Goal: Task Accomplishment & Management: Manage account settings

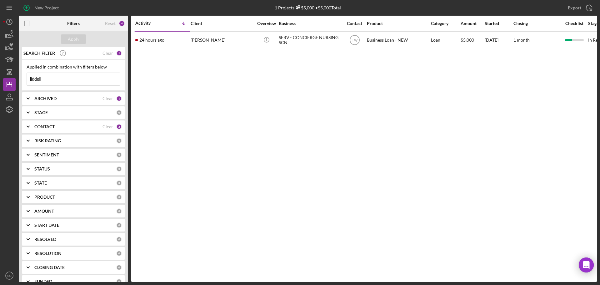
drag, startPoint x: 78, startPoint y: 76, endPoint x: 0, endPoint y: 78, distance: 78.2
click at [0, 78] on div "New Project 1 Projects $5,000 • $5,000 Total liddell Export Icon/Export Filters…" at bounding box center [300, 142] width 600 height 285
type input "ortmann"
click at [68, 40] on div "Apply" at bounding box center [74, 38] width 12 height 9
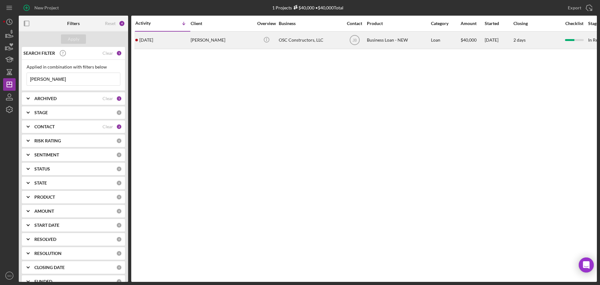
click at [184, 41] on div "[DATE] [PERSON_NAME]" at bounding box center [162, 40] width 55 height 17
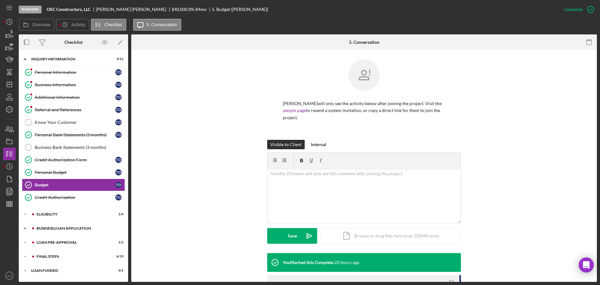
drag, startPoint x: 61, startPoint y: 228, endPoint x: 72, endPoint y: 234, distance: 12.8
click at [61, 228] on div "BUSINESS LOAN APPLICATION" at bounding box center [79, 228] width 84 height 4
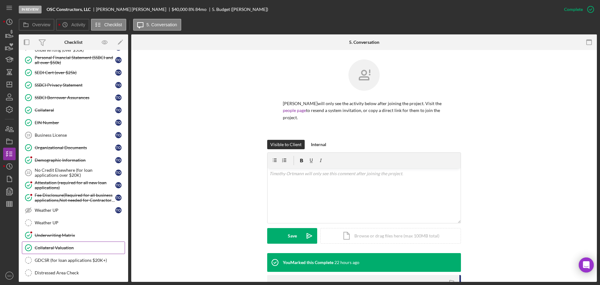
scroll to position [340, 0]
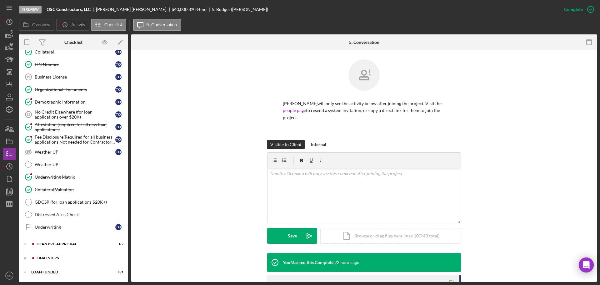
click at [65, 256] on div "FINAL STEPS" at bounding box center [79, 258] width 84 height 4
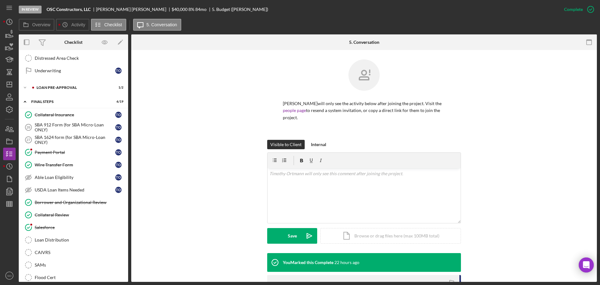
scroll to position [527, 0]
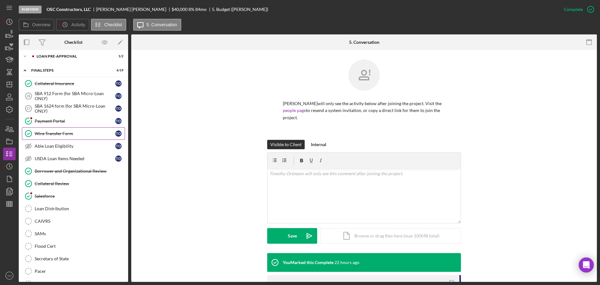
click at [48, 134] on div "Wire Transfer Form" at bounding box center [75, 133] width 81 height 5
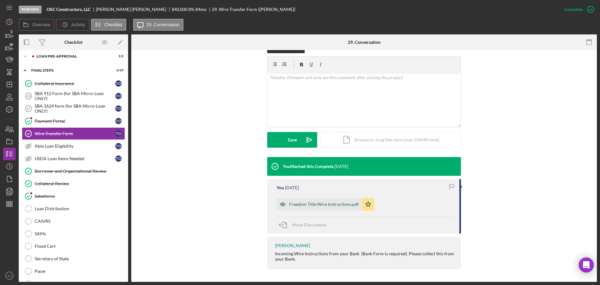
click at [309, 208] on div "Freedom Title Wire Instructions.pdf" at bounding box center [319, 204] width 85 height 13
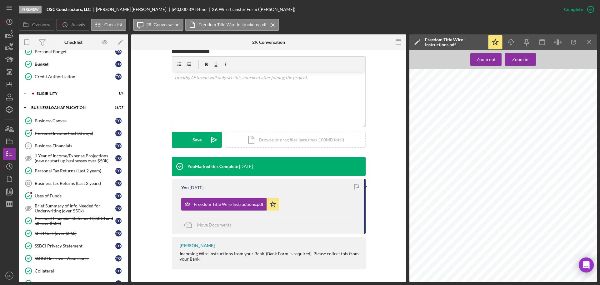
scroll to position [58, 0]
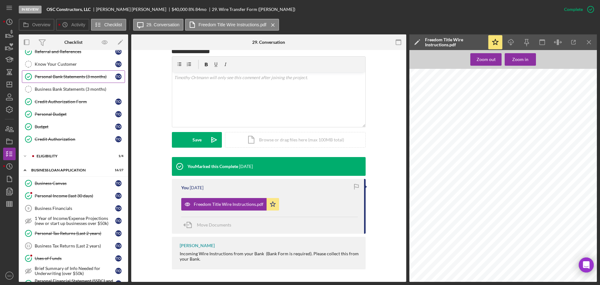
click at [70, 82] on link "Personal Bank Statements (3 months) Personal Bank Statements (3 months) T O" at bounding box center [73, 76] width 103 height 13
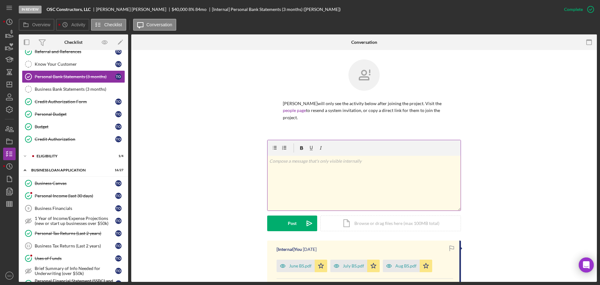
scroll to position [125, 0]
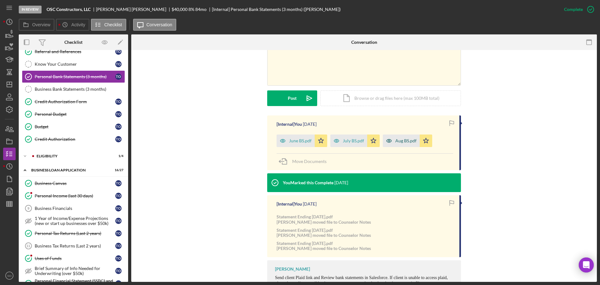
click at [402, 138] on div "Aug BS.pdf" at bounding box center [406, 140] width 21 height 5
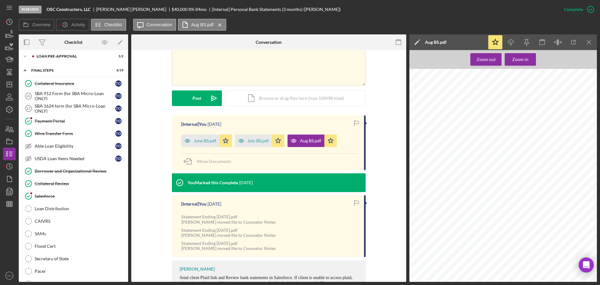
scroll to position [558, 0]
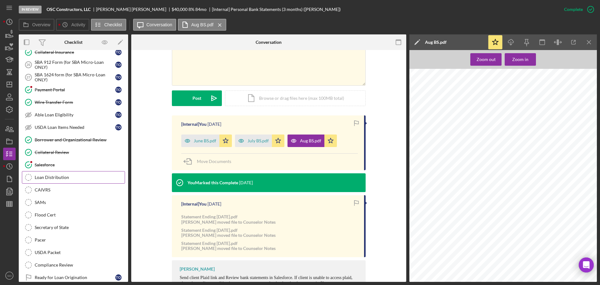
click at [71, 181] on link "Loan Distribution Loan Distribution" at bounding box center [73, 177] width 103 height 13
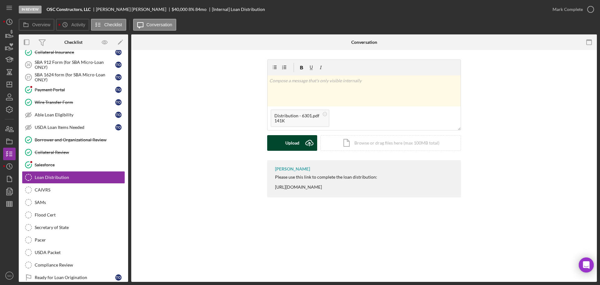
click at [295, 142] on div "Upload" at bounding box center [292, 143] width 14 height 16
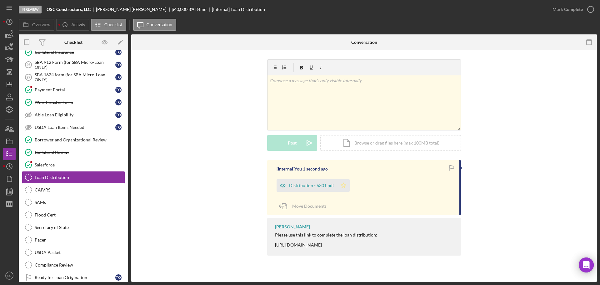
click at [346, 184] on icon "Icon/Star" at bounding box center [343, 185] width 13 height 13
click at [557, 12] on div "Mark Complete" at bounding box center [568, 9] width 30 height 13
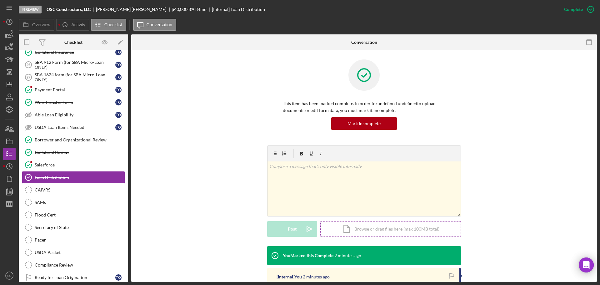
scroll to position [94, 0]
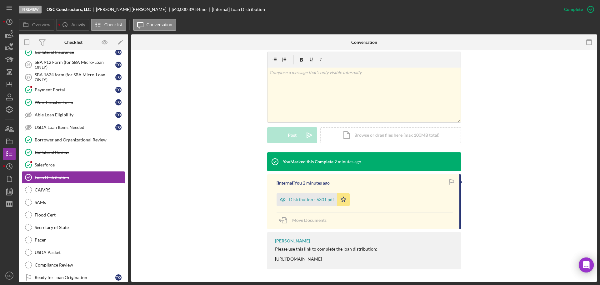
click at [313, 197] on div "Distribution - 6301.pdf" at bounding box center [311, 199] width 45 height 5
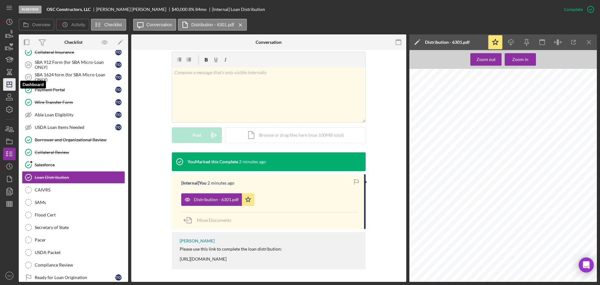
click at [8, 88] on icon "Icon/Dashboard" at bounding box center [10, 85] width 16 height 16
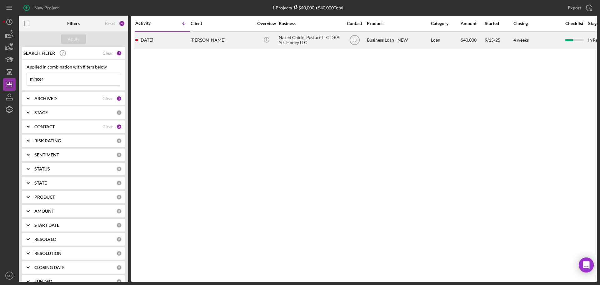
click at [158, 44] on div "2 weeks ago Heather Mincer" at bounding box center [162, 40] width 55 height 17
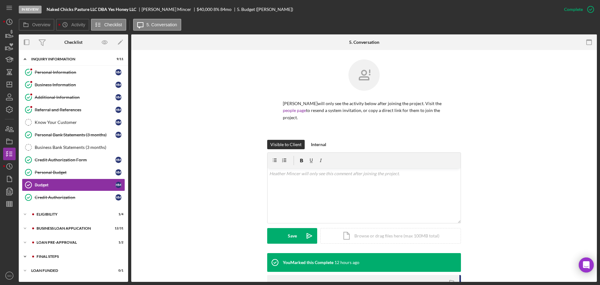
click at [56, 259] on div "Icon/Expander FINAL STEPS 7 / 19" at bounding box center [73, 256] width 109 height 13
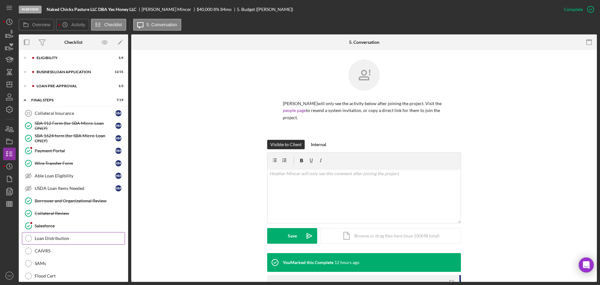
click at [57, 242] on link "Loan Distribution Loan Distribution" at bounding box center [73, 238] width 103 height 13
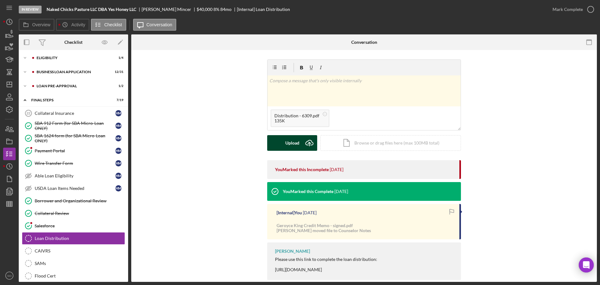
click at [288, 138] on div "Upload" at bounding box center [292, 143] width 14 height 16
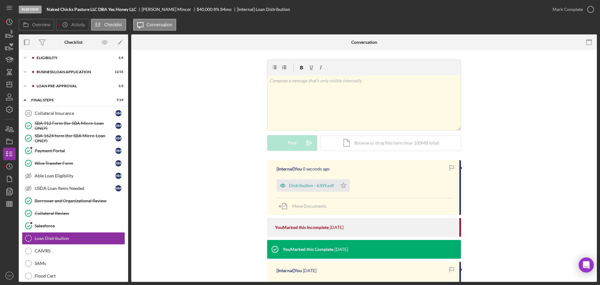
scroll to position [63, 0]
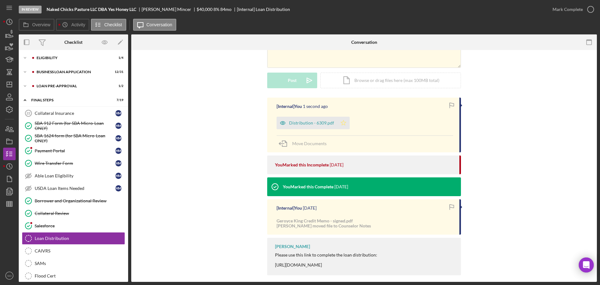
click at [340, 126] on icon "Icon/Star" at bounding box center [343, 123] width 13 height 13
click at [560, 13] on div "Mark Complete" at bounding box center [568, 9] width 30 height 13
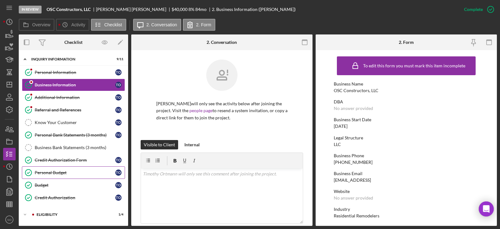
scroll to position [31, 0]
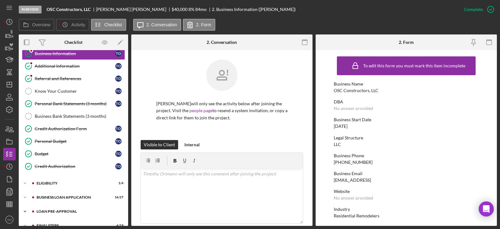
click at [62, 207] on div "Icon/Expander LOAN PRE-APPROVAL 1 / 2" at bounding box center [73, 211] width 109 height 13
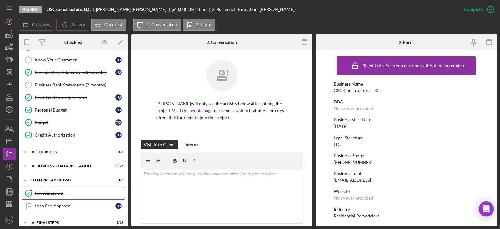
click at [59, 195] on div "Loan Approval" at bounding box center [80, 192] width 90 height 5
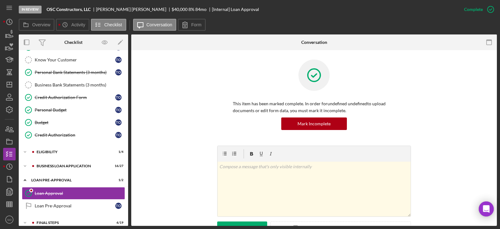
scroll to position [94, 0]
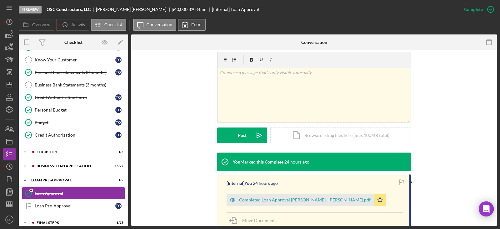
click at [202, 24] on button "Form" at bounding box center [192, 25] width 28 height 12
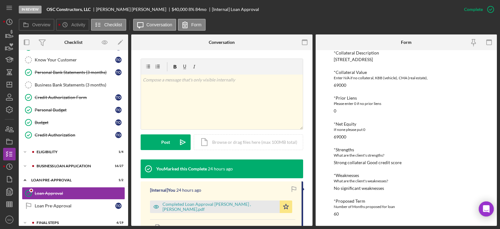
scroll to position [122, 0]
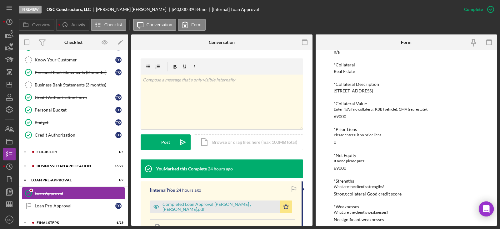
click at [338, 114] on div "69000" at bounding box center [340, 116] width 13 height 5
copy div "69000"
click at [366, 90] on div "6741 Schoeld Pl, St Louis, MO 63133" at bounding box center [353, 90] width 39 height 5
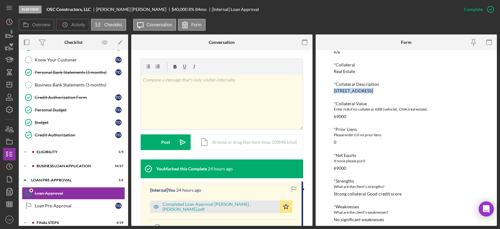
click at [366, 90] on div "6741 Schoeld Pl, St Louis, MO 63133" at bounding box center [353, 90] width 39 height 5
copy div "6741 Schoeld Pl, St Louis, MO 63133"
drag, startPoint x: 361, startPoint y: 80, endPoint x: 361, endPoint y: 85, distance: 5.3
click at [361, 84] on div "*Proposed Monthly Payment Update the loan amount and term on the client project…" at bounding box center [406, 103] width 145 height 288
drag, startPoint x: 365, startPoint y: 90, endPoint x: 334, endPoint y: 91, distance: 31.3
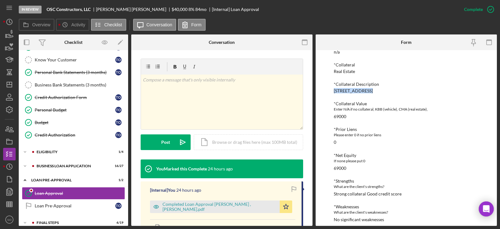
click at [334, 91] on div "6741 Schoeld Pl, St Louis, MO 63133" at bounding box center [353, 90] width 39 height 5
copy div "6741 Schoeld Pl,"
drag, startPoint x: 383, startPoint y: 89, endPoint x: 366, endPoint y: 90, distance: 16.9
click at [366, 90] on div "6741 Schoeld Pl, St Louis, MO 63133" at bounding box center [353, 90] width 39 height 5
copy div "St Louis,"
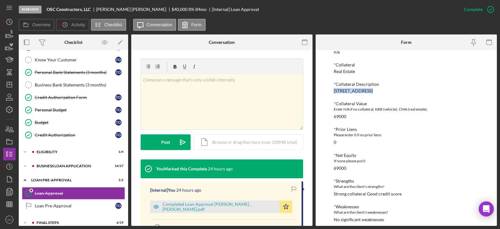
click at [373, 92] on div "6741 Schoeld Pl, St Louis, MO 63133" at bounding box center [353, 90] width 39 height 5
copy div "63133"
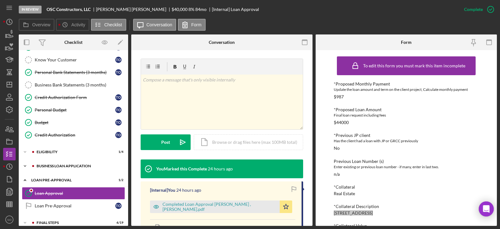
scroll to position [83, 0]
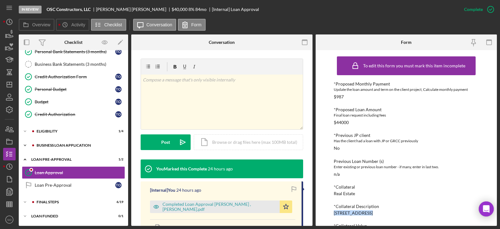
click at [60, 144] on div "BUSINESS LOAN APPLICATION" at bounding box center [79, 145] width 84 height 4
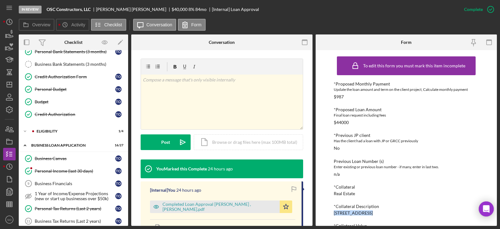
scroll to position [240, 0]
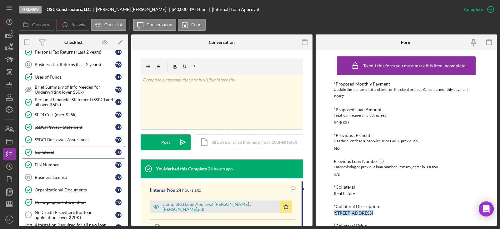
click at [60, 154] on div "Collateral" at bounding box center [75, 151] width 81 height 5
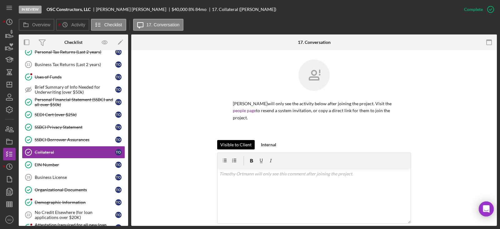
scroll to position [125, 0]
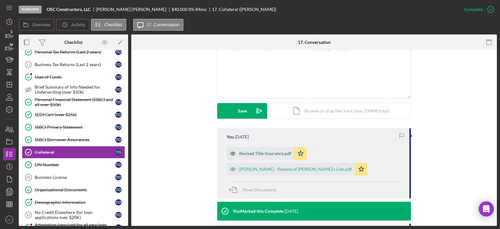
click at [259, 155] on div "Revised Title Insurance.pdf" at bounding box center [265, 153] width 52 height 5
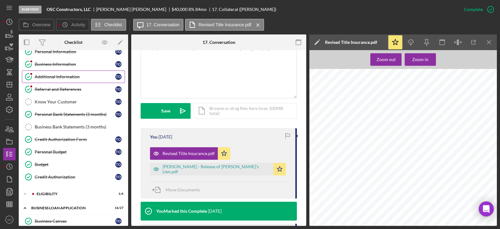
scroll to position [0, 0]
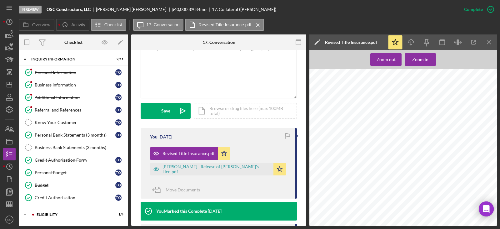
drag, startPoint x: 73, startPoint y: 83, endPoint x: 125, endPoint y: 98, distance: 54.5
click at [73, 83] on div "Business Information" at bounding box center [75, 84] width 81 height 5
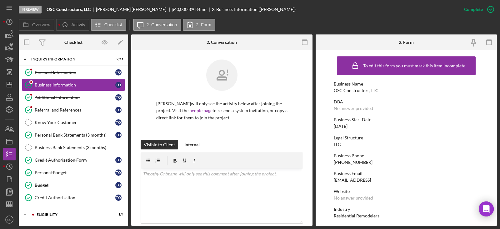
click at [357, 90] on div "OSC Constructors, LLC" at bounding box center [356, 90] width 45 height 5
copy div "OSC Constructors, LLC"
click at [69, 164] on link "Credit Authorization Form Credit Authorization Form T O" at bounding box center [73, 160] width 103 height 13
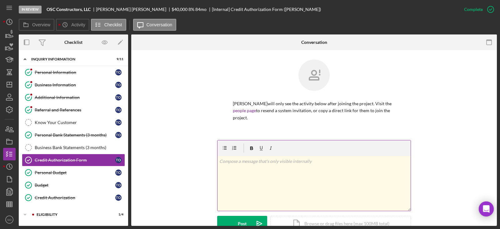
scroll to position [125, 0]
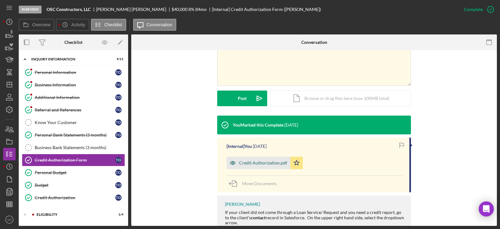
click at [279, 162] on div "Credit Authorization.pdf" at bounding box center [263, 162] width 48 height 5
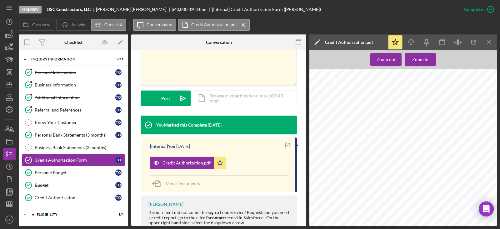
scroll to position [63, 0]
click at [359, 114] on span "timothyortmann@yahoo.com" at bounding box center [372, 114] width 54 height 3
copy span "timothyortmann@yahoo.com"
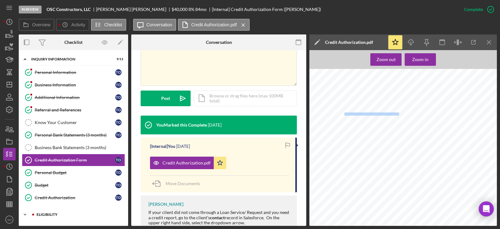
click at [58, 211] on div "Icon/Expander ELIGIBILITY 1 / 4" at bounding box center [73, 214] width 109 height 13
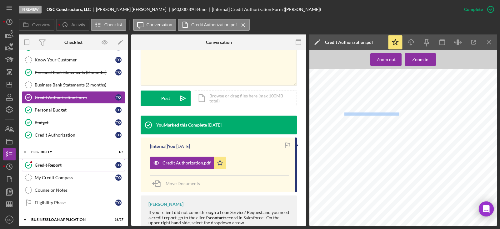
click at [49, 163] on div "Credit Report" at bounding box center [75, 164] width 81 height 5
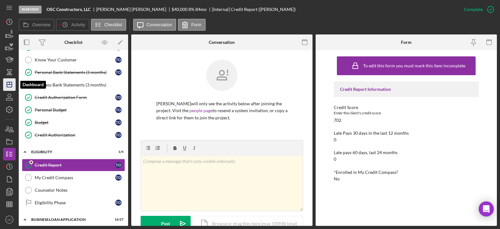
click at [8, 85] on icon "Icon/Dashboard" at bounding box center [10, 85] width 16 height 16
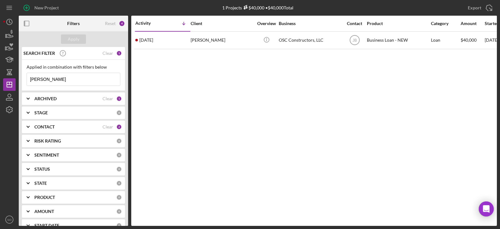
drag, startPoint x: 65, startPoint y: 84, endPoint x: 31, endPoint y: 78, distance: 34.6
click at [32, 78] on div "Applied in combination with filters below ortmann Icon/Menu Close" at bounding box center [73, 75] width 103 height 31
drag, startPoint x: 55, startPoint y: 82, endPoint x: 18, endPoint y: 78, distance: 36.5
click at [18, 78] on div "New Project 1 Projects $40,000 • $40,000 Total ortmann Export Icon/Export Filte…" at bounding box center [250, 112] width 494 height 225
click at [76, 77] on input "ortmann" at bounding box center [73, 79] width 93 height 13
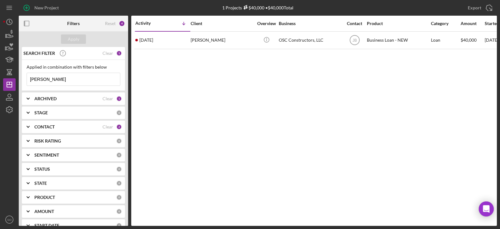
click at [75, 78] on input "ortmann" at bounding box center [73, 79] width 93 height 13
type input "mincer"
click at [68, 40] on div "Apply" at bounding box center [74, 38] width 12 height 9
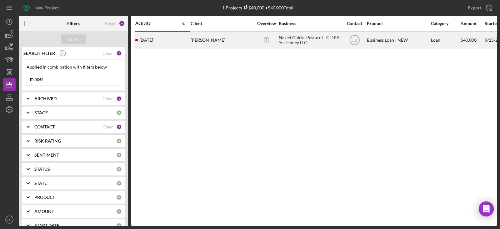
click at [237, 41] on div "Heather Mincer" at bounding box center [222, 40] width 63 height 17
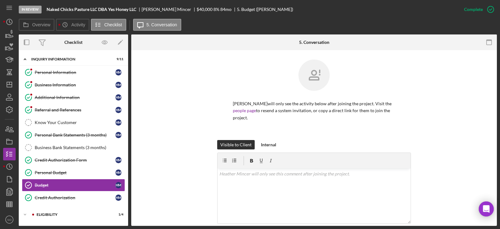
scroll to position [55, 0]
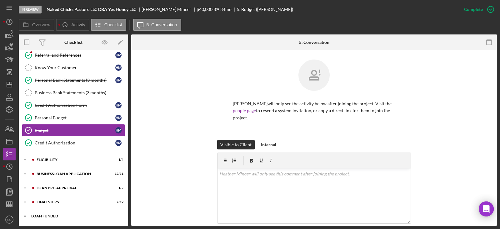
click at [59, 214] on div "Icon/Expander LOAN FUNDED 0 / 1" at bounding box center [73, 216] width 109 height 13
click at [60, 188] on div "LOAN PRE-APPROVAL" at bounding box center [79, 188] width 84 height 4
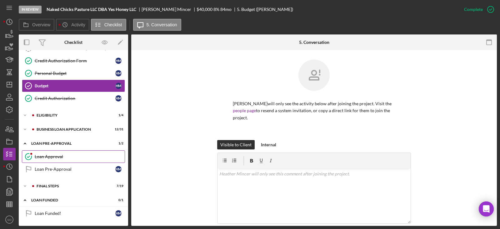
click at [59, 157] on div "Loan Approval" at bounding box center [80, 156] width 90 height 5
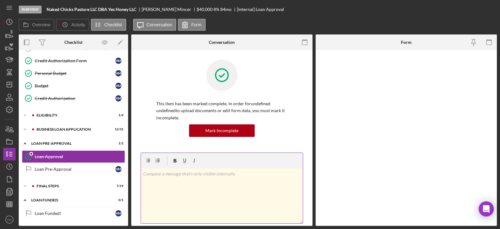
scroll to position [99, 0]
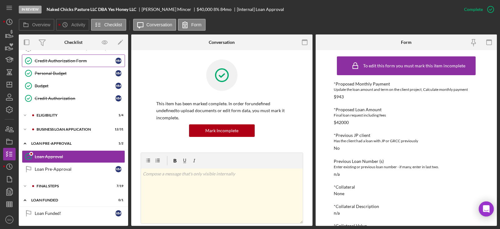
click at [56, 63] on link "Credit Authorization Form Credit Authorization Form H M" at bounding box center [73, 60] width 103 height 13
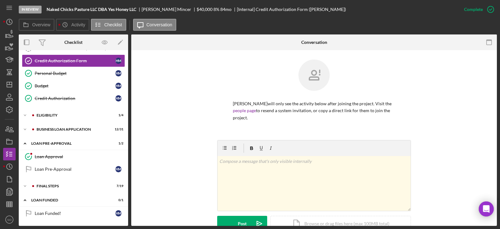
scroll to position [156, 0]
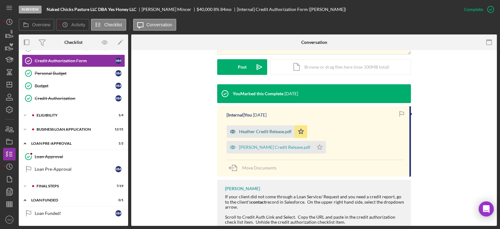
click at [260, 134] on div "Heather Credit Release.pdf" at bounding box center [261, 131] width 68 height 13
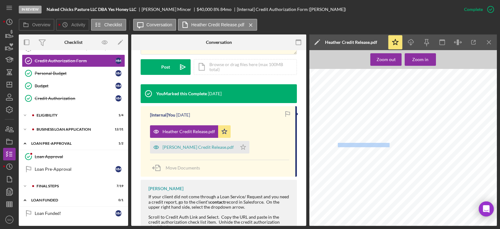
drag, startPoint x: 382, startPoint y: 145, endPoint x: 338, endPoint y: 145, distance: 44.1
click at [310, 69] on span "E - Mail: heather@yeshoneybrand.com Phone: 585 - 261 - 5523" at bounding box center [310, 69] width 0 height 0
copy span "heather@yeshoneybrand.com"
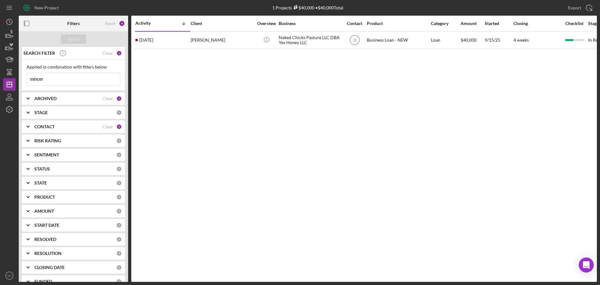
drag, startPoint x: 57, startPoint y: 79, endPoint x: 0, endPoint y: 79, distance: 57.2
click at [0, 80] on div "New Project 1 Projects $40,000 • $40,000 Total mincer Export Icon/Export Filter…" at bounding box center [300, 142] width 600 height 285
type input "leighton"
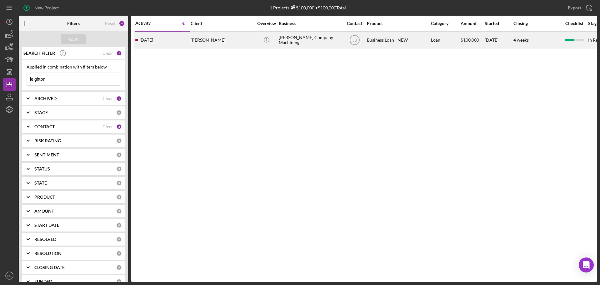
click at [203, 41] on div "[PERSON_NAME]" at bounding box center [222, 40] width 63 height 17
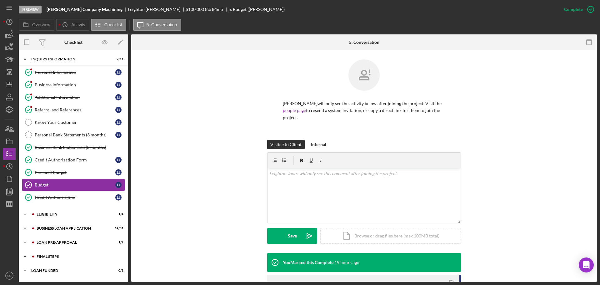
click at [67, 255] on div "FINAL STEPS" at bounding box center [79, 257] width 84 height 4
click at [66, 255] on div "FINAL STEPS" at bounding box center [79, 257] width 84 height 4
click at [68, 256] on div "FINAL STEPS" at bounding box center [79, 257] width 84 height 4
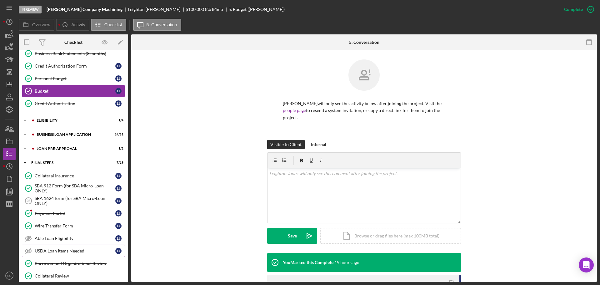
scroll to position [156, 0]
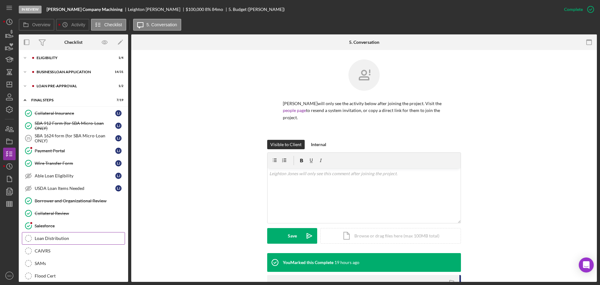
click at [63, 238] on div "Loan Distribution" at bounding box center [80, 238] width 90 height 5
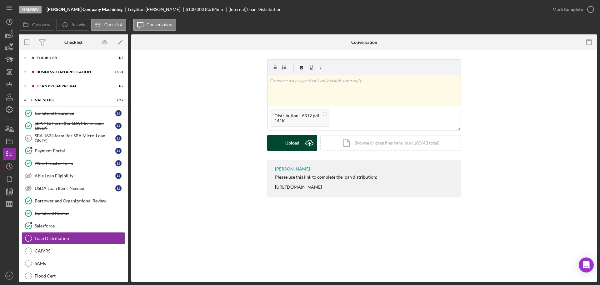
click at [291, 140] on div "Upload" at bounding box center [292, 143] width 14 height 16
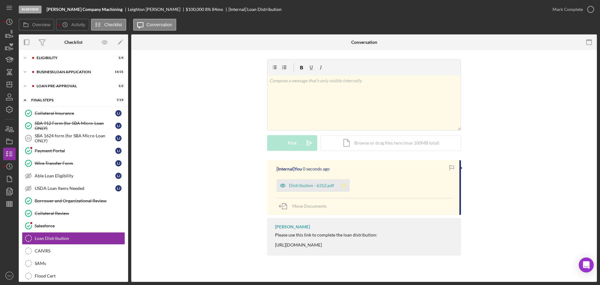
click at [343, 186] on icon "Icon/Star" at bounding box center [343, 185] width 13 height 13
click at [564, 9] on div "Mark Complete" at bounding box center [568, 9] width 30 height 13
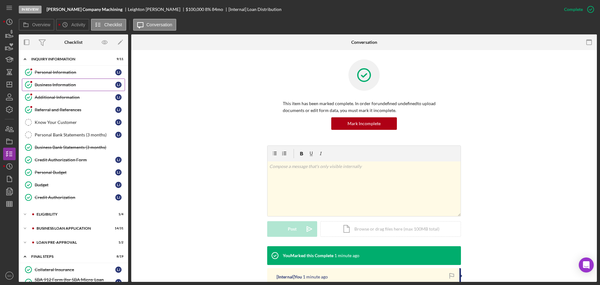
click at [68, 85] on div "Business Information" at bounding box center [75, 84] width 81 height 5
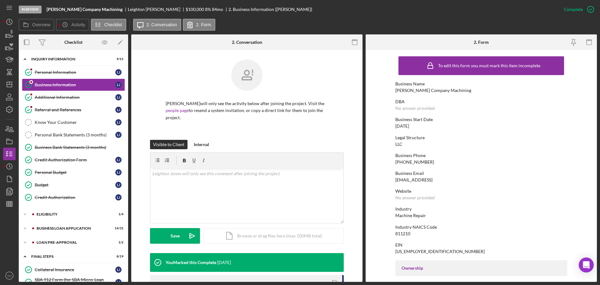
click at [428, 90] on div "[PERSON_NAME] Company Machining" at bounding box center [434, 90] width 76 height 5
copy div "[PERSON_NAME] Company Machining"
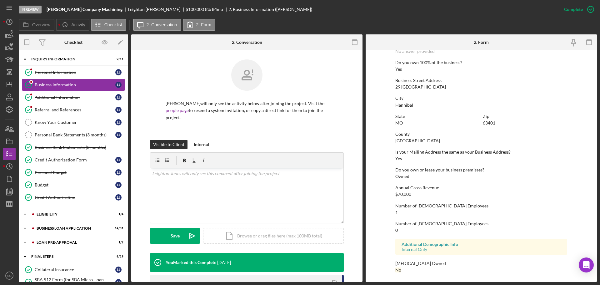
scroll to position [115, 0]
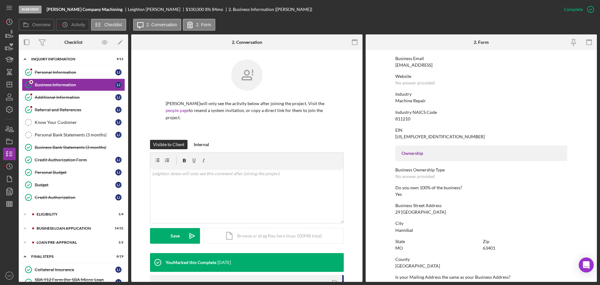
click at [415, 213] on div "29 Lake Apollo" at bounding box center [421, 212] width 51 height 5
copy div "29 Lake Apollo"
click at [412, 137] on div "99-0681748" at bounding box center [440, 136] width 89 height 5
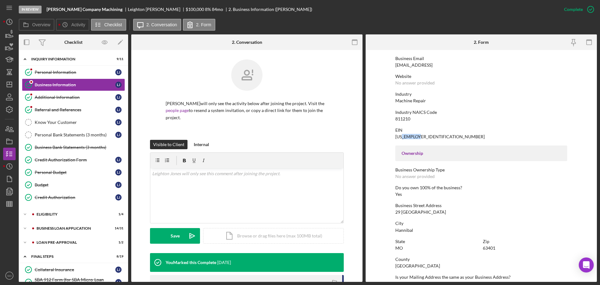
click at [412, 137] on div "99-0681748" at bounding box center [440, 136] width 89 height 5
copy div "99-0681748"
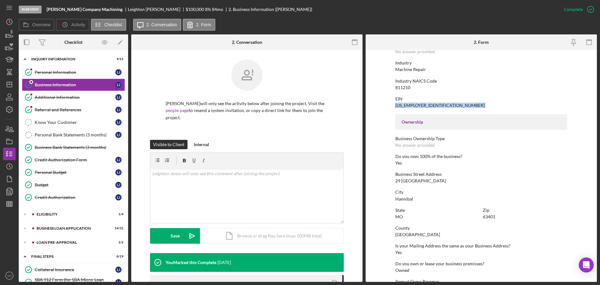
click at [415, 232] on div "Marion County" at bounding box center [418, 234] width 45 height 5
click at [415, 233] on div "Marion County" at bounding box center [418, 234] width 45 height 5
click at [435, 161] on div "Do you own 100% of the business? Yes" at bounding box center [482, 160] width 172 height 12
click at [415, 235] on div "Marion County" at bounding box center [418, 234] width 45 height 5
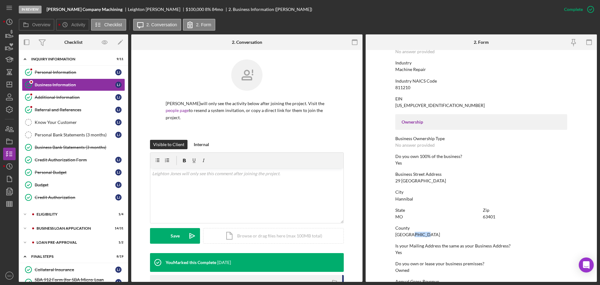
click at [415, 235] on div "Marion County" at bounding box center [418, 234] width 45 height 5
copy div "Marion County"
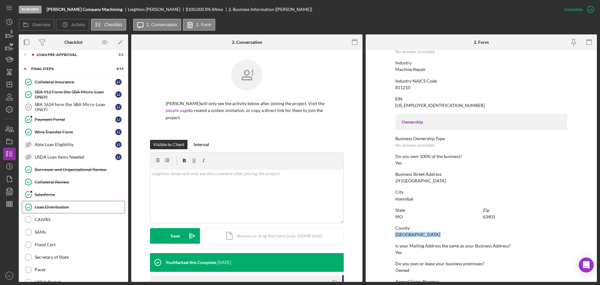
click at [65, 211] on link "Loan Distribution Loan Distribution" at bounding box center [73, 207] width 103 height 13
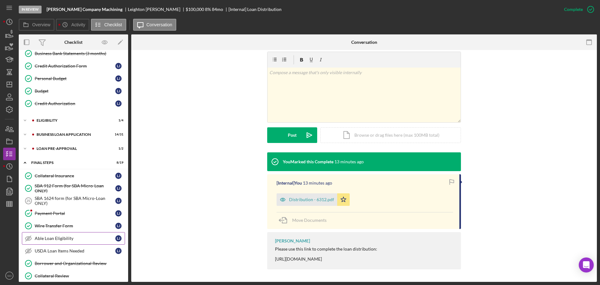
scroll to position [240, 0]
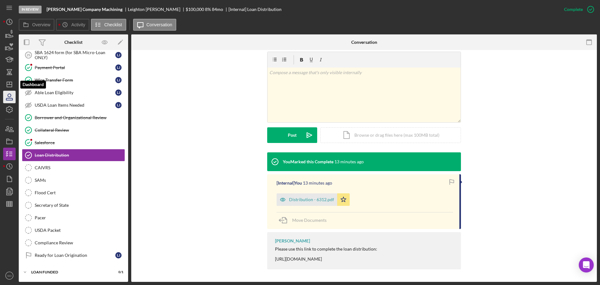
click at [9, 87] on icon "Icon/Dashboard" at bounding box center [10, 85] width 16 height 16
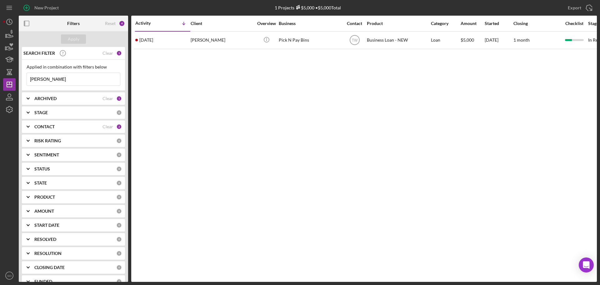
drag, startPoint x: 50, startPoint y: 79, endPoint x: 0, endPoint y: 75, distance: 50.5
click at [0, 75] on div "New Project 1 Projects $5,000 • $5,000 Total bonner Export Icon/Export Filters …" at bounding box center [300, 142] width 600 height 285
type input "ortman"
click at [78, 39] on div "Apply" at bounding box center [74, 38] width 12 height 9
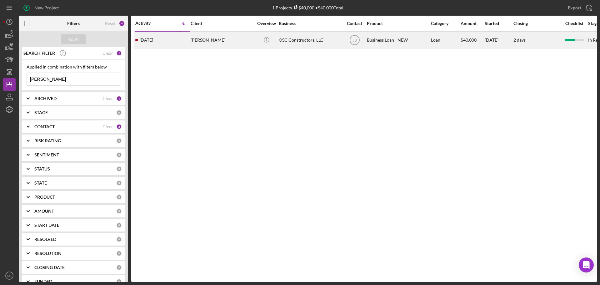
click at [179, 39] on div "1 month ago Timothy Ortmann" at bounding box center [162, 40] width 55 height 17
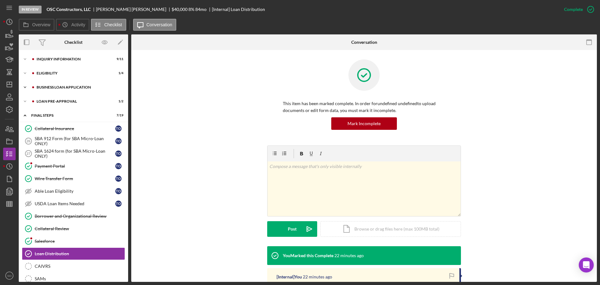
click at [75, 90] on div "Icon/Expander BUSINESS LOAN APPLICATION 16 / 27" at bounding box center [73, 87] width 109 height 13
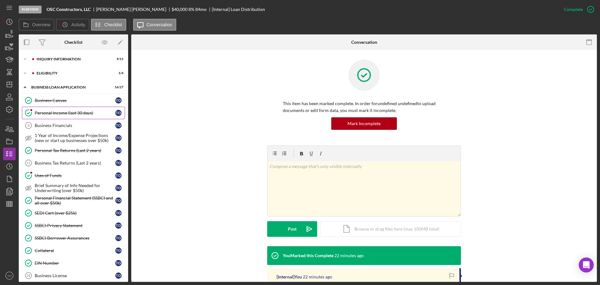
click at [62, 113] on div "Personal Income (last 30 days)" at bounding box center [75, 112] width 81 height 5
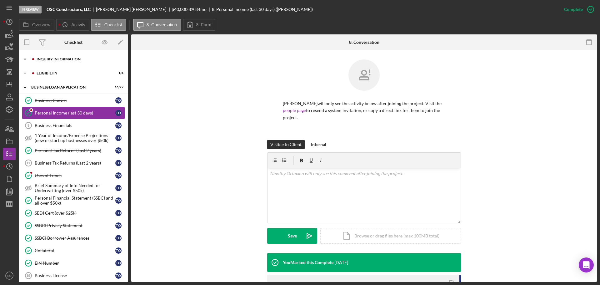
click at [64, 62] on div "Icon/Expander INQUIRY INFORMATION 9 / 11" at bounding box center [73, 59] width 109 height 13
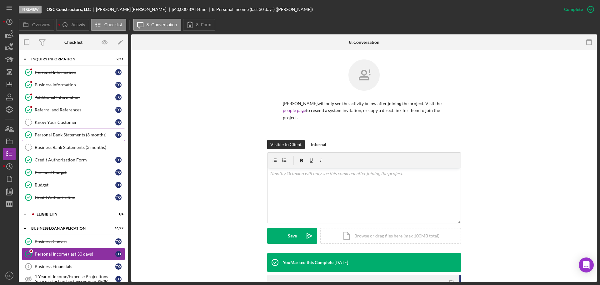
click at [83, 131] on link "Personal Bank Statements (3 months) Personal Bank Statements (3 months) T O" at bounding box center [73, 135] width 103 height 13
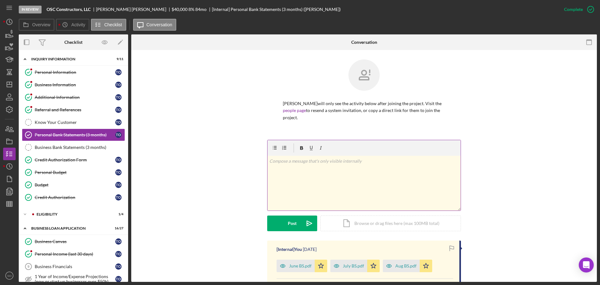
scroll to position [94, 0]
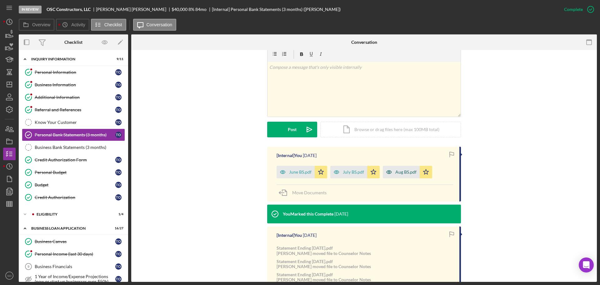
click at [398, 174] on div "Aug BS.pdf" at bounding box center [406, 171] width 21 height 5
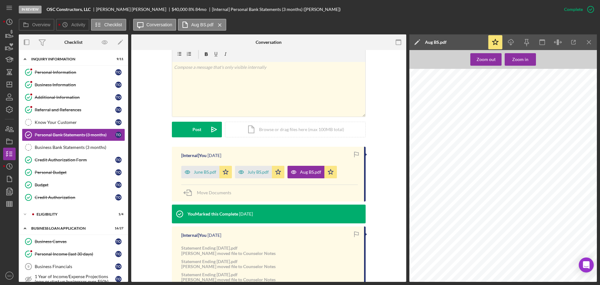
scroll to position [287, 8]
drag, startPoint x: 256, startPoint y: 173, endPoint x: 281, endPoint y: 180, distance: 26.0
click at [256, 173] on div "July BS.pdf" at bounding box center [258, 171] width 21 height 5
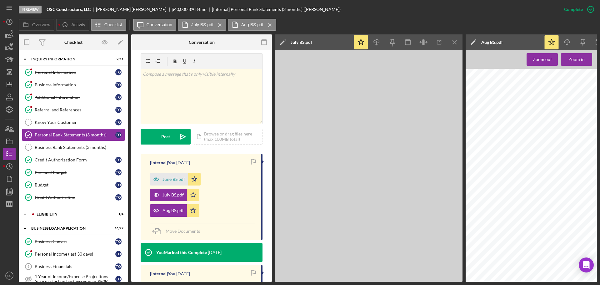
scroll to position [101, 0]
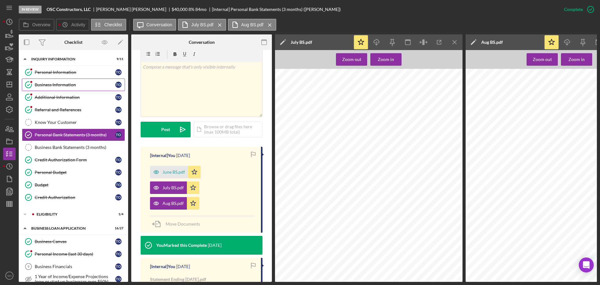
click at [47, 86] on div "Business Information" at bounding box center [75, 84] width 81 height 5
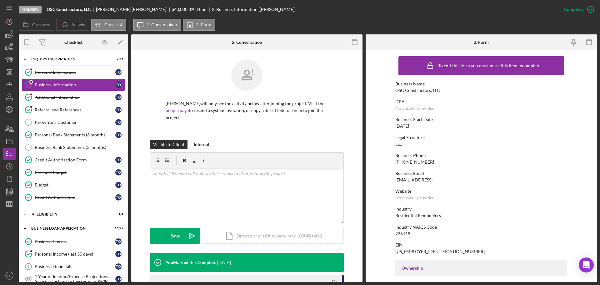
click at [403, 90] on div "OSC Constructors, LLC" at bounding box center [418, 90] width 45 height 5
copy div "OSC Constructors, LLC"
click at [81, 135] on div "Personal Bank Statements (3 months)" at bounding box center [75, 134] width 81 height 5
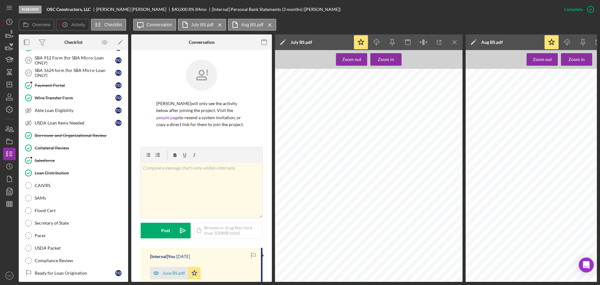
scroll to position [469, 0]
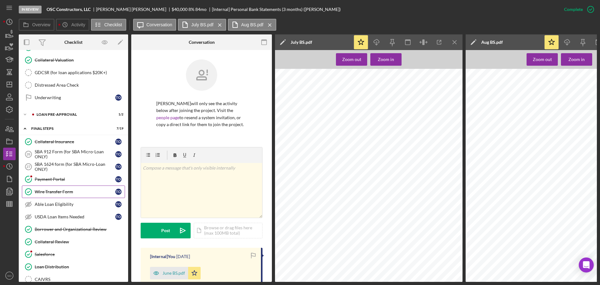
click at [85, 191] on div "Wire Transfer Form" at bounding box center [75, 191] width 81 height 5
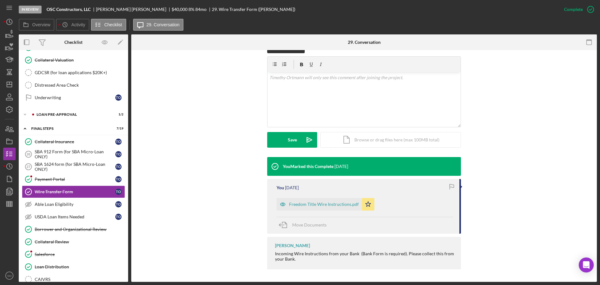
scroll to position [65, 0]
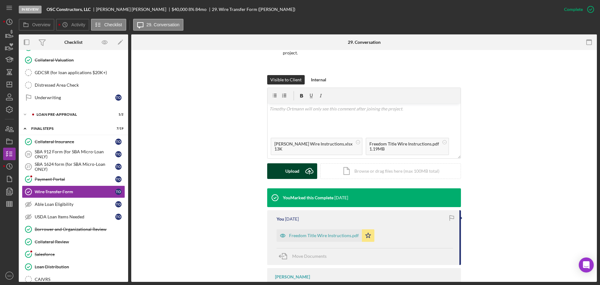
click at [293, 177] on div "Upload" at bounding box center [292, 171] width 14 height 16
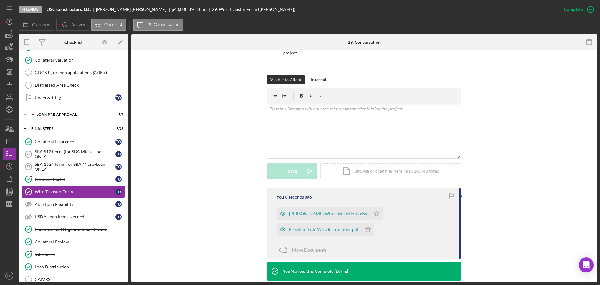
scroll to position [159, 0]
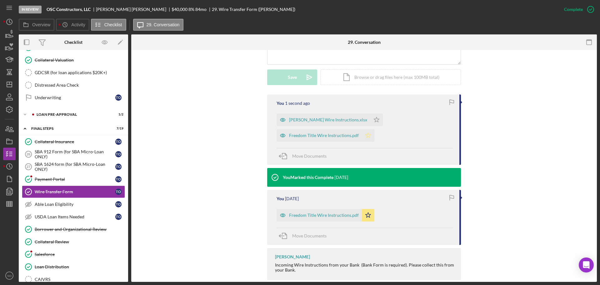
drag, startPoint x: 372, startPoint y: 121, endPoint x: 371, endPoint y: 133, distance: 11.3
click at [373, 121] on icon "Icon/Star" at bounding box center [377, 120] width 13 height 13
click at [366, 137] on icon "Icon/Star" at bounding box center [368, 135] width 13 height 13
click at [314, 236] on span "Move Documents" at bounding box center [309, 235] width 34 height 5
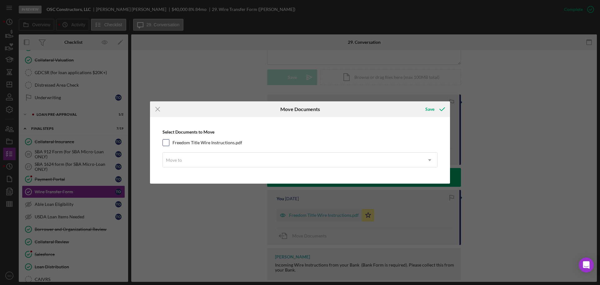
click at [167, 143] on input "Freedom Title Wire Instructions.pdf" at bounding box center [166, 142] width 6 height 6
checkbox input "true"
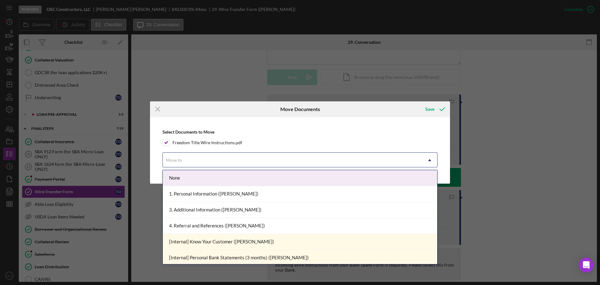
click at [192, 163] on div "Move to" at bounding box center [293, 160] width 260 height 14
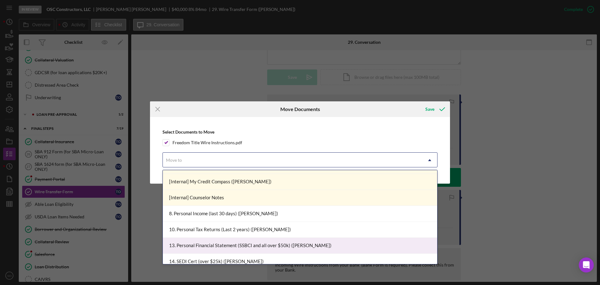
scroll to position [156, 0]
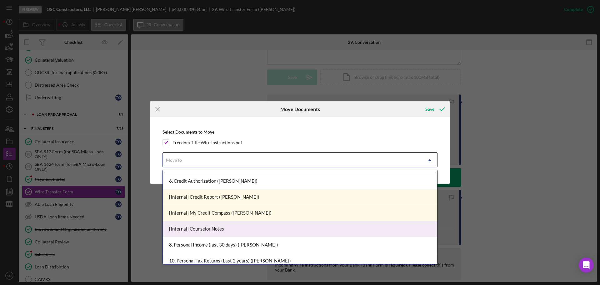
click at [224, 228] on div "[Internal] Counselor Notes" at bounding box center [300, 229] width 275 height 16
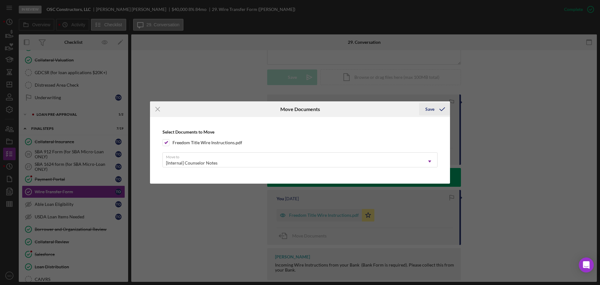
click at [426, 111] on button "Save" at bounding box center [434, 109] width 31 height 13
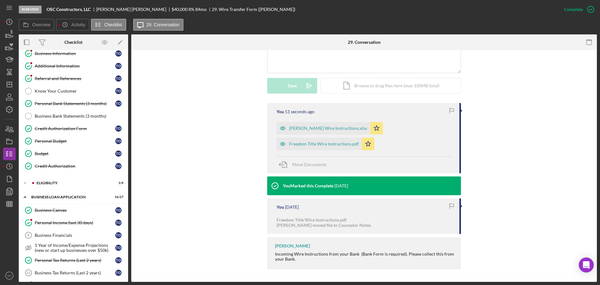
scroll to position [0, 0]
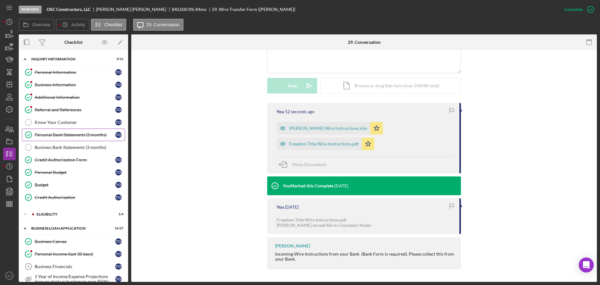
click at [68, 137] on div "Personal Bank Statements (3 months)" at bounding box center [75, 134] width 81 height 5
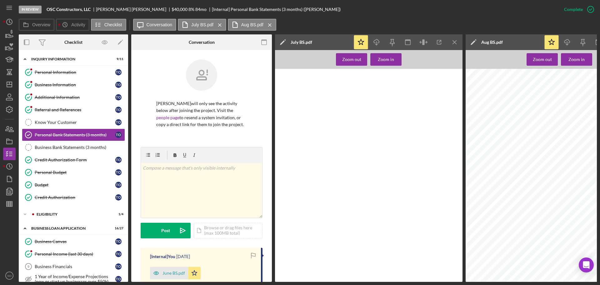
scroll to position [156, 0]
click at [451, 46] on icon "Icon/Menu Close" at bounding box center [455, 42] width 14 height 14
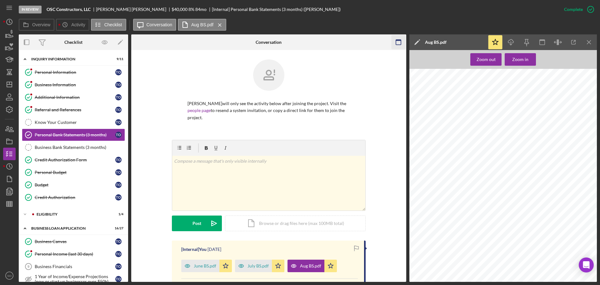
click at [589, 38] on icon "Icon/Menu Close" at bounding box center [590, 42] width 14 height 14
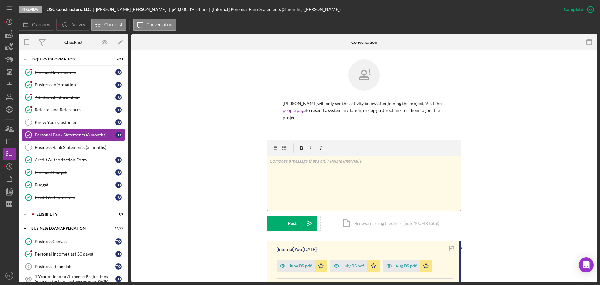
scroll to position [63, 0]
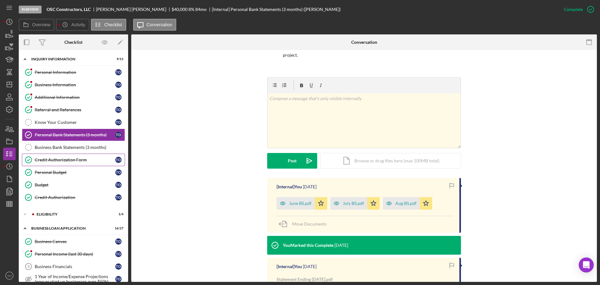
click at [67, 159] on div "Credit Authorization Form" at bounding box center [75, 159] width 81 height 5
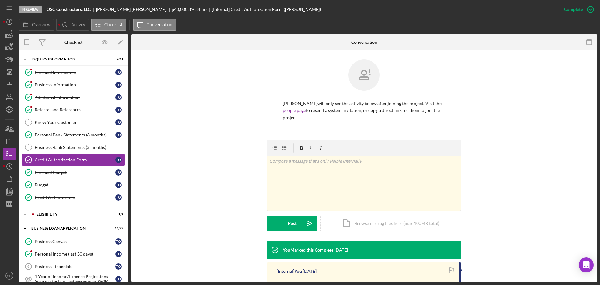
scroll to position [119, 0]
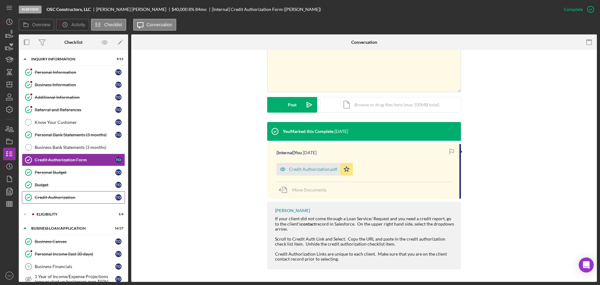
click at [72, 196] on div "Credit Authorization" at bounding box center [75, 197] width 81 height 5
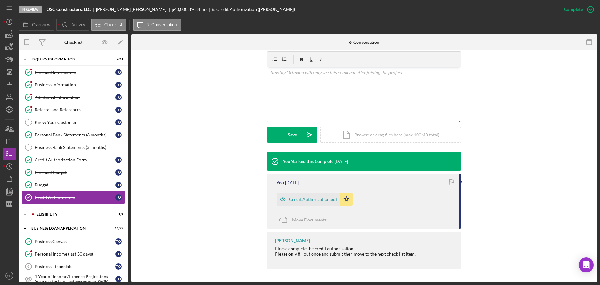
scroll to position [94, 0]
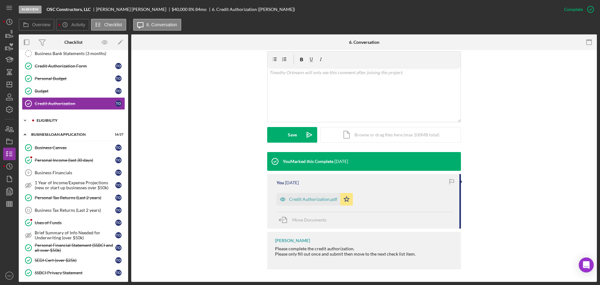
click at [54, 121] on div "ELIGIBILITY" at bounding box center [79, 121] width 84 height 4
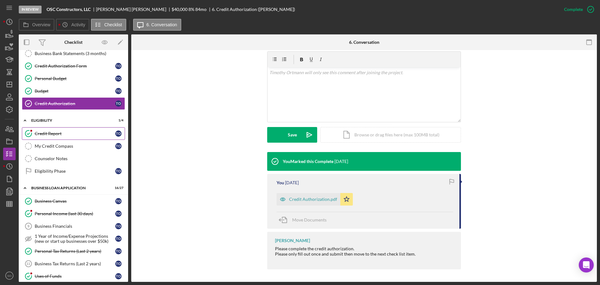
click at [54, 132] on div "Credit Report" at bounding box center [75, 133] width 81 height 5
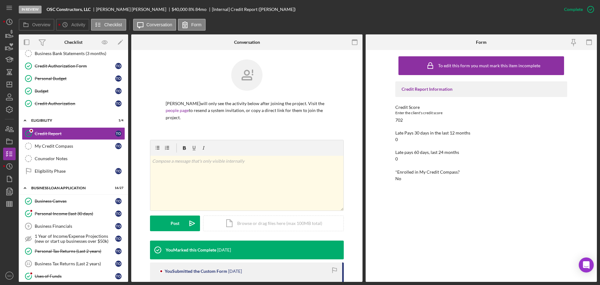
scroll to position [125, 0]
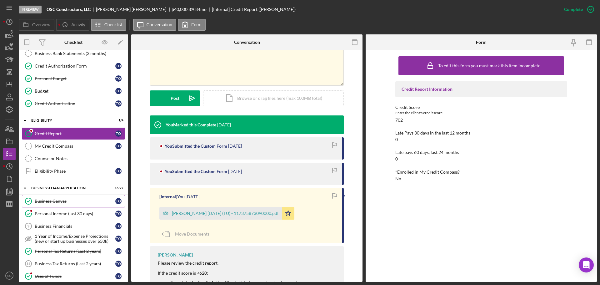
click at [62, 199] on div "Business Canvas" at bounding box center [75, 201] width 81 height 5
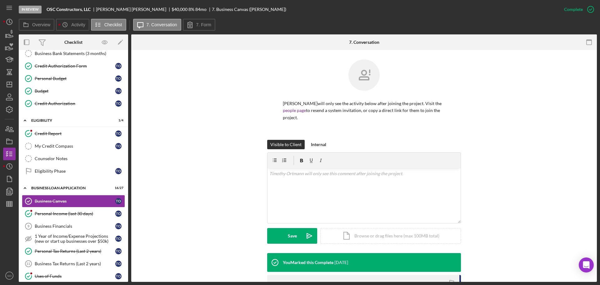
scroll to position [125, 0]
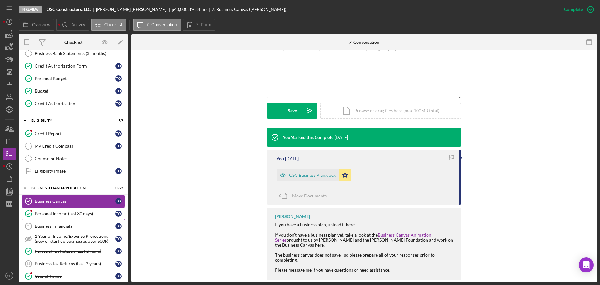
click at [92, 214] on div "Personal Income (last 30 days)" at bounding box center [75, 213] width 81 height 5
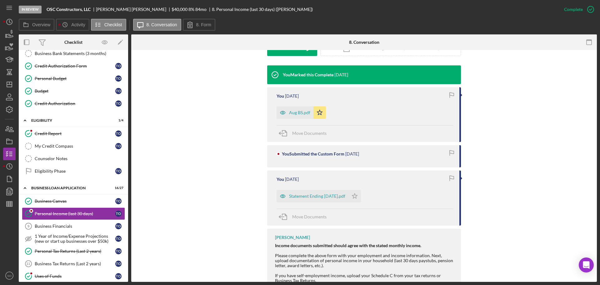
scroll to position [125, 0]
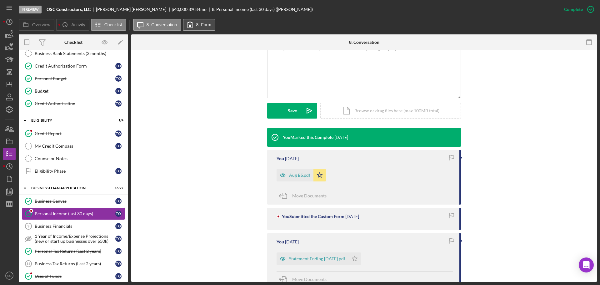
click at [205, 25] on label "8. Form" at bounding box center [203, 24] width 15 height 5
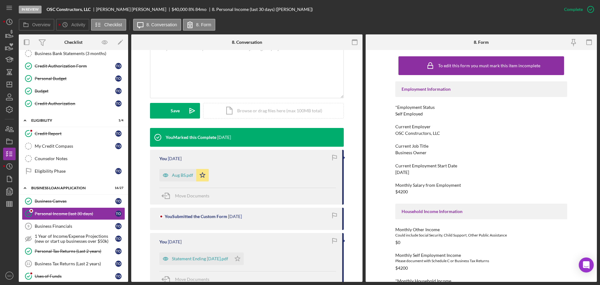
scroll to position [120, 0]
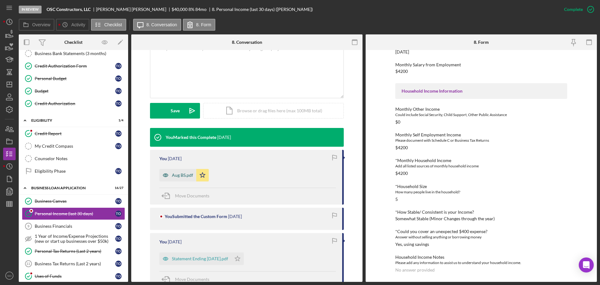
click at [170, 174] on icon "button" at bounding box center [165, 175] width 13 height 13
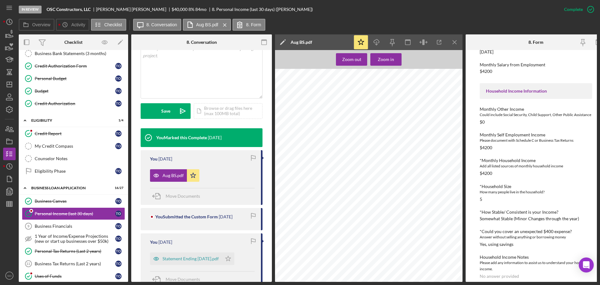
scroll to position [125, 0]
drag, startPoint x: 451, startPoint y: 41, endPoint x: 454, endPoint y: 43, distance: 3.4
click at [451, 41] on icon "Icon/Menu Close" at bounding box center [455, 42] width 14 height 14
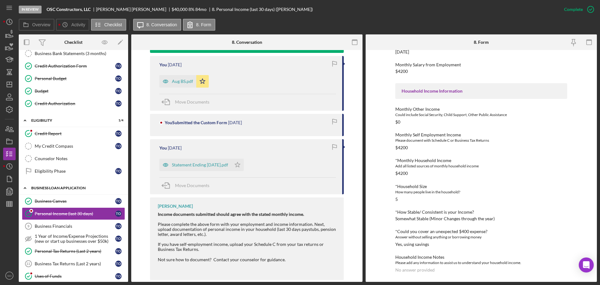
scroll to position [63, 0]
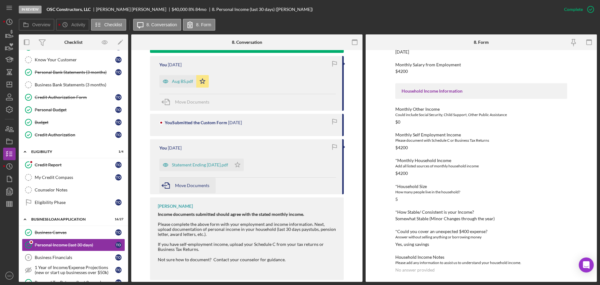
click at [182, 184] on span "Move Documents" at bounding box center [192, 185] width 34 height 5
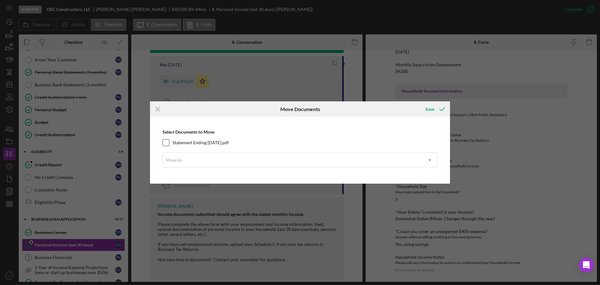
click at [166, 142] on input "Statement Ending 7.11.25.pdf" at bounding box center [166, 142] width 6 height 6
checkbox input "true"
click at [180, 158] on div "Move to" at bounding box center [174, 160] width 16 height 5
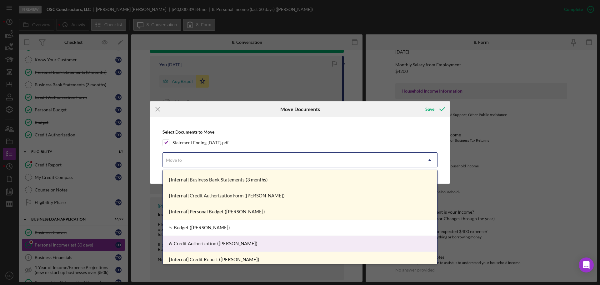
scroll to position [188, 0]
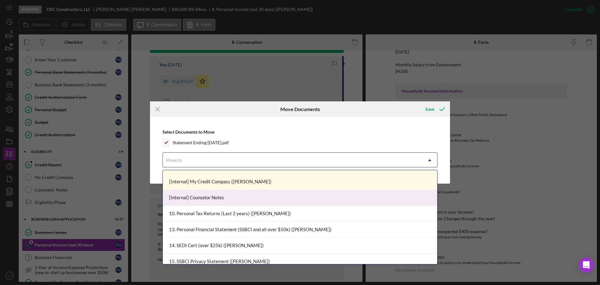
click at [210, 200] on div "[Internal] Counselor Notes" at bounding box center [300, 198] width 275 height 16
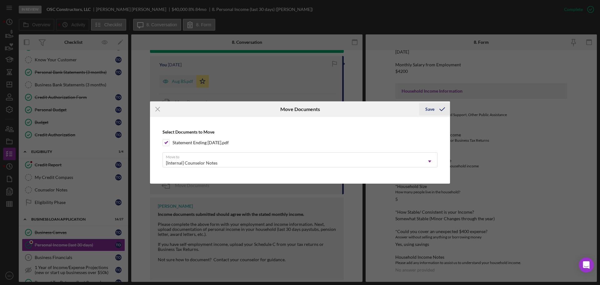
click at [438, 110] on icon "submit" at bounding box center [443, 109] width 16 height 16
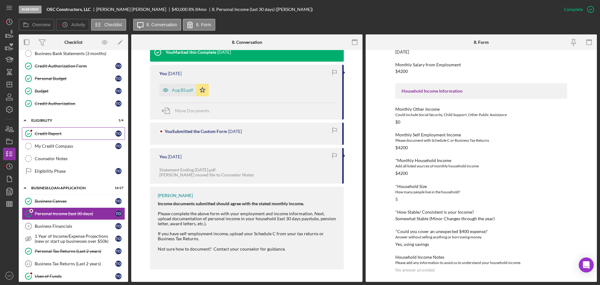
scroll to position [125, 0]
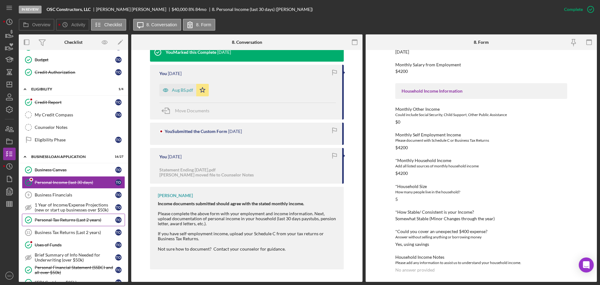
click at [78, 218] on div "Personal Tax Returns (Last 2 years)" at bounding box center [75, 219] width 81 height 5
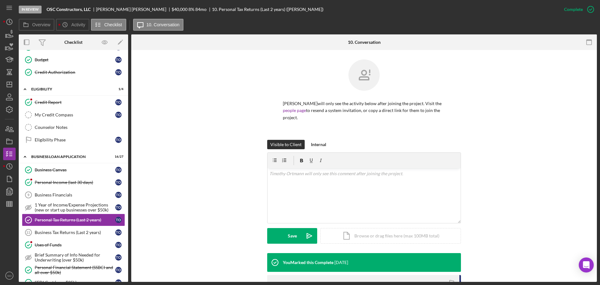
scroll to position [95, 0]
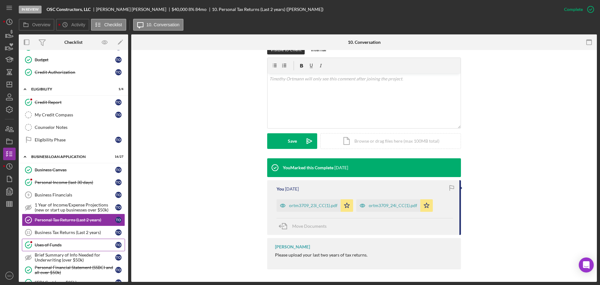
click at [59, 246] on div "Uses of Funds" at bounding box center [75, 244] width 81 height 5
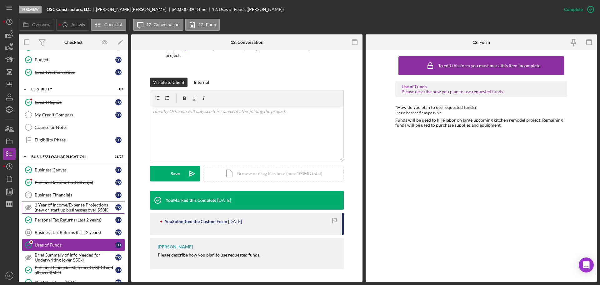
scroll to position [188, 0]
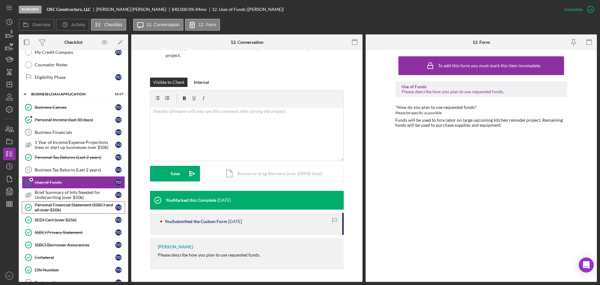
click at [69, 207] on div "Personal Financial Statement (SSBCI and all over $50k)" at bounding box center [75, 207] width 81 height 10
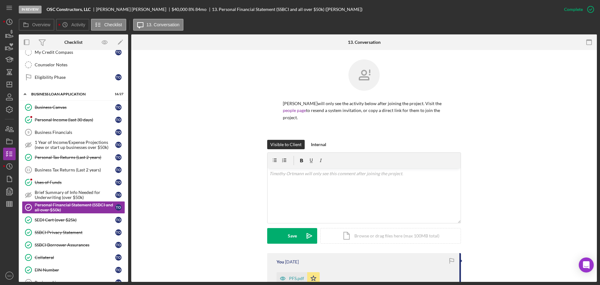
scroll to position [125, 0]
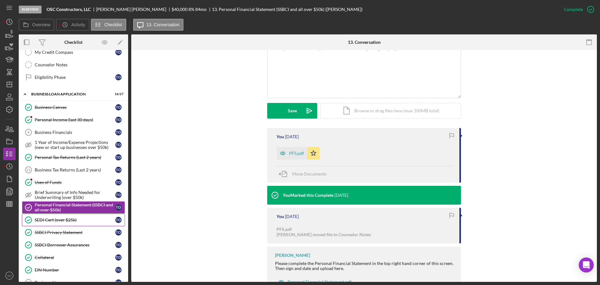
click at [65, 221] on div "SEDI Cert (over $25k)" at bounding box center [75, 219] width 81 height 5
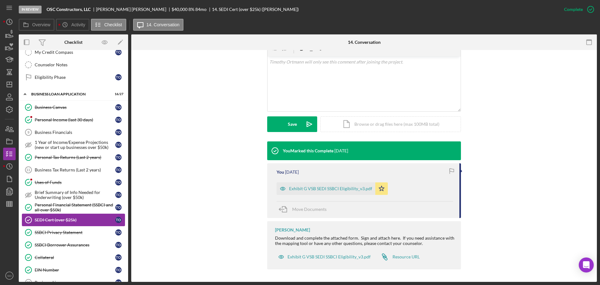
scroll to position [219, 0]
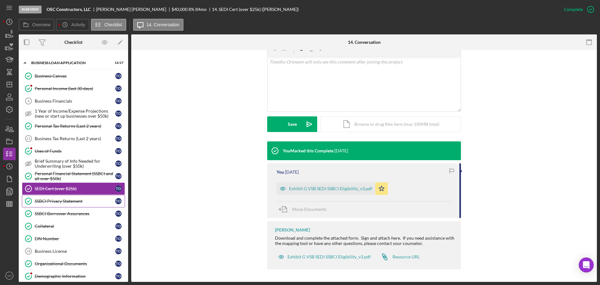
click at [69, 201] on div "SSBCI Privacy Statement" at bounding box center [75, 201] width 81 height 5
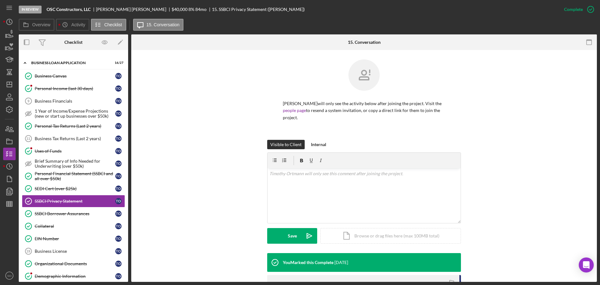
scroll to position [94, 0]
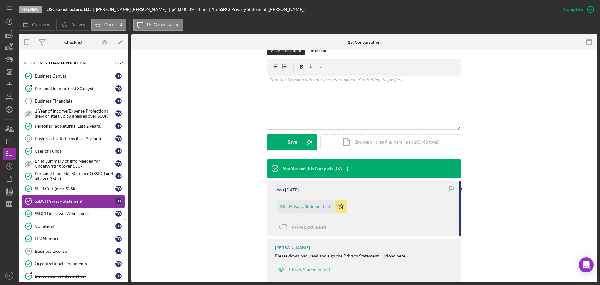
click at [81, 216] on div "SSBCI Borrower Assurances" at bounding box center [75, 213] width 81 height 5
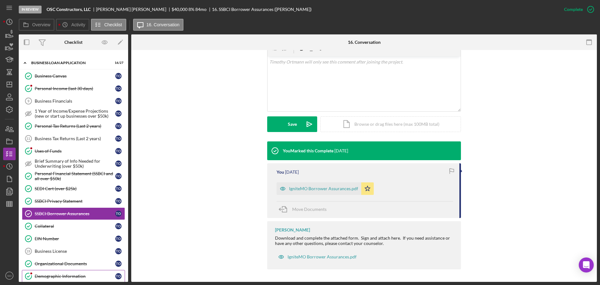
scroll to position [281, 0]
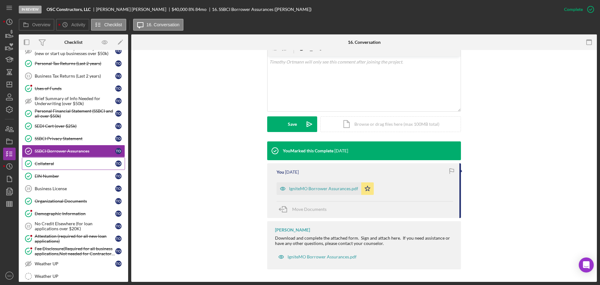
click at [51, 164] on div "Collateral" at bounding box center [75, 163] width 81 height 5
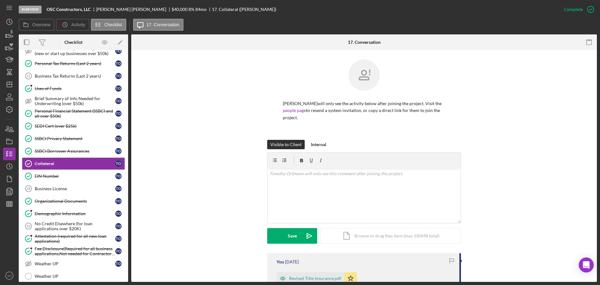
scroll to position [125, 0]
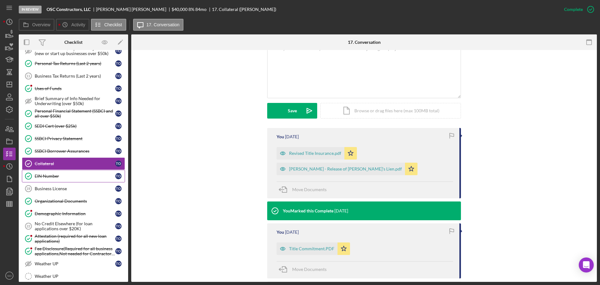
click at [52, 178] on div "EIN Number" at bounding box center [75, 176] width 81 height 5
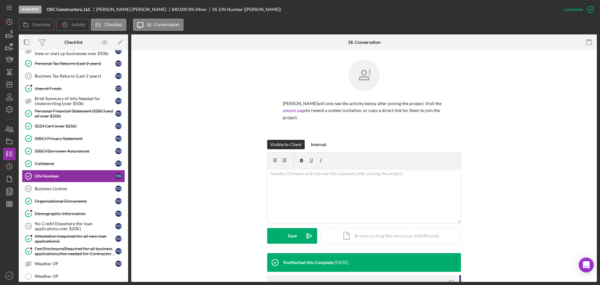
scroll to position [94, 0]
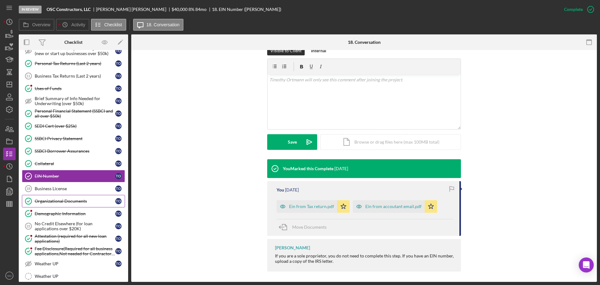
click at [70, 202] on div "Organizational Documents" at bounding box center [75, 201] width 81 height 5
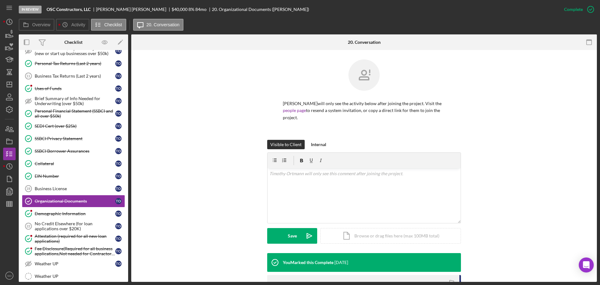
scroll to position [132, 0]
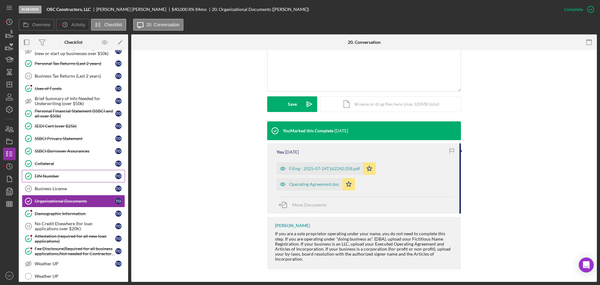
click at [46, 179] on div "EIN Number" at bounding box center [75, 176] width 81 height 5
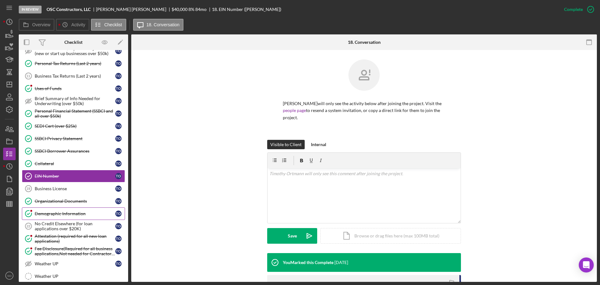
click at [50, 213] on div "Demographic Information" at bounding box center [75, 213] width 81 height 5
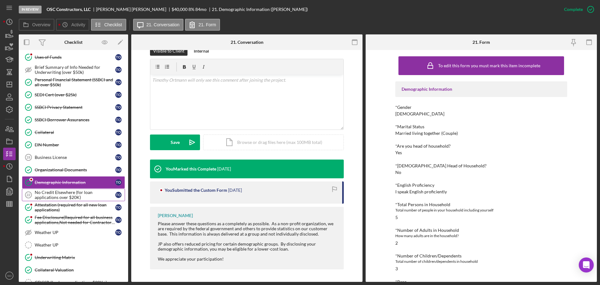
scroll to position [344, 0]
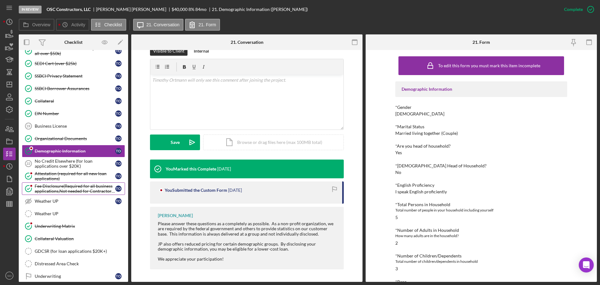
drag, startPoint x: 67, startPoint y: 179, endPoint x: 78, endPoint y: 185, distance: 13.2
click at [67, 179] on div "Attestation (required for all new loan applications)" at bounding box center [75, 176] width 81 height 10
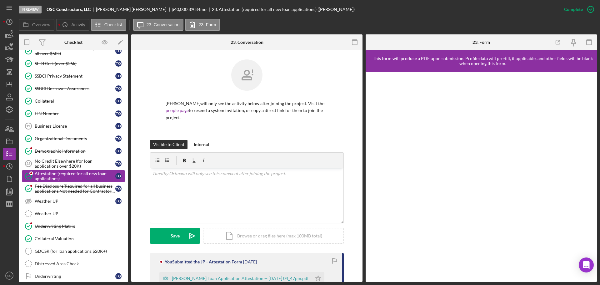
scroll to position [96, 0]
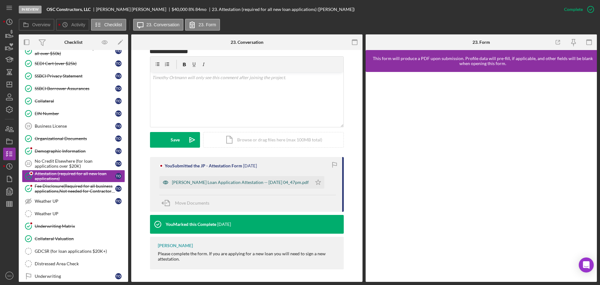
click at [226, 182] on div "Justine Petersen Loan Application Attestation -- 2025-09-24 04_47pm.pdf" at bounding box center [240, 182] width 137 height 5
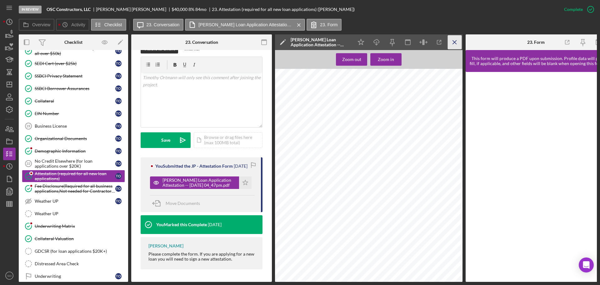
click at [459, 40] on icon "Icon/Menu Close" at bounding box center [455, 42] width 14 height 14
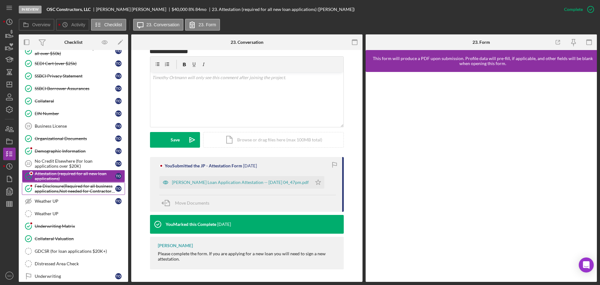
click at [92, 186] on div "Fee Disclosure(Required for all business applications,Not needed for Contractor…" at bounding box center [75, 189] width 81 height 10
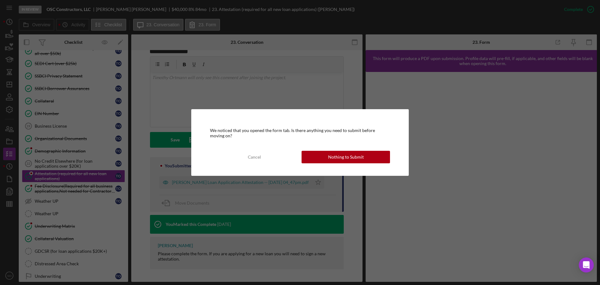
click at [352, 164] on div "We noticed that you opened the form tab. Is there anything you need to submit b…" at bounding box center [300, 142] width 218 height 66
click at [349, 160] on div "Nothing to Submit" at bounding box center [346, 157] width 36 height 13
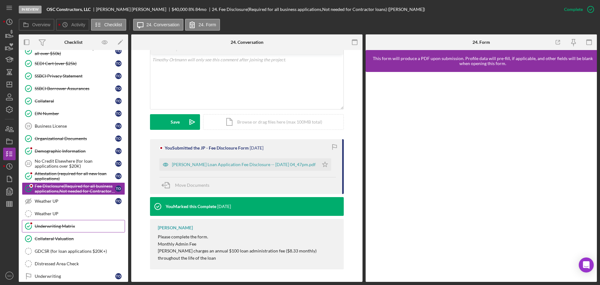
scroll to position [375, 0]
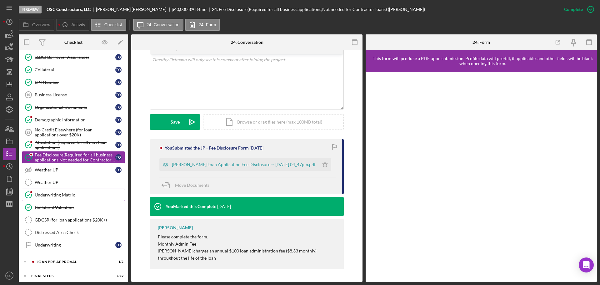
click at [61, 194] on div "Underwriting Matrix" at bounding box center [80, 194] width 90 height 5
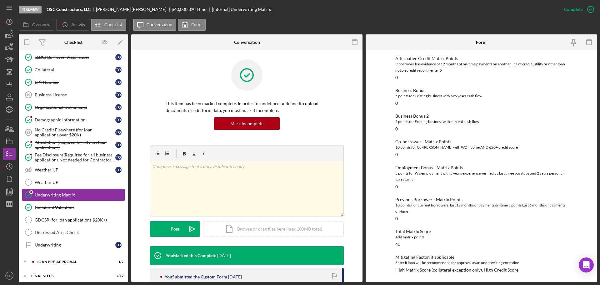
scroll to position [407, 0]
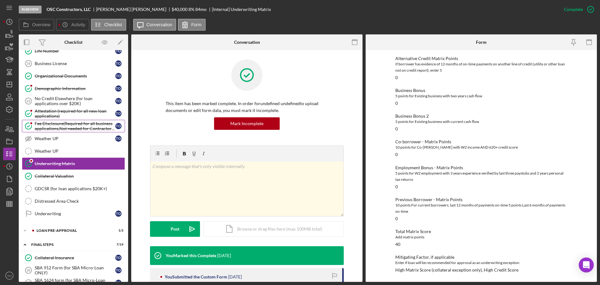
click at [87, 129] on div "Fee Disclosure(Required for all business applications,Not needed for Contractor…" at bounding box center [75, 126] width 81 height 10
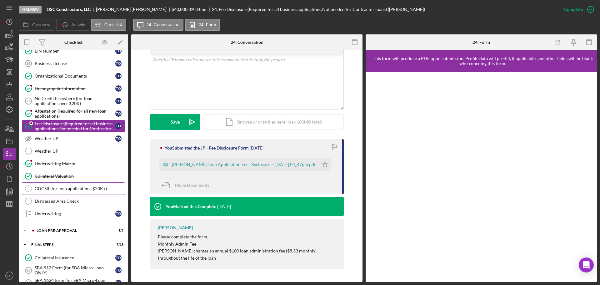
scroll to position [469, 0]
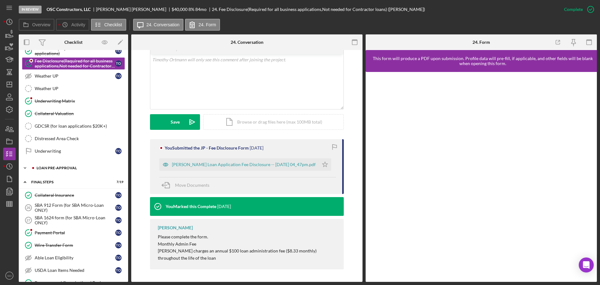
click at [68, 169] on div "LOAN PRE-APPROVAL" at bounding box center [79, 168] width 84 height 4
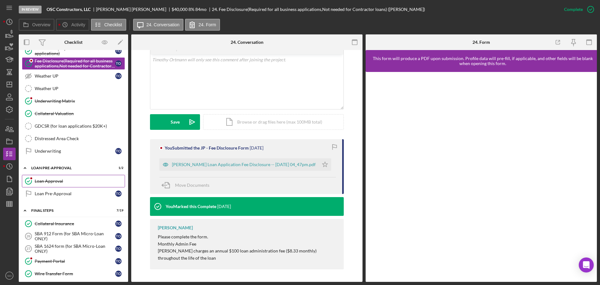
click at [64, 179] on div "Loan Approval" at bounding box center [80, 181] width 90 height 5
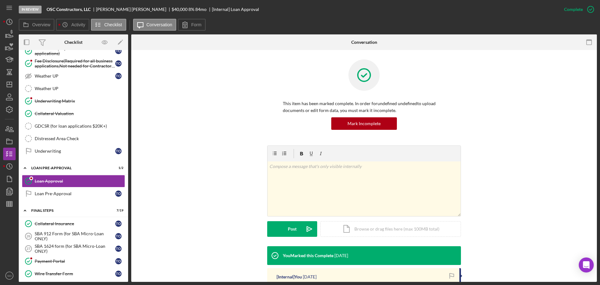
scroll to position [94, 0]
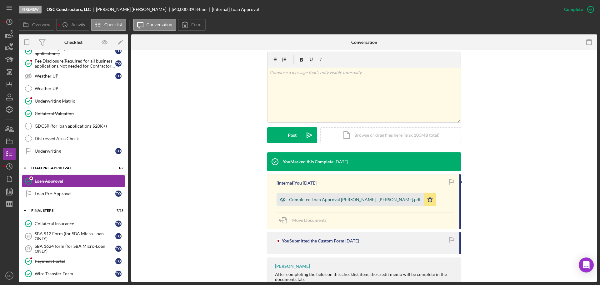
click at [319, 202] on div "Completed Loan Approval Boyle, Jim , Timothy Ortmann.pdf" at bounding box center [350, 199] width 147 height 13
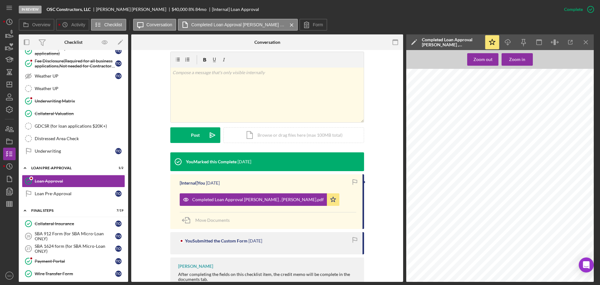
scroll to position [535, 0]
click at [54, 223] on div "Collateral Insurance" at bounding box center [75, 223] width 81 height 5
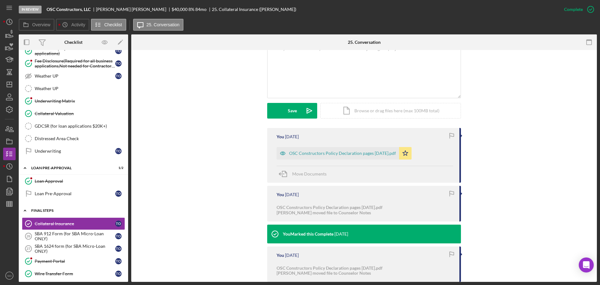
scroll to position [532, 0]
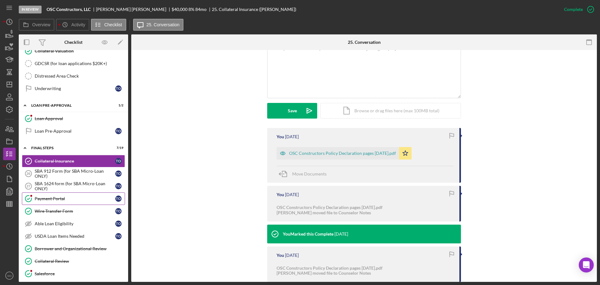
click at [60, 200] on div "Payment Portal" at bounding box center [75, 198] width 81 height 5
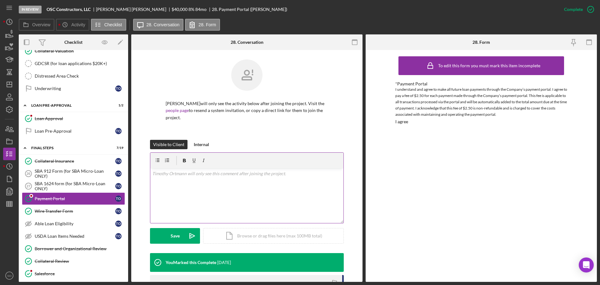
scroll to position [116, 0]
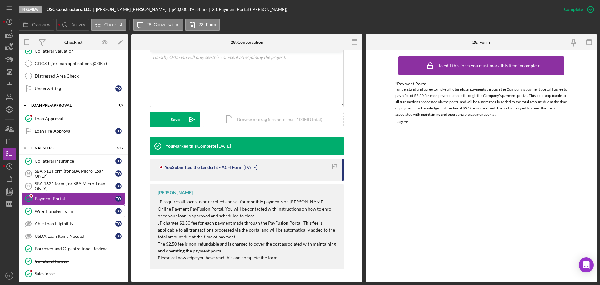
click at [47, 209] on div "Wire Transfer Form" at bounding box center [75, 211] width 81 height 5
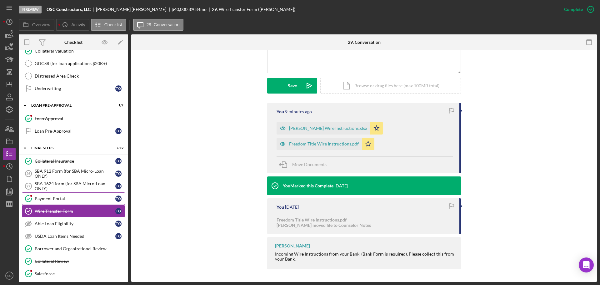
scroll to position [594, 0]
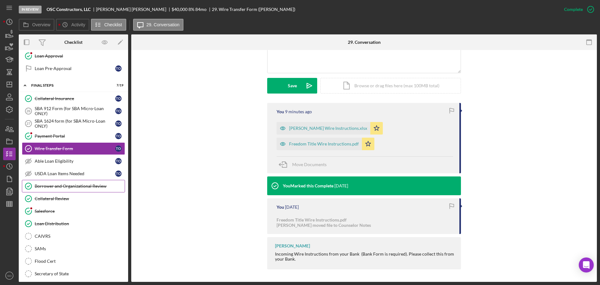
click at [54, 189] on div "Borrower and Organizational Review" at bounding box center [80, 186] width 90 height 5
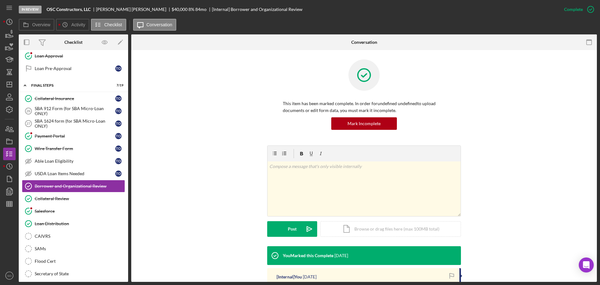
scroll to position [125, 0]
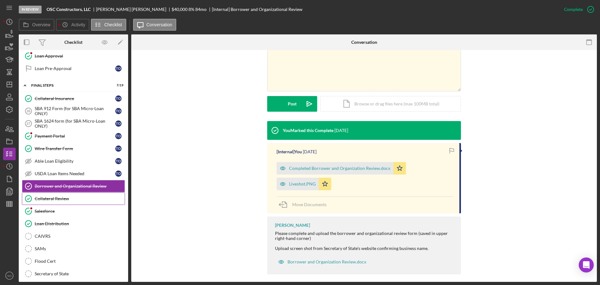
click at [66, 198] on div "Collateral Review" at bounding box center [80, 198] width 90 height 5
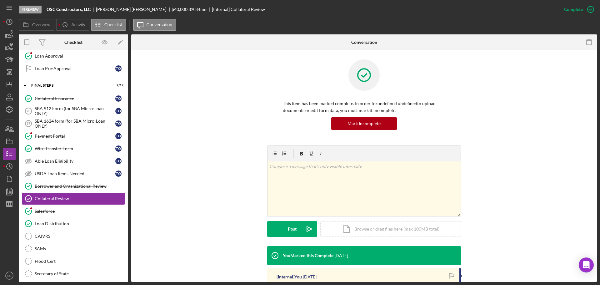
scroll to position [94, 0]
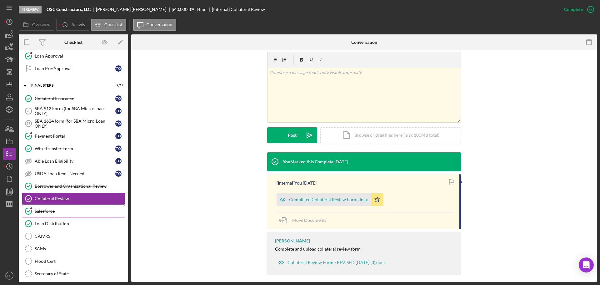
click at [66, 212] on div "Salesforce" at bounding box center [80, 211] width 90 height 5
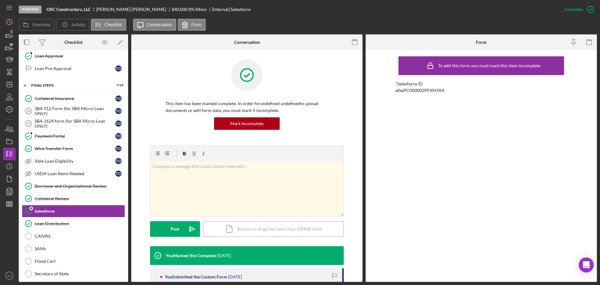
scroll to position [56, 0]
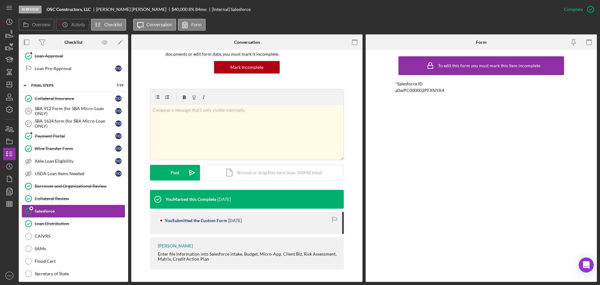
click at [91, 215] on link "Salesforce Salesforce" at bounding box center [73, 211] width 103 height 13
click at [88, 226] on div "Loan Distribution" at bounding box center [80, 223] width 90 height 5
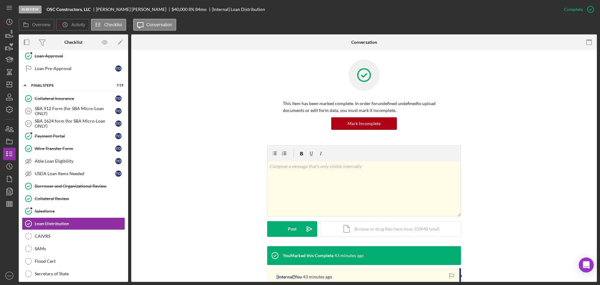
scroll to position [94, 0]
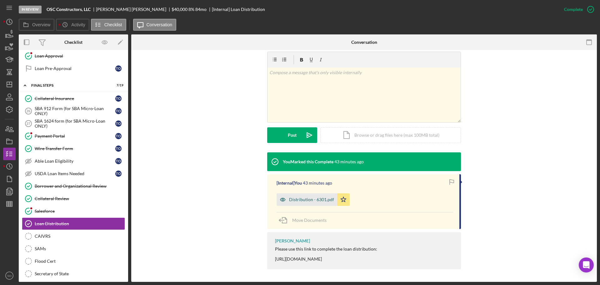
click at [307, 201] on div "Distribution - 6301.pdf" at bounding box center [311, 199] width 45 height 5
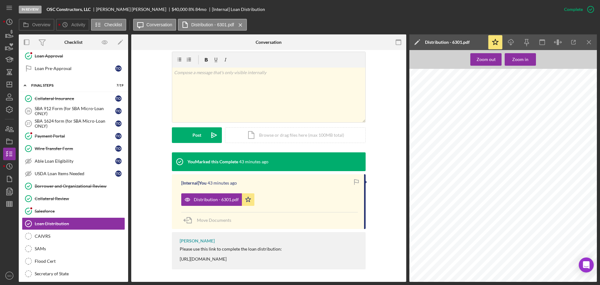
scroll to position [1028, 0]
click at [13, 86] on icon "Icon/Dashboard" at bounding box center [10, 85] width 16 height 16
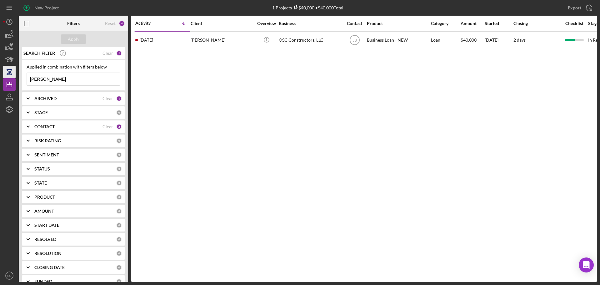
drag, startPoint x: 54, startPoint y: 81, endPoint x: 13, endPoint y: 76, distance: 41.9
click at [13, 76] on div "New Project 1 Projects $40,000 • $40,000 Total ortman Export Icon/Export Filter…" at bounding box center [300, 141] width 594 height 282
type input "leighton"
click at [70, 43] on div "Apply" at bounding box center [74, 38] width 12 height 9
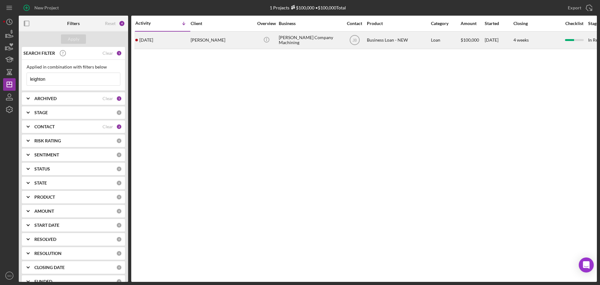
click at [180, 34] on div "3 weeks ago Leighton Jones" at bounding box center [162, 40] width 55 height 17
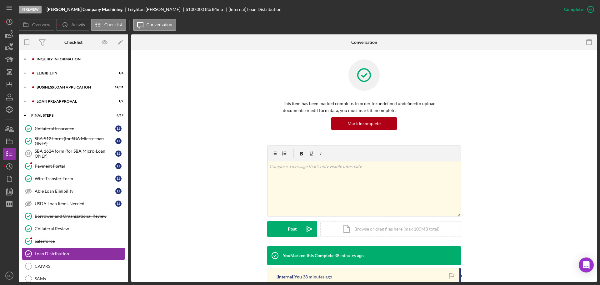
click at [73, 62] on div "Icon/Expander INQUIRY INFORMATION 9 / 11" at bounding box center [73, 59] width 109 height 13
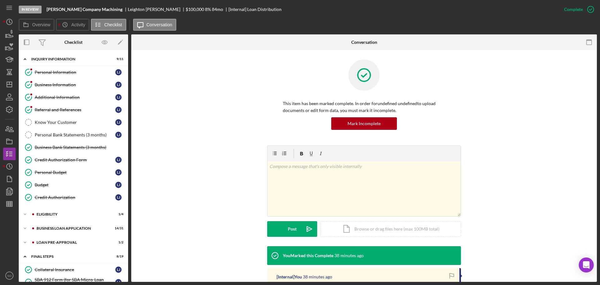
drag, startPoint x: 68, startPoint y: 83, endPoint x: 166, endPoint y: 157, distance: 123.5
click at [166, 157] on div "v Color teal Color pink Remove color Add row above Add row below Add column bef…" at bounding box center [364, 195] width 447 height 101
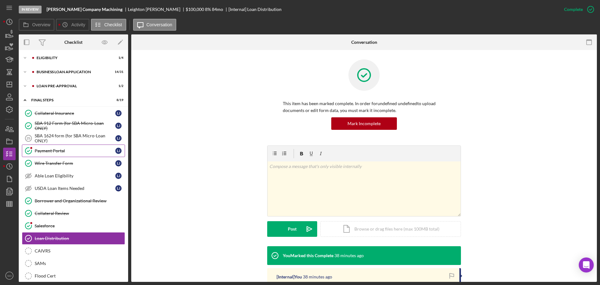
scroll to position [125, 0]
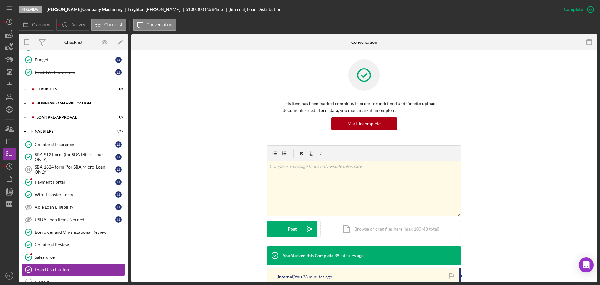
click at [68, 105] on div "Icon/Expander BUSINESS LOAN APPLICATION 14 / 31" at bounding box center [73, 103] width 109 height 13
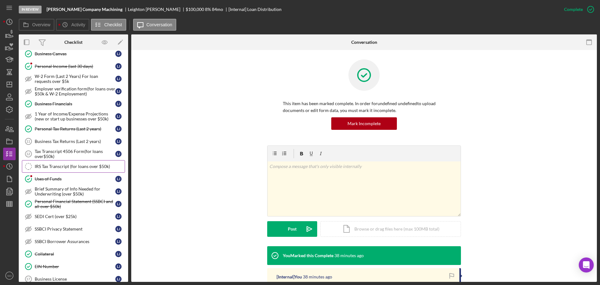
scroll to position [250, 0]
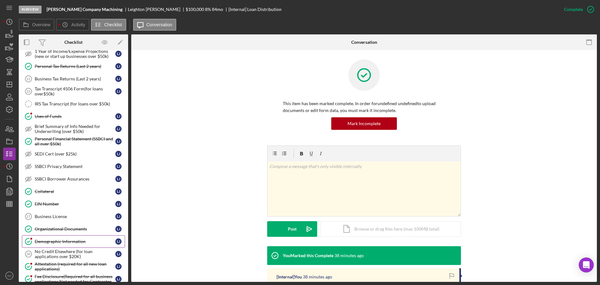
drag, startPoint x: 78, startPoint y: 239, endPoint x: 191, endPoint y: 169, distance: 133.5
click at [191, 170] on div "v Color teal Color pink Remove color Add row above Add row below Add column bef…" at bounding box center [364, 195] width 447 height 101
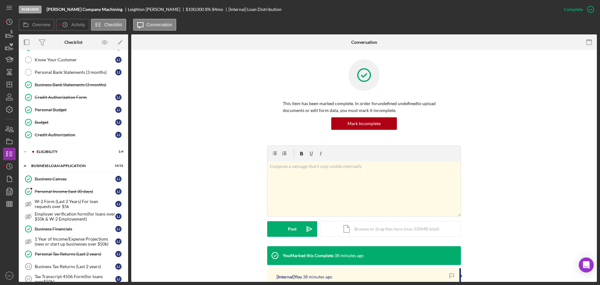
scroll to position [0, 0]
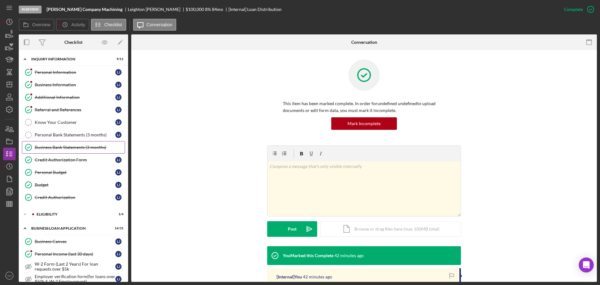
click at [58, 146] on div "Business Bank Statements (3 months)" at bounding box center [80, 147] width 90 height 5
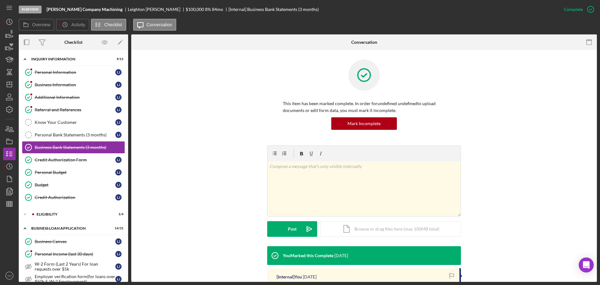
scroll to position [127, 0]
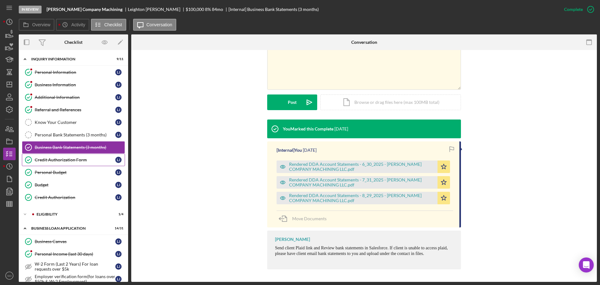
click at [83, 163] on link "Credit Authorization Form Credit Authorization Form L J" at bounding box center [73, 160] width 103 height 13
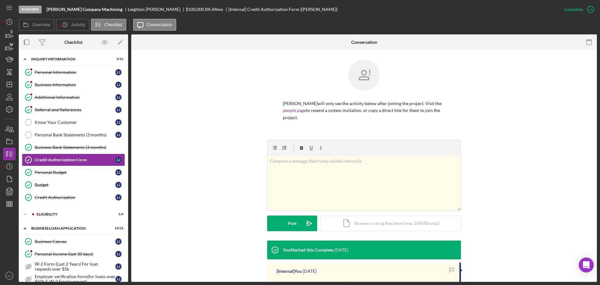
scroll to position [119, 0]
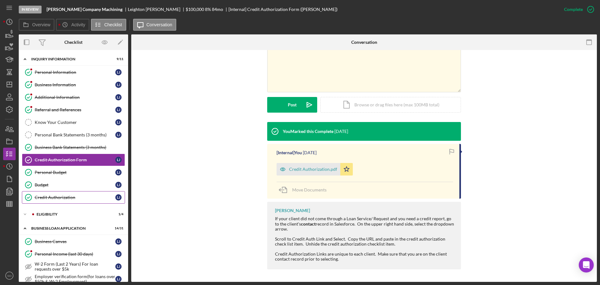
click at [81, 197] on div "Credit Authorization" at bounding box center [75, 197] width 81 height 5
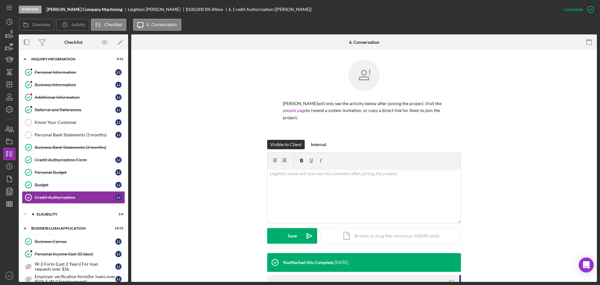
scroll to position [101, 0]
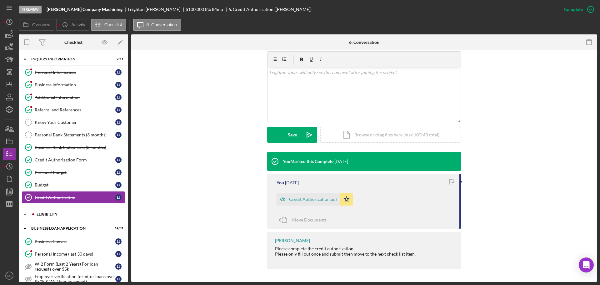
click at [54, 215] on div "ELIGIBILITY" at bounding box center [79, 214] width 84 height 4
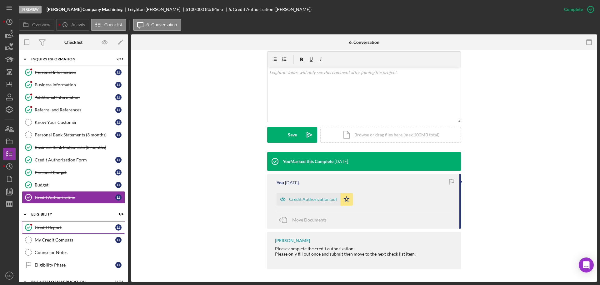
click at [53, 227] on div "Credit Report" at bounding box center [75, 227] width 81 height 5
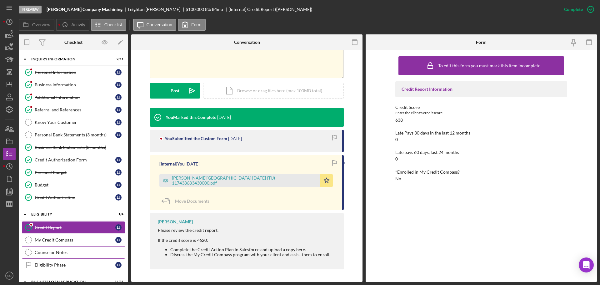
scroll to position [63, 0]
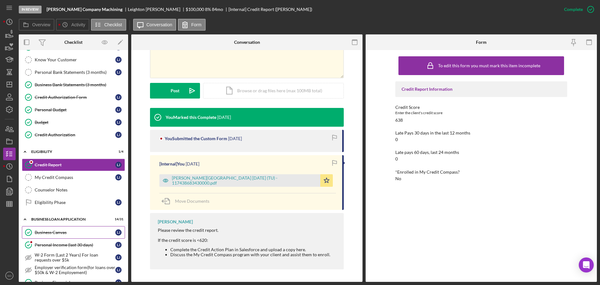
click at [55, 231] on div "Business Canvas" at bounding box center [75, 232] width 81 height 5
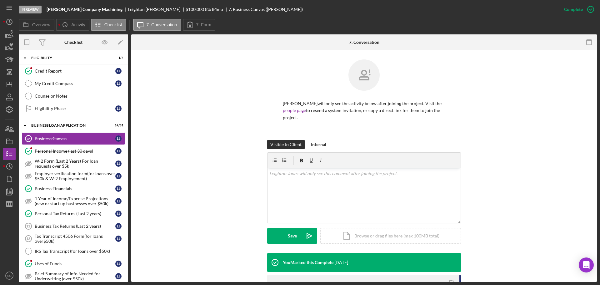
scroll to position [125, 0]
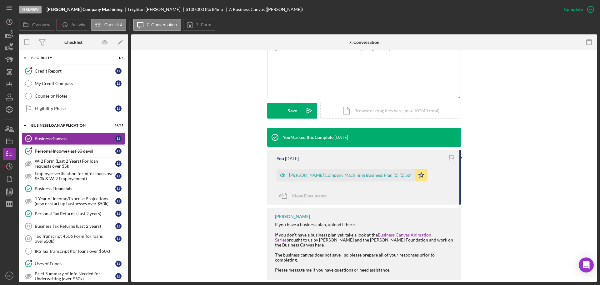
click at [64, 153] on div "Personal Income (last 30 days)" at bounding box center [75, 151] width 81 height 5
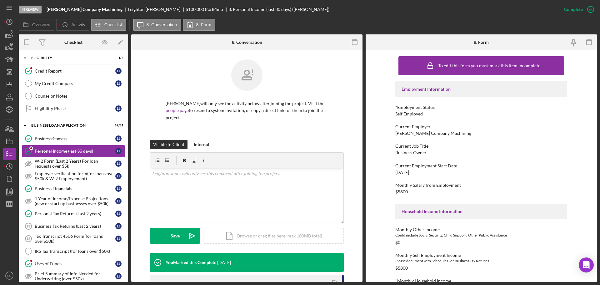
scroll to position [94, 0]
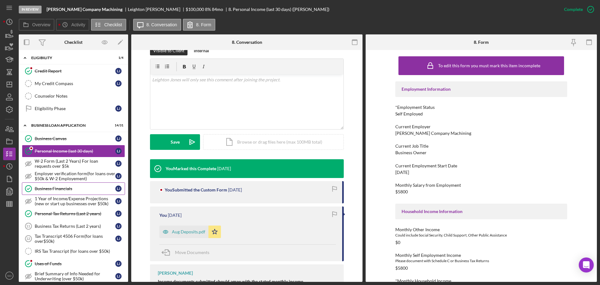
click at [42, 189] on div "Business Financials" at bounding box center [75, 188] width 81 height 5
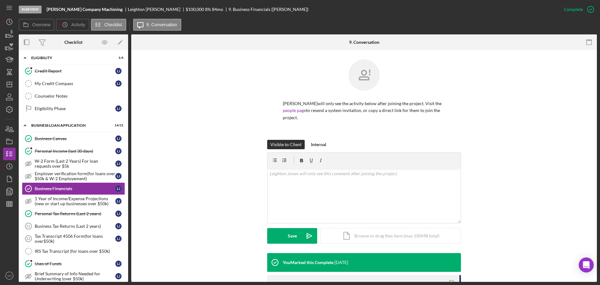
scroll to position [125, 0]
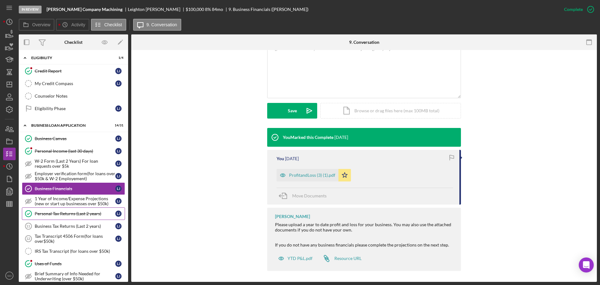
click at [89, 218] on link "Personal Tax Returns (Last 2 years) Personal Tax Returns (Last 2 years) L J" at bounding box center [73, 213] width 103 height 13
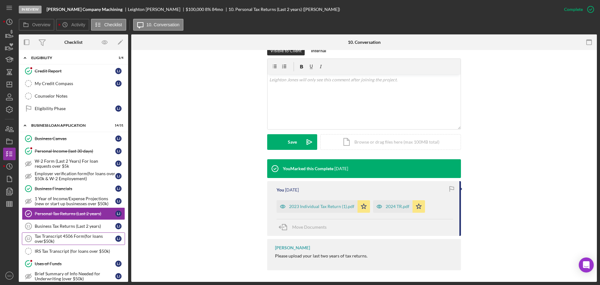
scroll to position [219, 0]
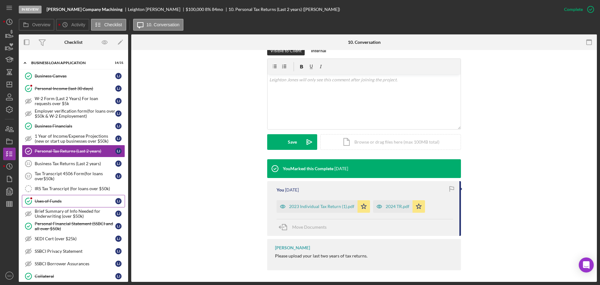
click at [50, 201] on div "Uses of Funds" at bounding box center [75, 201] width 81 height 5
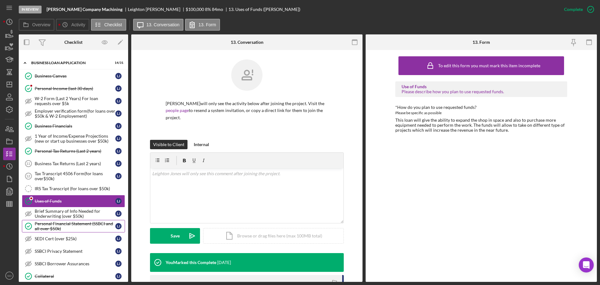
click at [73, 226] on div "Personal Financial Statement (SSBCI and all over $50k)" at bounding box center [75, 226] width 81 height 10
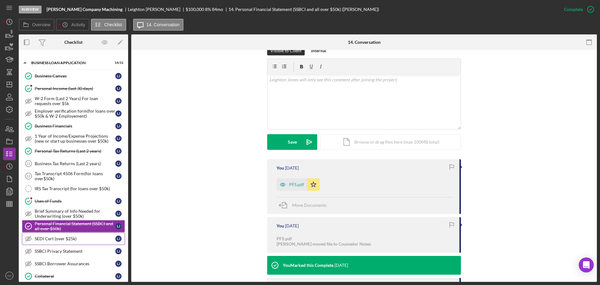
scroll to position [281, 0]
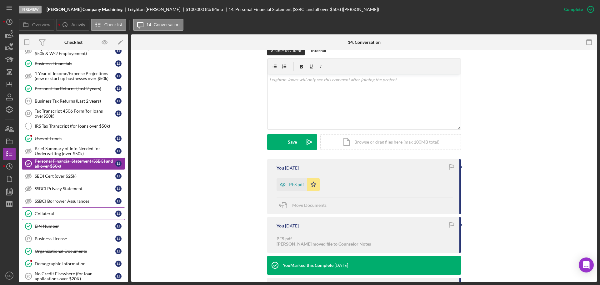
click at [62, 217] on link "Collateral Collateral L J" at bounding box center [73, 213] width 103 height 13
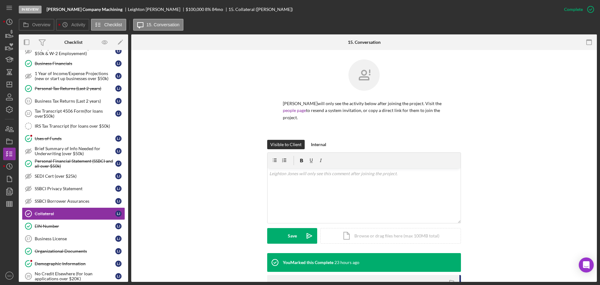
scroll to position [94, 0]
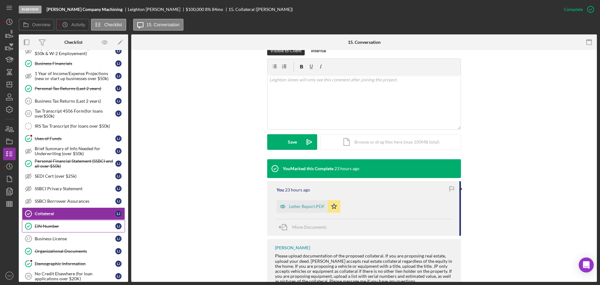
click at [73, 226] on div "EIN Number" at bounding box center [75, 226] width 81 height 5
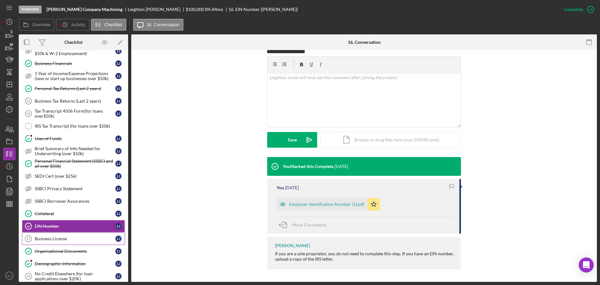
scroll to position [344, 0]
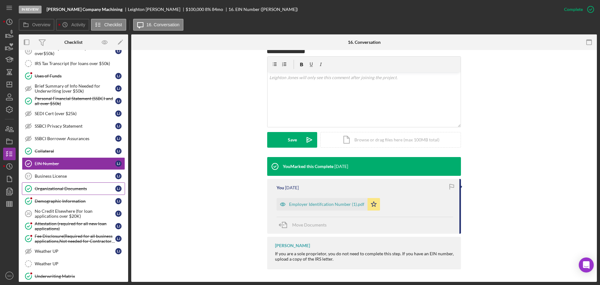
click at [62, 193] on link "Organizational Documents Organizational Documents L J" at bounding box center [73, 188] width 103 height 13
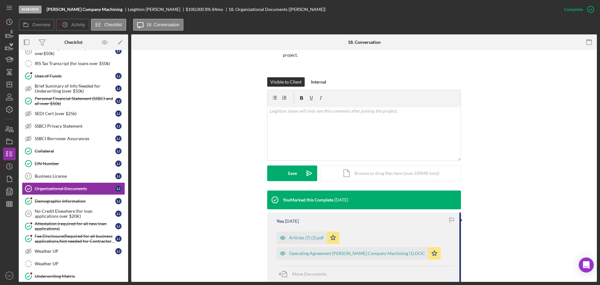
scroll to position [125, 0]
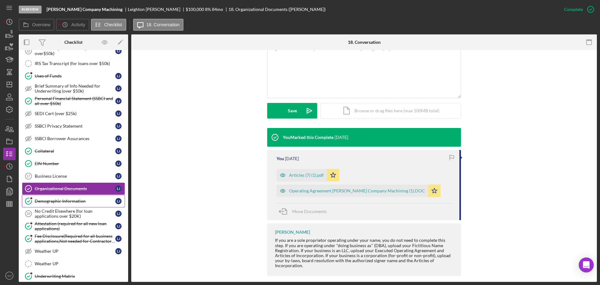
click at [67, 206] on link "Demographic Information Demographic Information L J" at bounding box center [73, 201] width 103 height 13
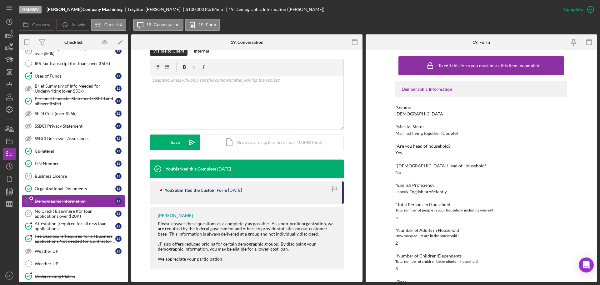
scroll to position [125, 0]
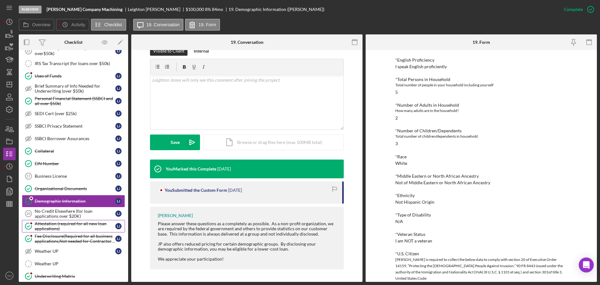
click at [71, 227] on div "Attestation (required for all new loan applications)" at bounding box center [75, 226] width 81 height 10
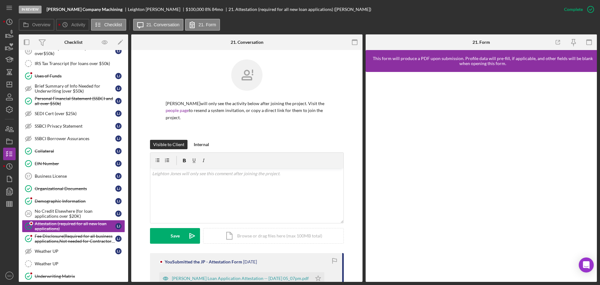
scroll to position [94, 0]
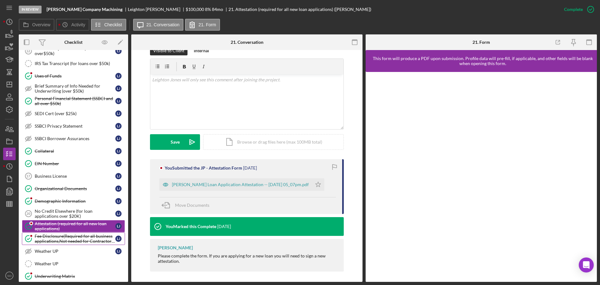
click at [100, 238] on div "Fee Disclosure(Required for all business applications,Not needed for Contractor…" at bounding box center [75, 239] width 81 height 10
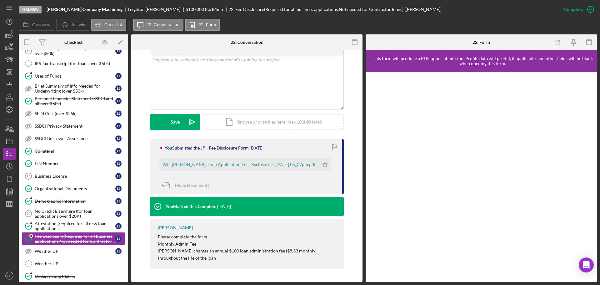
scroll to position [407, 0]
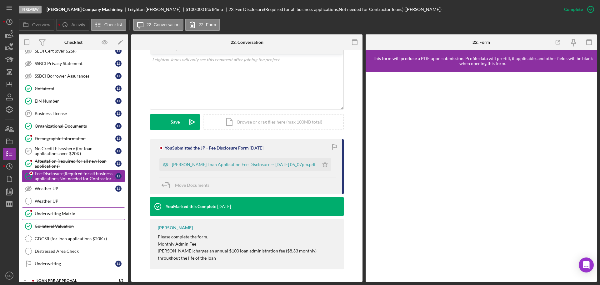
click at [71, 217] on link "Underwriting Matrix Underwriting Matrix" at bounding box center [73, 213] width 103 height 13
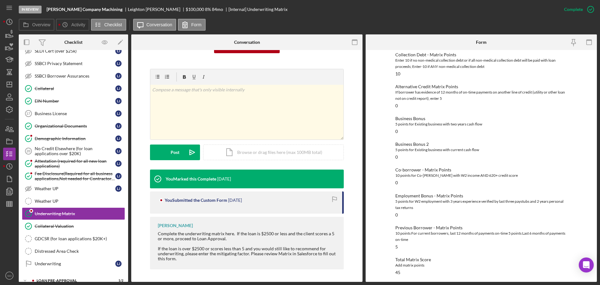
scroll to position [153, 0]
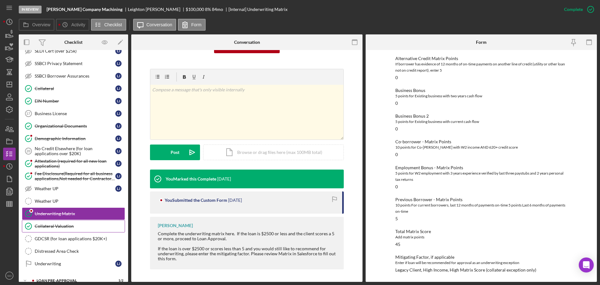
click at [87, 230] on link "Collateral Valuation Collateral Valuation" at bounding box center [73, 226] width 103 height 13
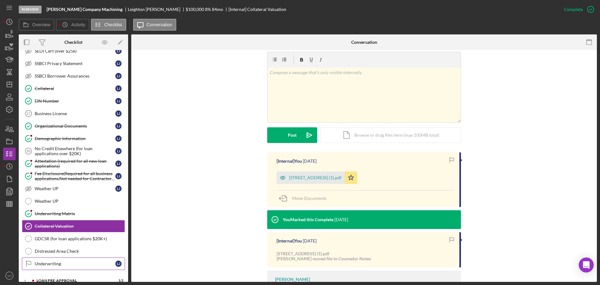
scroll to position [500, 0]
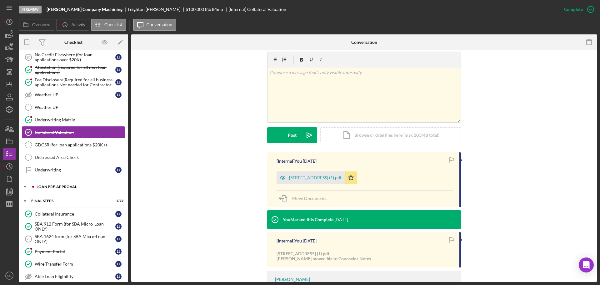
click at [52, 190] on div "Icon/Expander LOAN PRE-APPROVAL 1 / 2" at bounding box center [73, 186] width 109 height 13
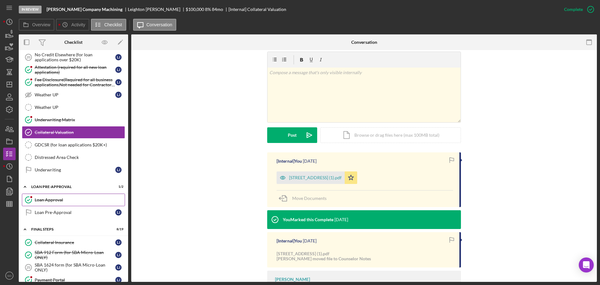
click at [53, 197] on div "Loan Approval" at bounding box center [80, 199] width 90 height 5
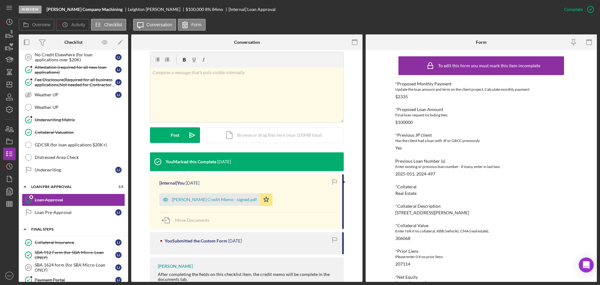
scroll to position [532, 0]
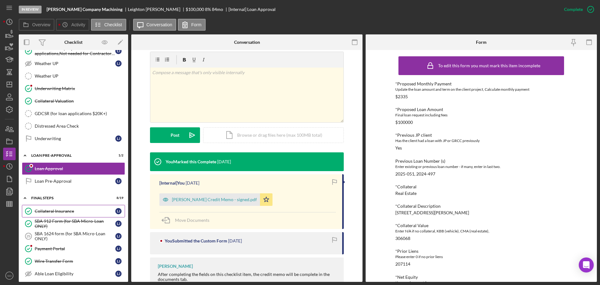
click at [51, 214] on link "Collateral Insurance Collateral Insurance L J" at bounding box center [73, 211] width 103 height 13
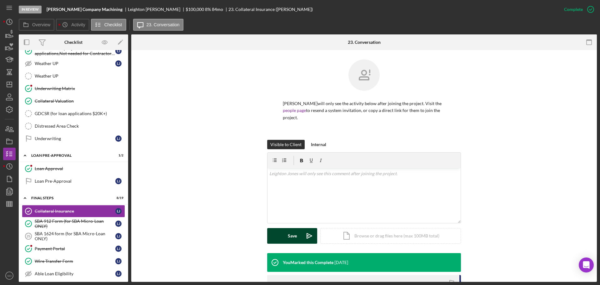
scroll to position [94, 0]
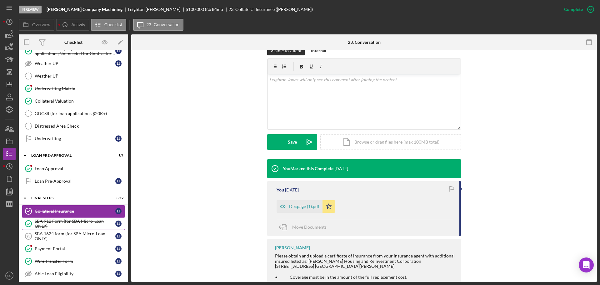
click at [87, 226] on div "SBA 912 Form (for SBA Micro-Loan ONLY)" at bounding box center [75, 224] width 81 height 10
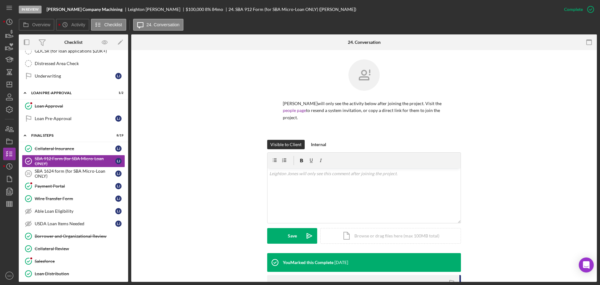
scroll to position [94, 0]
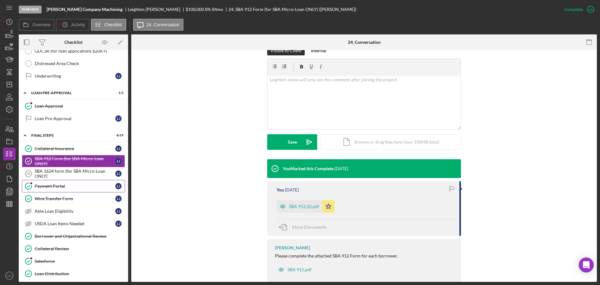
click at [67, 190] on link "Payment Portal Payment Portal L J" at bounding box center [73, 186] width 103 height 13
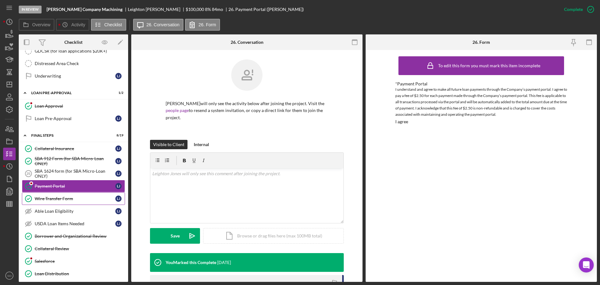
click at [67, 196] on div "Wire Transfer Form" at bounding box center [75, 198] width 81 height 5
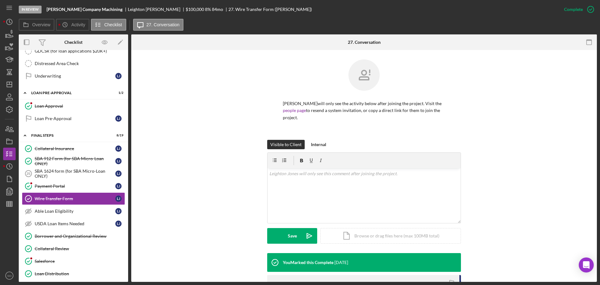
scroll to position [96, 0]
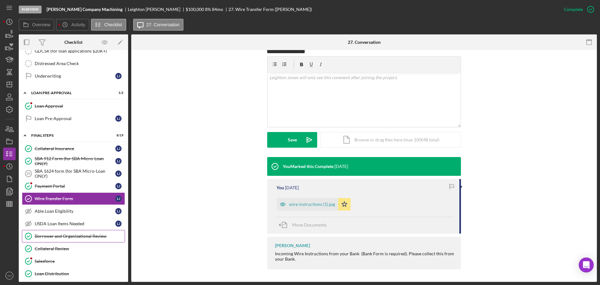
click at [89, 235] on div "Borrower and Organizational Review" at bounding box center [80, 236] width 90 height 5
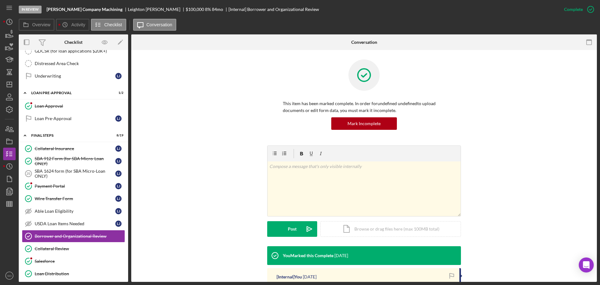
scroll to position [94, 0]
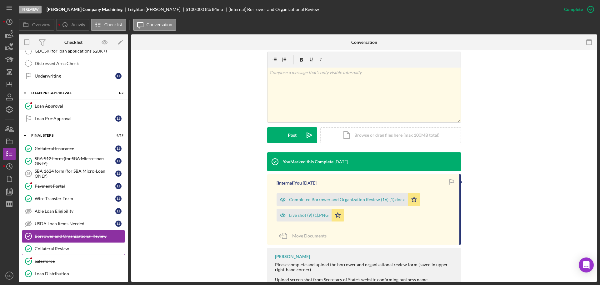
click at [84, 247] on div "Collateral Review" at bounding box center [80, 248] width 90 height 5
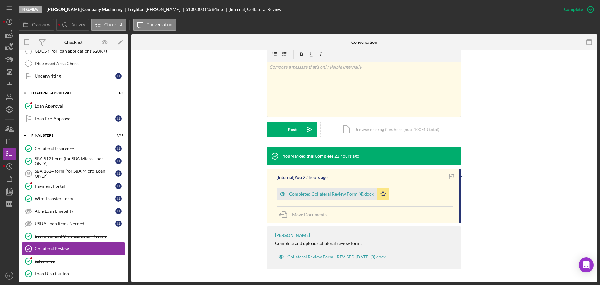
scroll to position [657, 0]
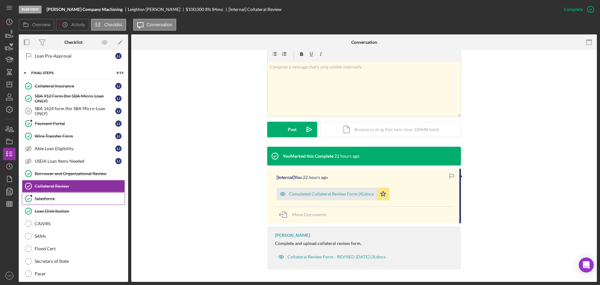
click at [51, 204] on link "Salesforce Salesforce" at bounding box center [73, 198] width 103 height 13
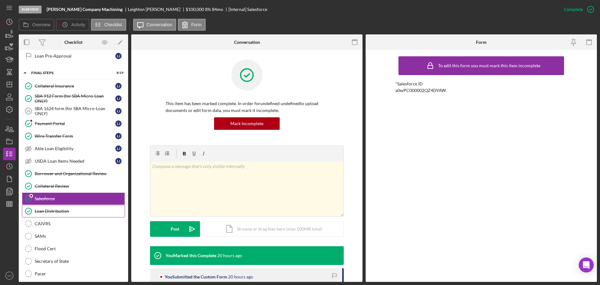
drag, startPoint x: 72, startPoint y: 210, endPoint x: 86, endPoint y: 210, distance: 14.4
click at [72, 210] on div "Loan Distribution" at bounding box center [80, 211] width 90 height 5
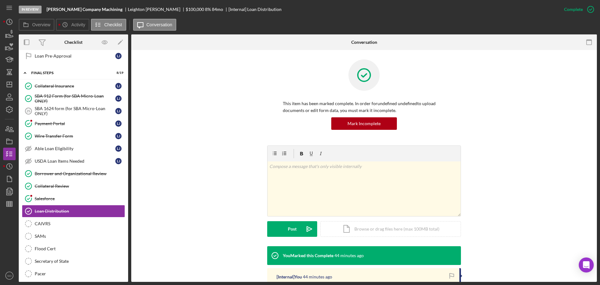
scroll to position [94, 0]
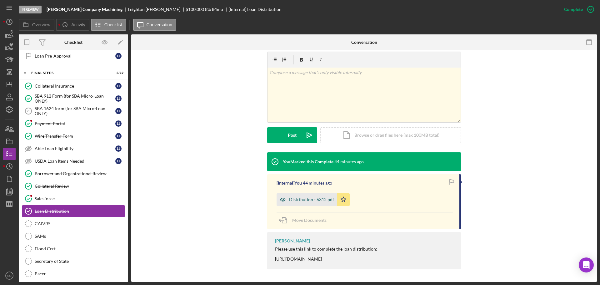
click at [301, 203] on div "Distribution - 6312.pdf" at bounding box center [307, 199] width 61 height 13
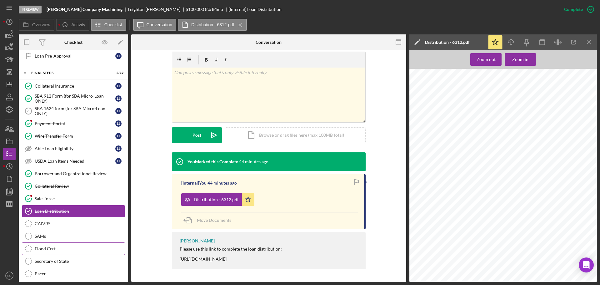
scroll to position [713, 0]
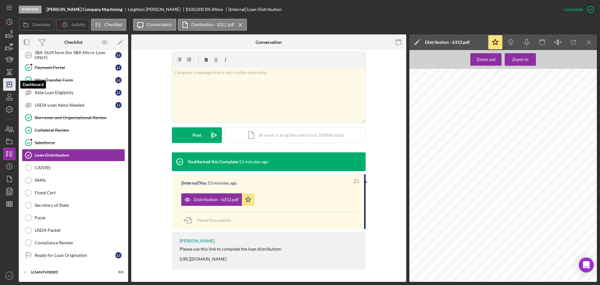
click at [8, 83] on icon "Icon/Dashboard" at bounding box center [10, 85] width 16 height 16
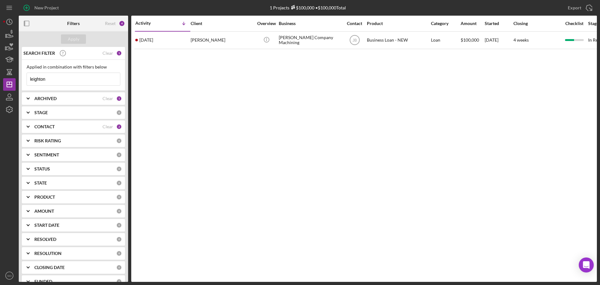
drag, startPoint x: 0, startPoint y: 73, endPoint x: 0, endPoint y: 63, distance: 9.7
click at [0, 63] on div "New Project 1 Projects $100,000 • $100,000 Total leighton Export Icon/Export Fi…" at bounding box center [300, 142] width 600 height 285
type input "mincer"
click at [72, 40] on div "Apply" at bounding box center [74, 38] width 12 height 9
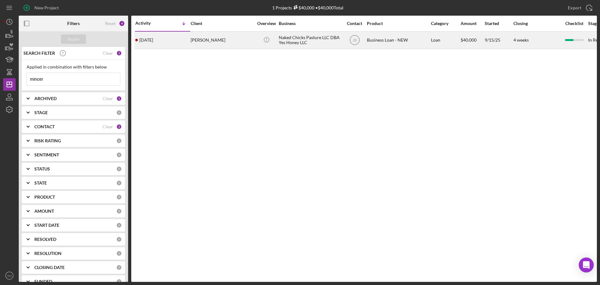
click at [153, 39] on time "2 weeks ago" at bounding box center [146, 40] width 14 height 5
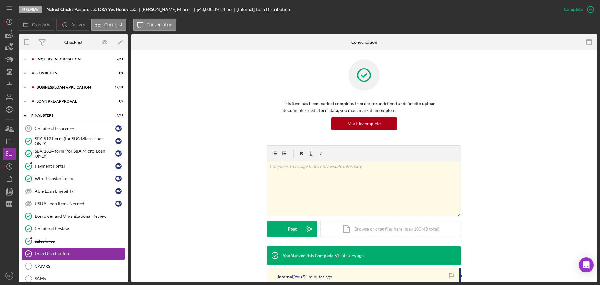
click at [69, 65] on div "Icon/Expander INQUIRY INFORMATION 9 / 11" at bounding box center [73, 59] width 109 height 13
click at [70, 61] on div "Icon/Expander INQUIRY INFORMATION 9 / 11" at bounding box center [73, 59] width 109 height 13
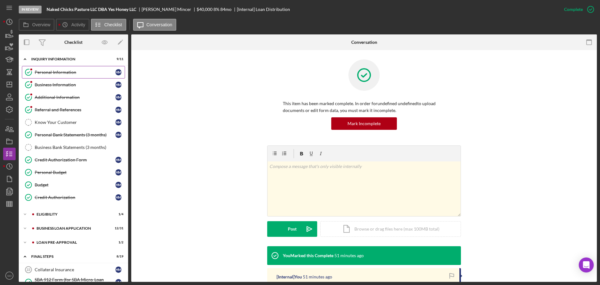
click at [56, 72] on div "Personal Information" at bounding box center [75, 72] width 81 height 5
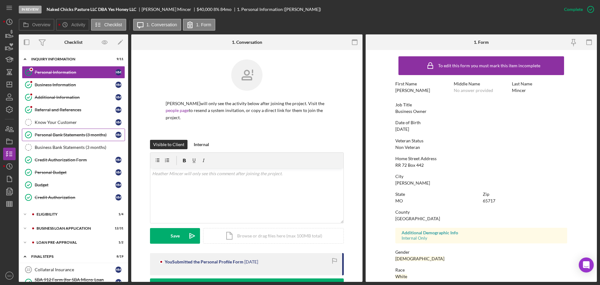
click at [72, 137] on div "Personal Bank Statements (3 months)" at bounding box center [75, 134] width 81 height 5
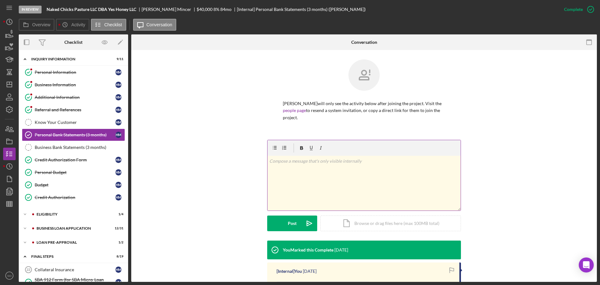
scroll to position [116, 0]
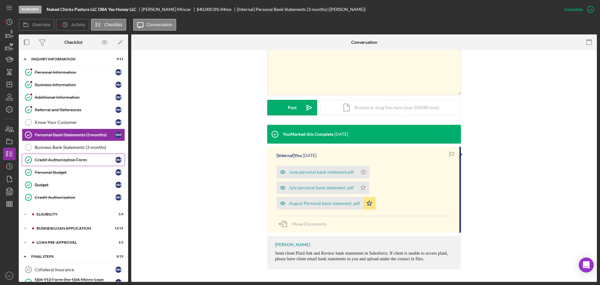
click at [86, 164] on link "Credit Authorization Form Credit Authorization Form H M" at bounding box center [73, 160] width 103 height 13
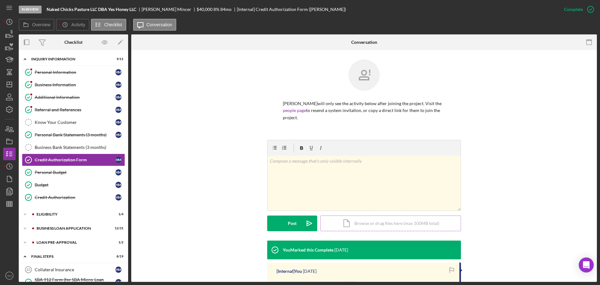
scroll to position [94, 0]
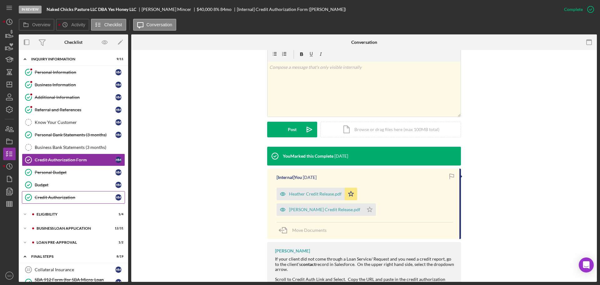
click at [86, 195] on div "Credit Authorization" at bounding box center [75, 197] width 81 height 5
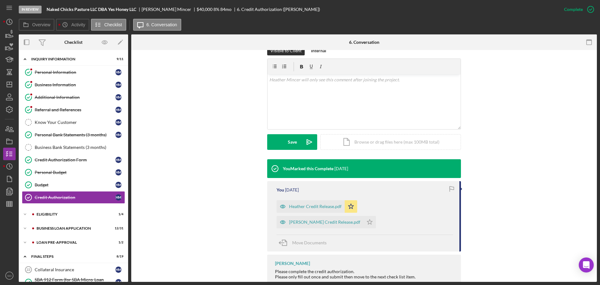
scroll to position [101, 0]
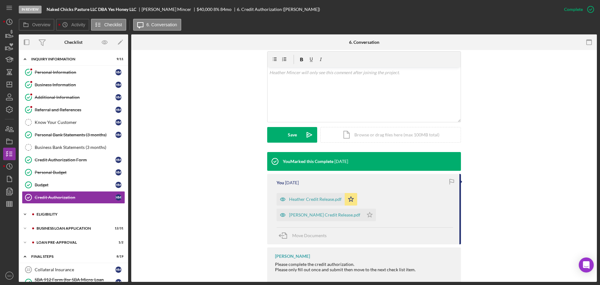
click at [83, 212] on div "ELIGIBILITY" at bounding box center [79, 214] width 84 height 4
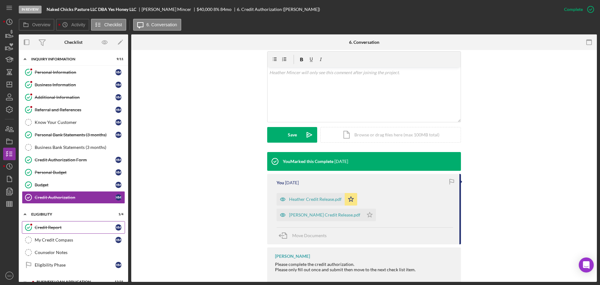
click at [40, 222] on link "Credit Report Credit Report H M" at bounding box center [73, 227] width 103 height 13
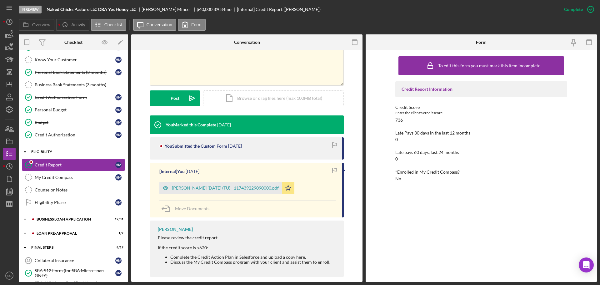
scroll to position [94, 0]
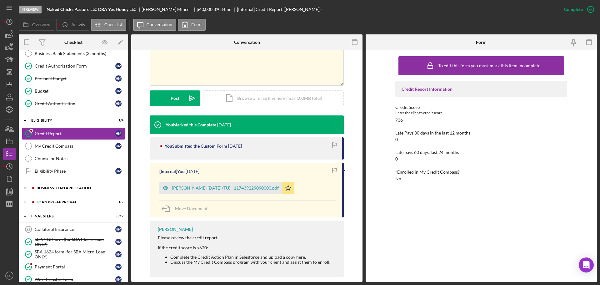
click at [62, 189] on div "BUSINESS LOAN APPLICATION" at bounding box center [79, 188] width 84 height 4
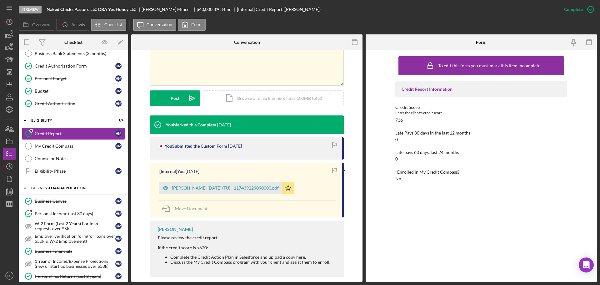
scroll to position [125, 0]
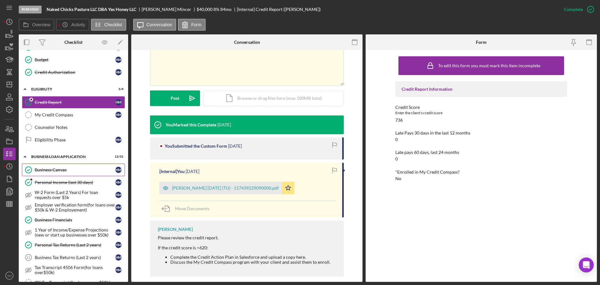
click at [60, 172] on div "Business Canvas" at bounding box center [75, 169] width 81 height 5
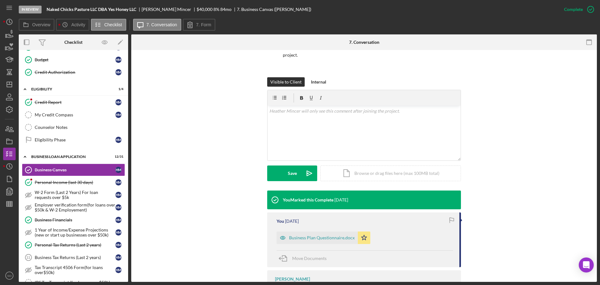
scroll to position [94, 0]
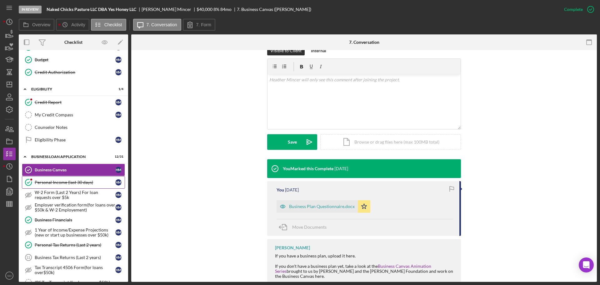
click at [80, 186] on link "Personal Income (last 30 days) Personal Income (last 30 days) H M" at bounding box center [73, 182] width 103 height 13
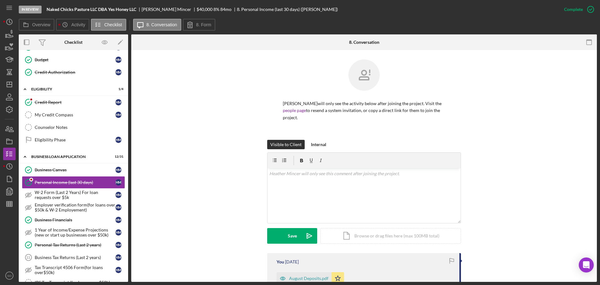
scroll to position [94, 0]
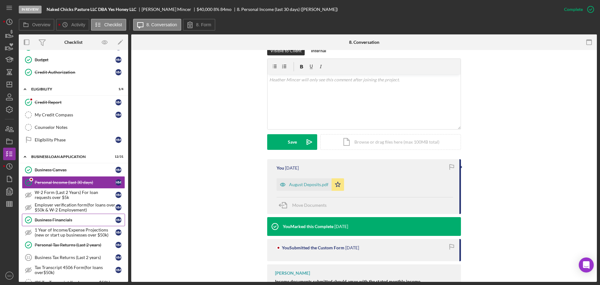
click at [66, 217] on div "Business Financials" at bounding box center [75, 219] width 81 height 5
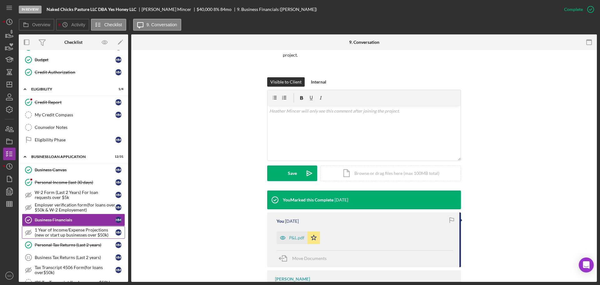
scroll to position [156, 0]
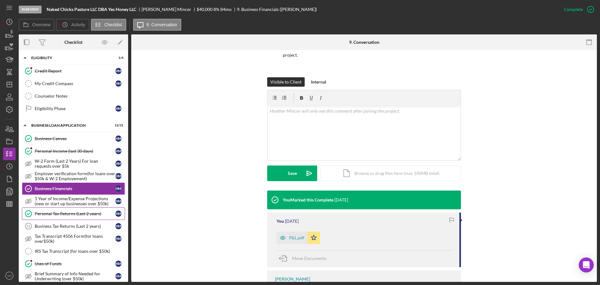
click at [71, 216] on div "Personal Tax Returns (Last 2 years)" at bounding box center [75, 213] width 81 height 5
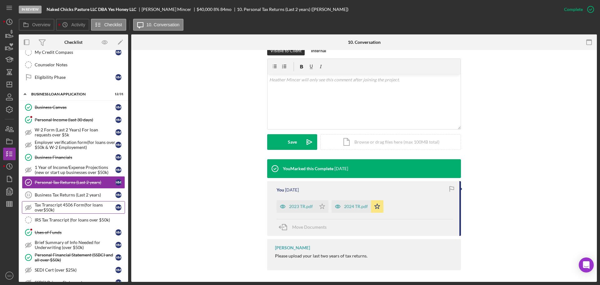
scroll to position [219, 0]
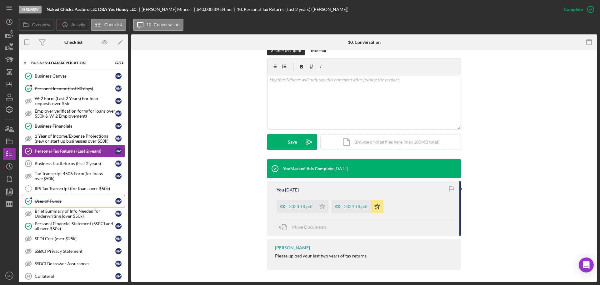
click at [58, 200] on div "Uses of Funds" at bounding box center [75, 201] width 81 height 5
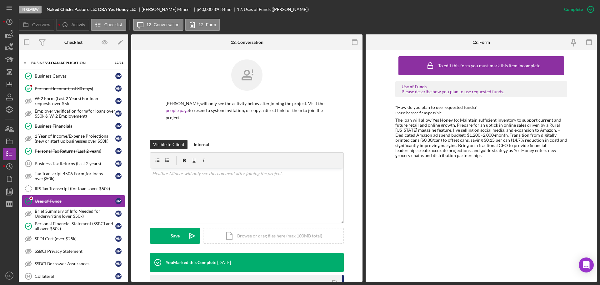
scroll to position [62, 0]
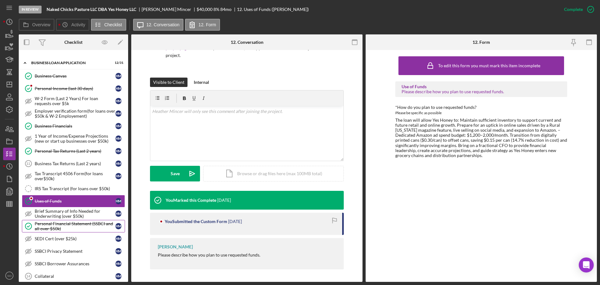
click at [69, 224] on div "Personal Financial Statement (SSBCI and all over $50k)" at bounding box center [75, 226] width 81 height 10
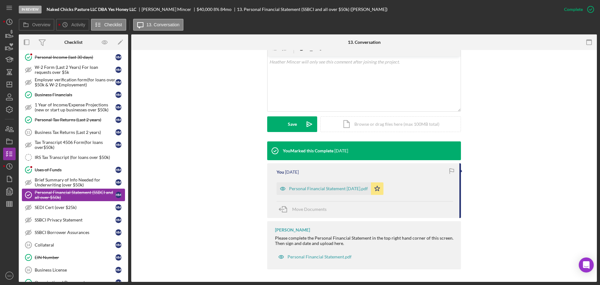
scroll to position [281, 0]
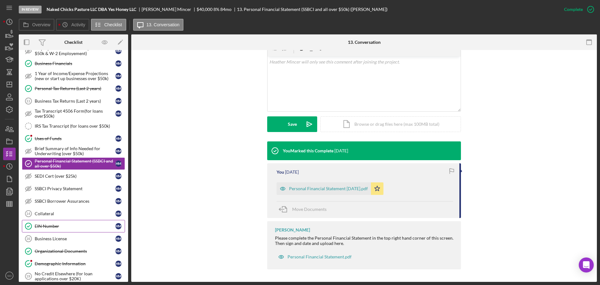
click at [70, 227] on div "EIN Number" at bounding box center [75, 226] width 81 height 5
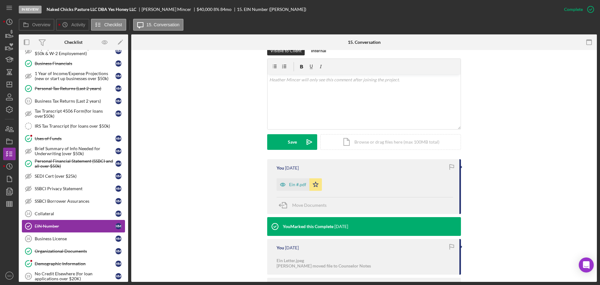
scroll to position [313, 0]
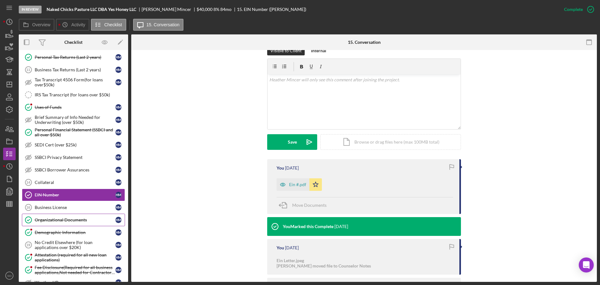
click at [82, 222] on div "Organizational Documents" at bounding box center [75, 219] width 81 height 5
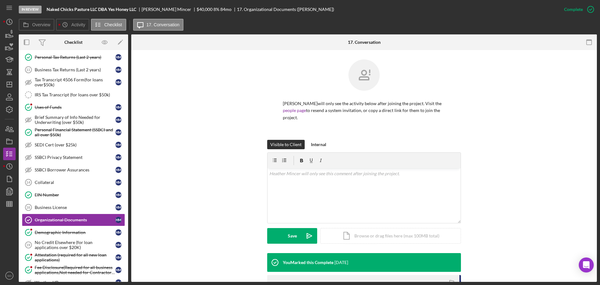
scroll to position [63, 0]
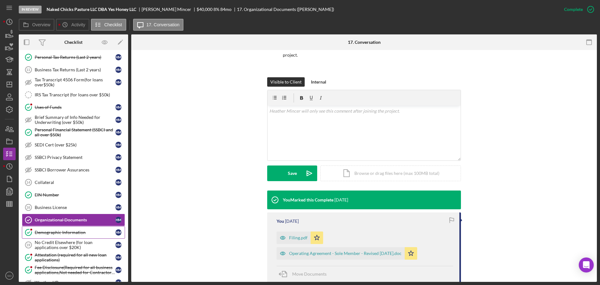
click at [61, 233] on div "Demographic Information" at bounding box center [75, 232] width 81 height 5
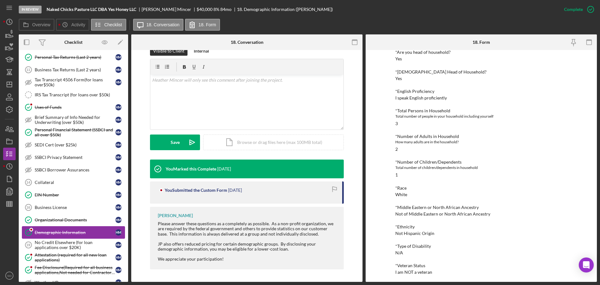
scroll to position [344, 0]
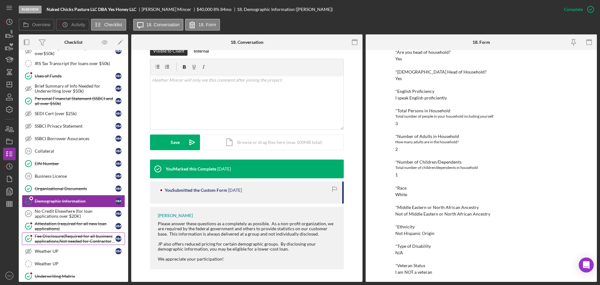
click at [69, 233] on link "Fee Disclosure(Required for all business applications,Not needed for Contractor…" at bounding box center [73, 238] width 103 height 13
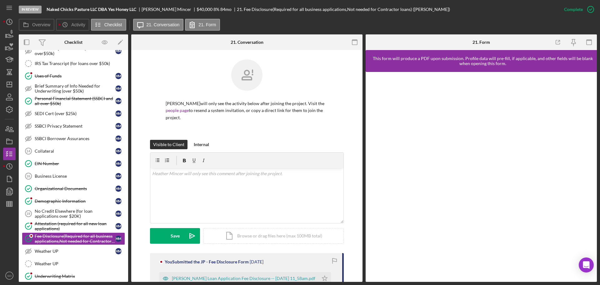
scroll to position [63, 0]
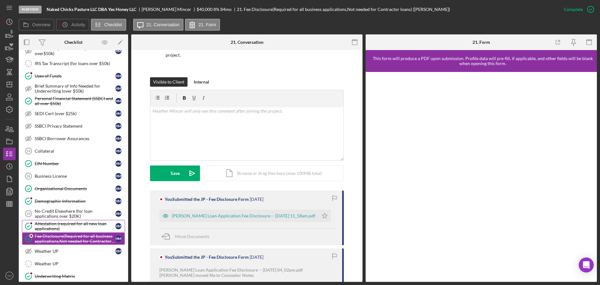
click at [66, 225] on div "Attestation (required for all new loan applications)" at bounding box center [75, 226] width 81 height 10
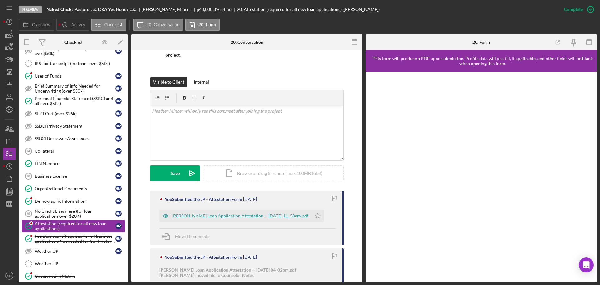
scroll to position [375, 0]
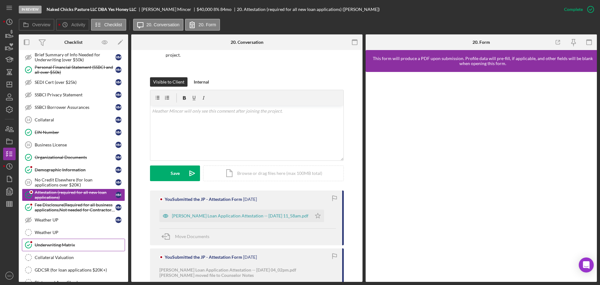
click at [80, 245] on div "Underwriting Matrix" at bounding box center [80, 244] width 90 height 5
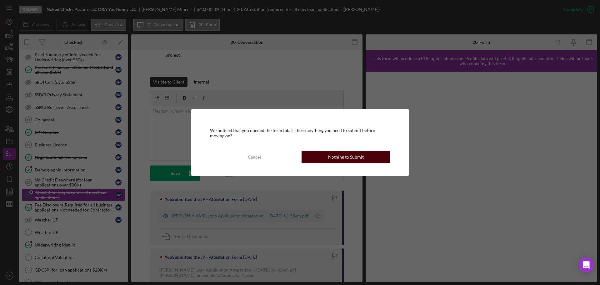
click at [345, 159] on div "Nothing to Submit" at bounding box center [346, 157] width 36 height 13
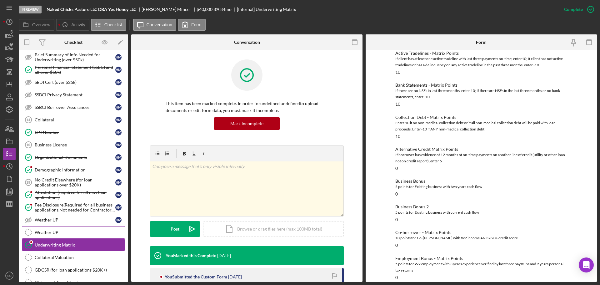
scroll to position [438, 0]
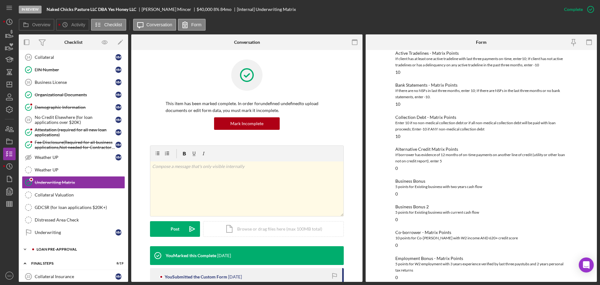
click at [62, 252] on div "Icon/Expander LOAN PRE-APPROVAL 1 / 2" at bounding box center [73, 249] width 109 height 13
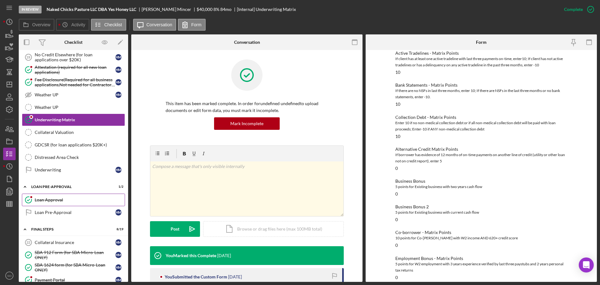
click at [59, 200] on div "Loan Approval" at bounding box center [80, 199] width 90 height 5
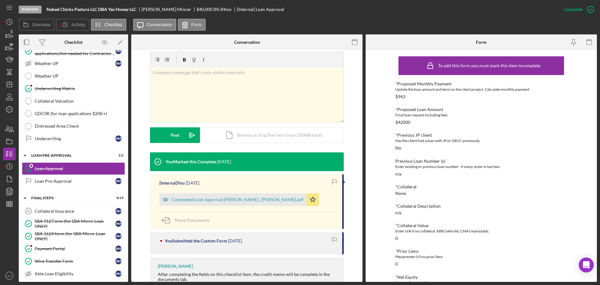
scroll to position [563, 0]
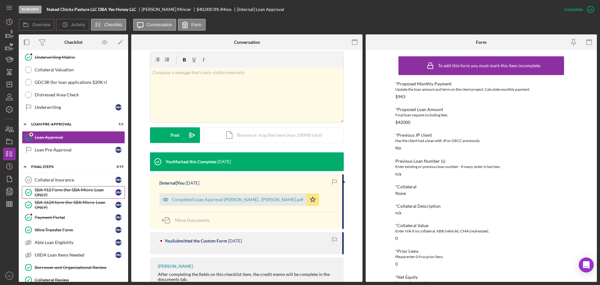
click at [81, 193] on div "SBA 912 Form (for SBA Micro-Loan ONLY)" at bounding box center [75, 192] width 81 height 10
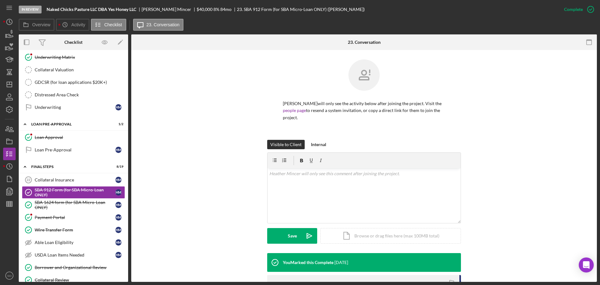
scroll to position [94, 0]
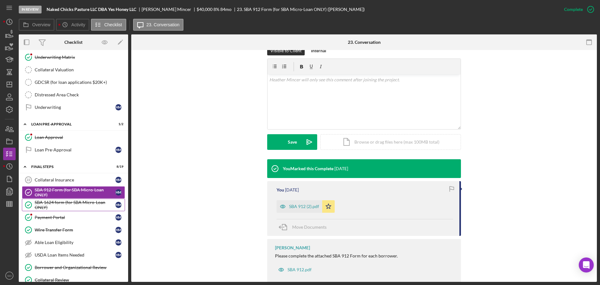
click at [81, 205] on div "SBA 1624 form (for SBA Micro-Loan ONLY)" at bounding box center [75, 205] width 81 height 10
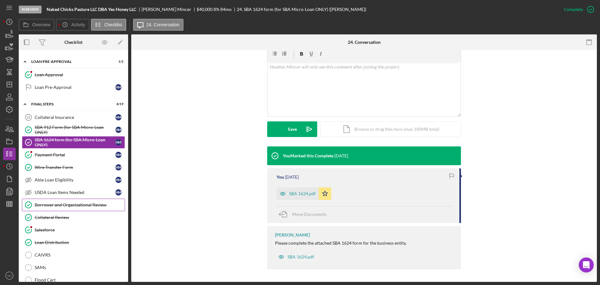
scroll to position [657, 0]
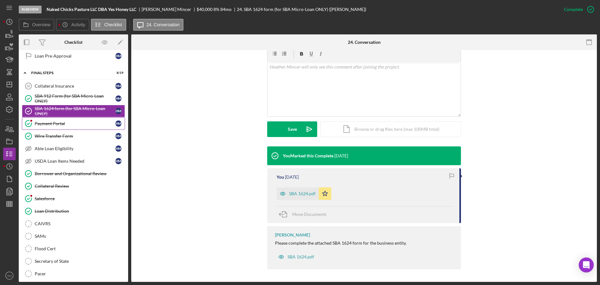
click at [53, 126] on div "Payment Portal" at bounding box center [75, 123] width 81 height 5
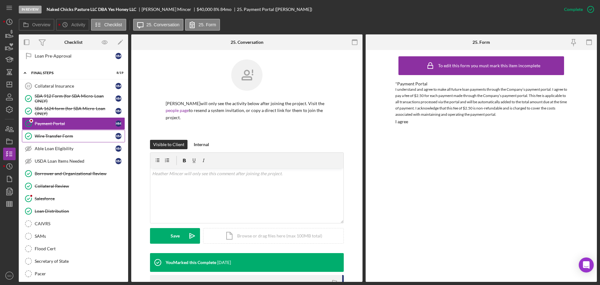
click at [57, 137] on div "Wire Transfer Form" at bounding box center [75, 136] width 81 height 5
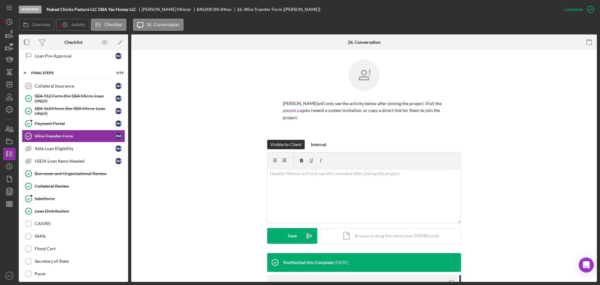
scroll to position [94, 0]
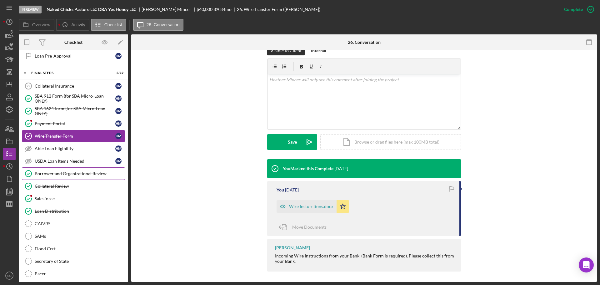
click at [78, 177] on link "Borrower and Organizational Review Borrower and Organizational Review" at bounding box center [73, 173] width 103 height 13
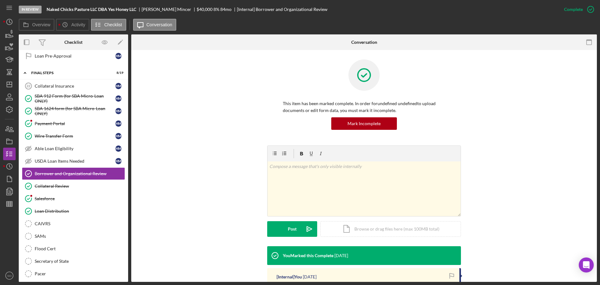
scroll to position [125, 0]
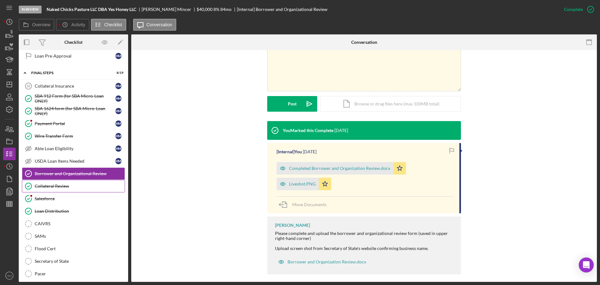
click at [73, 187] on div "Collateral Review" at bounding box center [80, 186] width 90 height 5
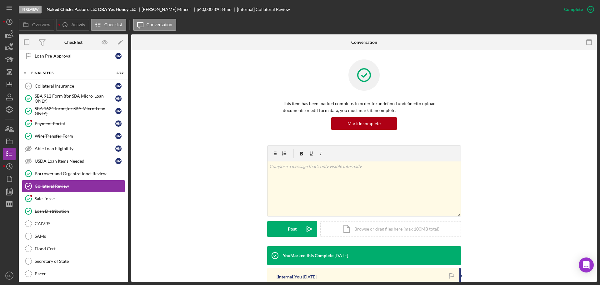
scroll to position [99, 0]
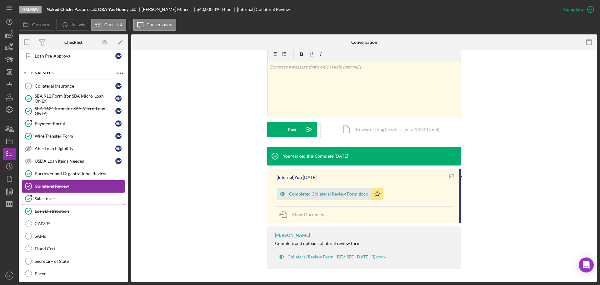
click at [59, 195] on link "Salesforce Salesforce" at bounding box center [73, 198] width 103 height 13
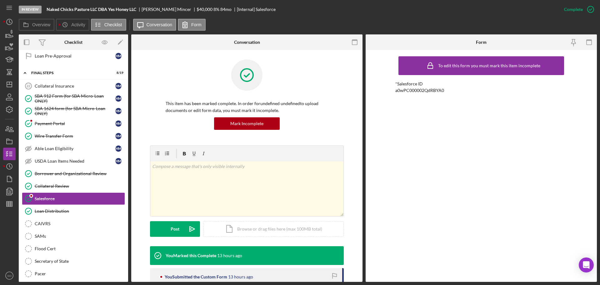
scroll to position [56, 0]
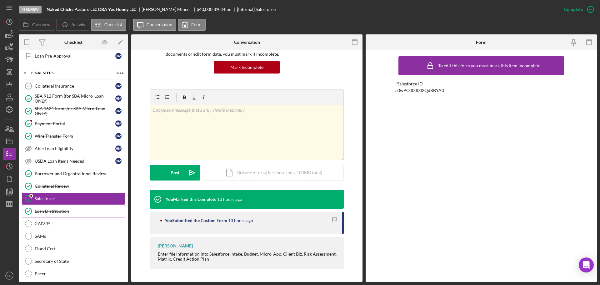
click at [64, 211] on div "Loan Distribution" at bounding box center [80, 211] width 90 height 5
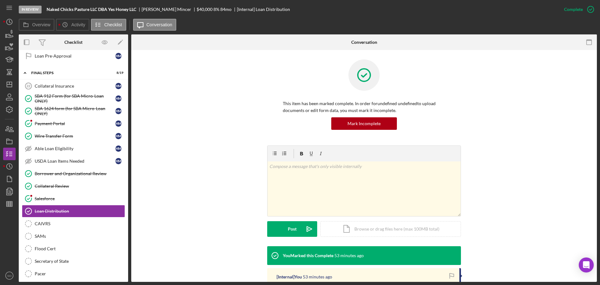
scroll to position [125, 0]
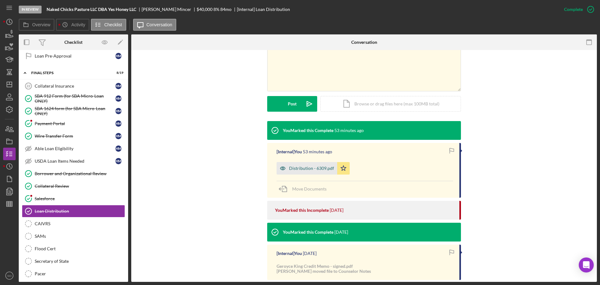
click at [320, 170] on div "Distribution - 6309.pdf" at bounding box center [311, 168] width 45 height 5
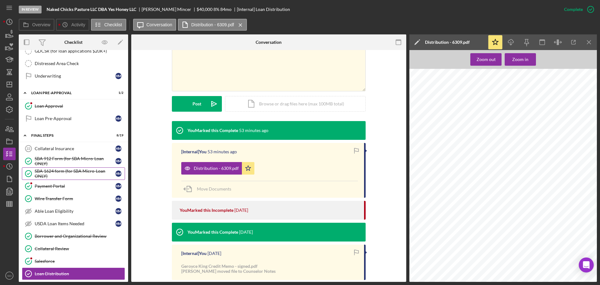
scroll to position [688, 0]
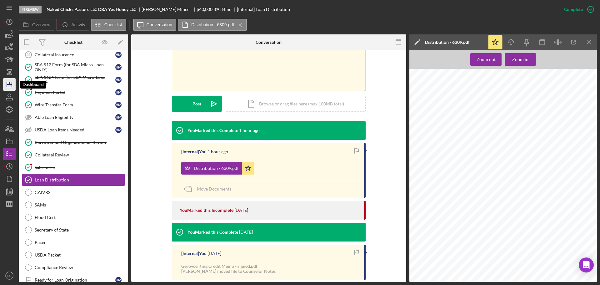
click at [12, 87] on polygon "button" at bounding box center [9, 84] width 5 height 5
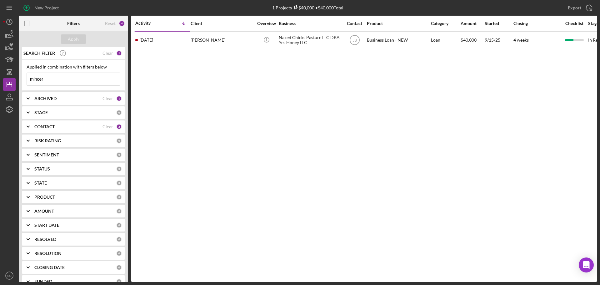
drag, startPoint x: 61, startPoint y: 81, endPoint x: 0, endPoint y: 73, distance: 61.6
click at [2, 73] on div "New Project 1 Projects $40,000 • $40,000 Total mincer Export Icon/Export Filter…" at bounding box center [300, 142] width 600 height 285
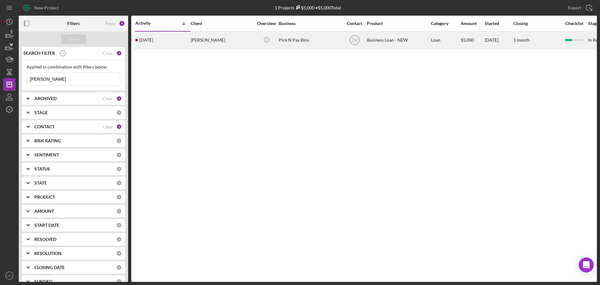
type input "[PERSON_NAME]"
click at [180, 45] on div "1 week ago Marcella Bonner" at bounding box center [162, 40] width 55 height 17
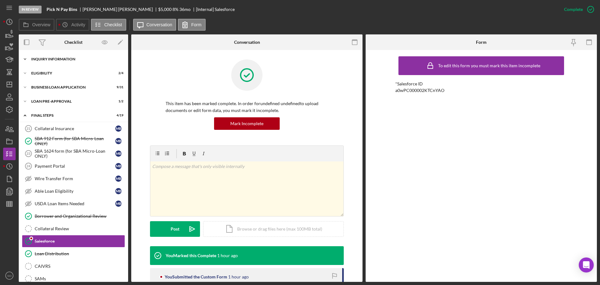
click at [73, 58] on div "INQUIRY INFORMATION" at bounding box center [75, 59] width 89 height 4
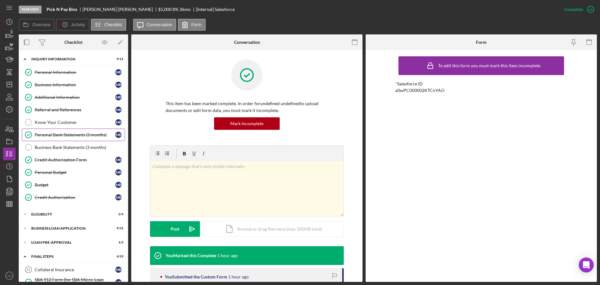
click at [75, 132] on div "Personal Bank Statements (3 months)" at bounding box center [75, 134] width 81 height 5
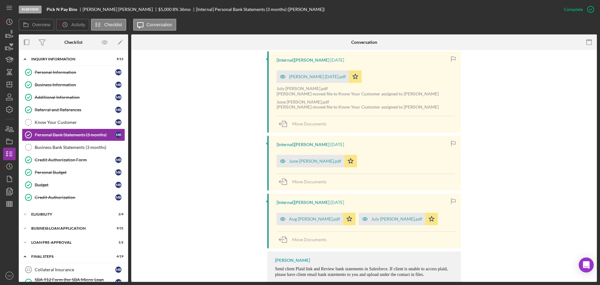
scroll to position [159, 0]
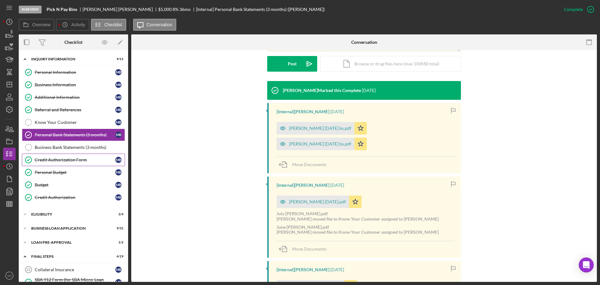
click at [47, 157] on div "Credit Authorization Form" at bounding box center [75, 159] width 81 height 5
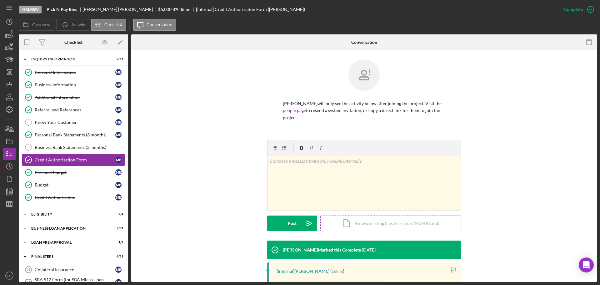
scroll to position [119, 0]
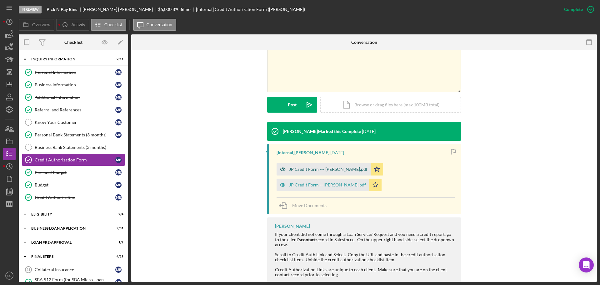
click at [312, 169] on div "JP Credit Form --- Dawn.pdf" at bounding box center [328, 169] width 78 height 5
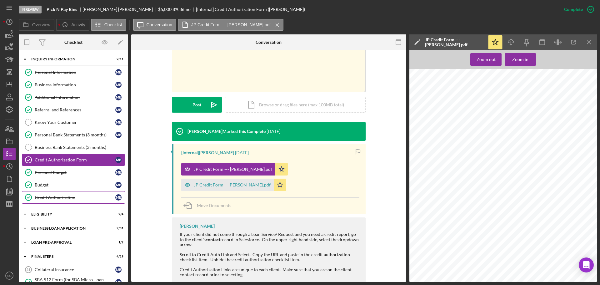
click at [63, 197] on div "Credit Authorization" at bounding box center [75, 197] width 81 height 5
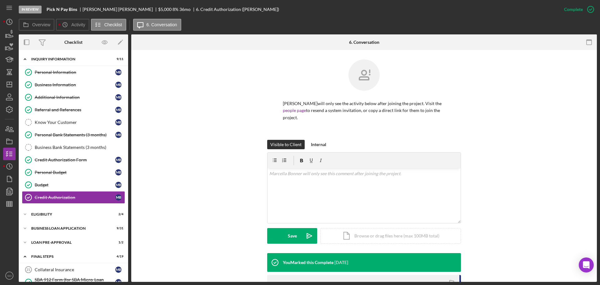
scroll to position [117, 0]
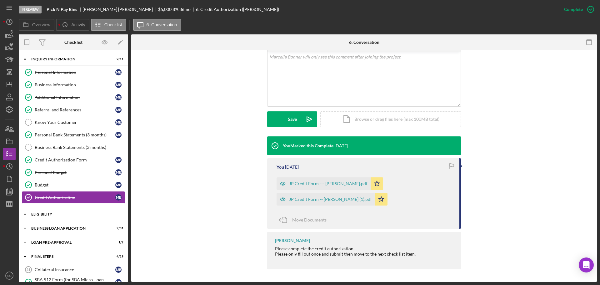
click at [60, 217] on div "Icon/Expander ELIGIBILITY 2 / 4" at bounding box center [73, 214] width 109 height 13
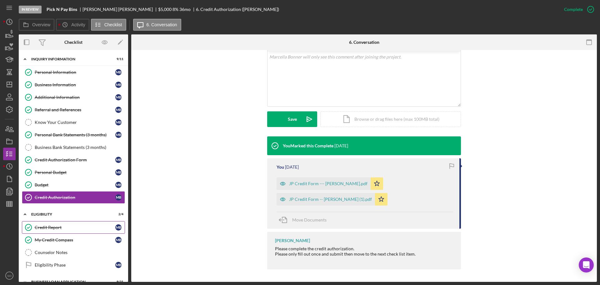
drag, startPoint x: 52, startPoint y: 225, endPoint x: 88, endPoint y: 228, distance: 36.4
click at [52, 226] on div "Credit Report" at bounding box center [75, 227] width 81 height 5
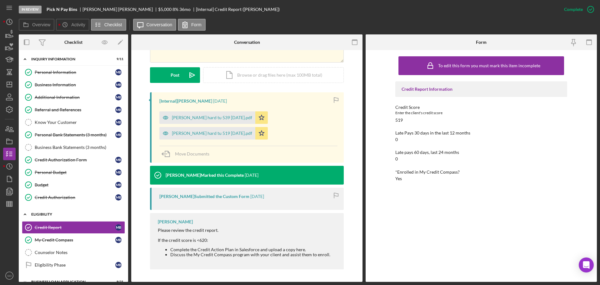
scroll to position [31, 0]
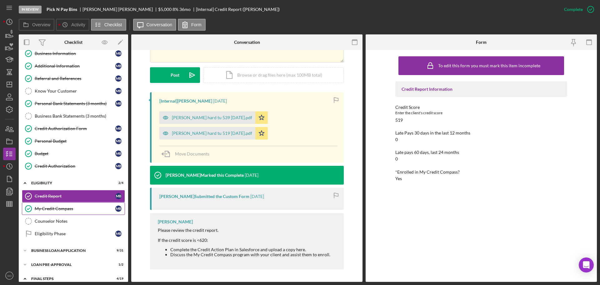
click at [62, 210] on div "My Credit Compass" at bounding box center [75, 208] width 81 height 5
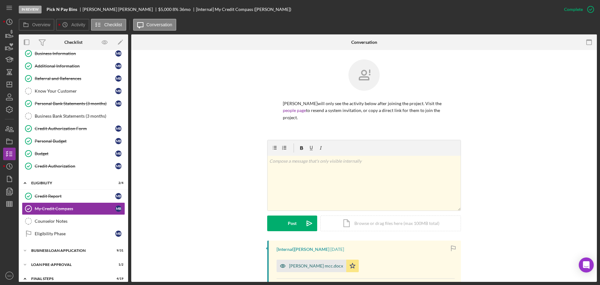
scroll to position [125, 0]
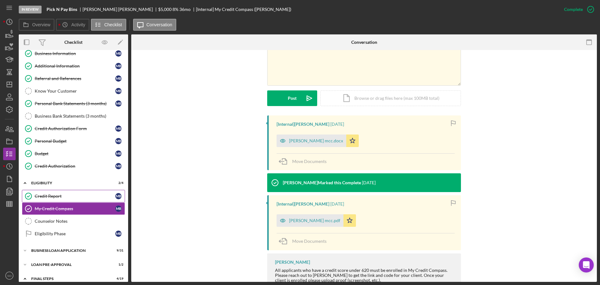
click at [50, 199] on link "Credit Report Credit Report M B" at bounding box center [73, 196] width 103 height 13
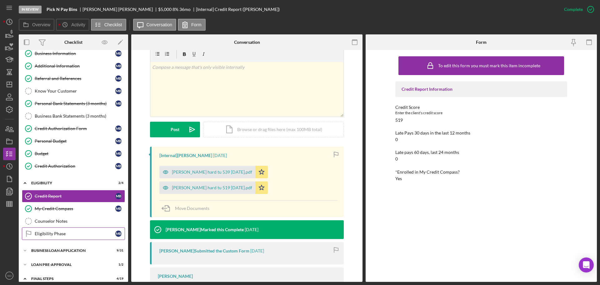
scroll to position [94, 0]
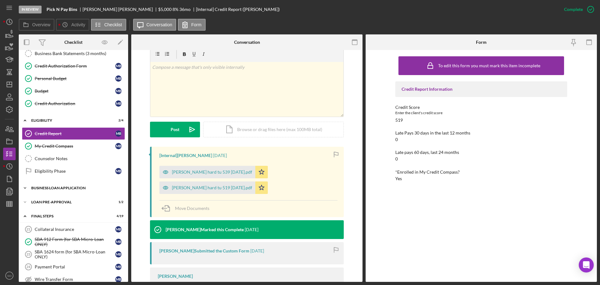
click at [65, 189] on div "BUSINESS LOAN APPLICATION" at bounding box center [75, 188] width 89 height 4
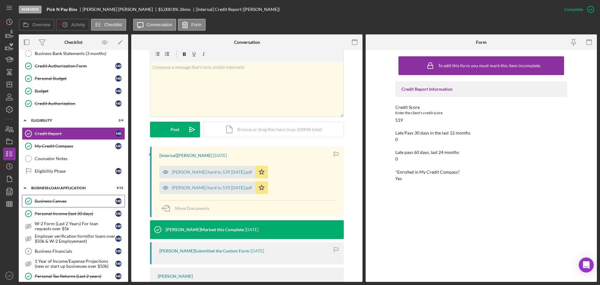
click at [63, 207] on link "Business Canvas Business Canvas M B" at bounding box center [73, 201] width 103 height 13
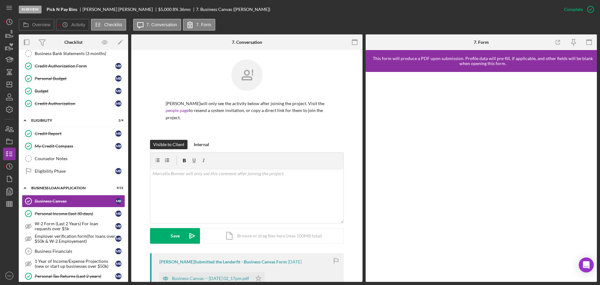
scroll to position [125, 0]
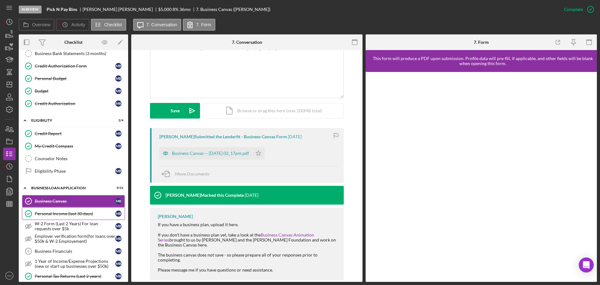
click at [77, 215] on div "Personal Income (last 30 days)" at bounding box center [75, 213] width 81 height 5
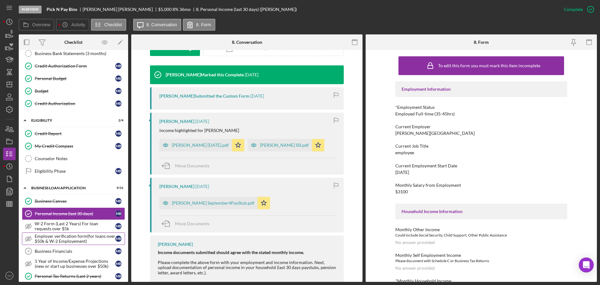
scroll to position [156, 0]
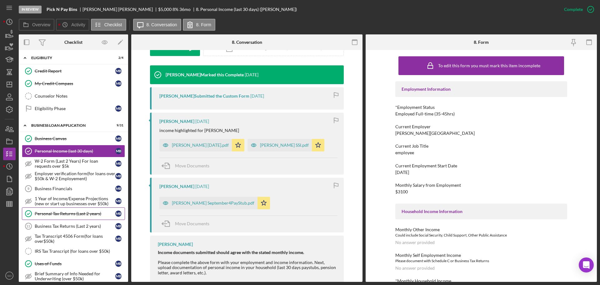
click at [72, 218] on link "Personal Tax Returns (Last 2 years) Personal Tax Returns (Last 2 years) M B" at bounding box center [73, 213] width 103 height 13
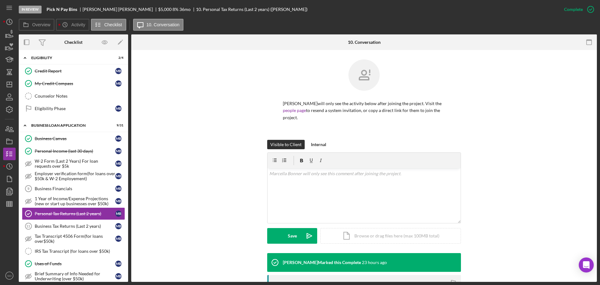
scroll to position [156, 0]
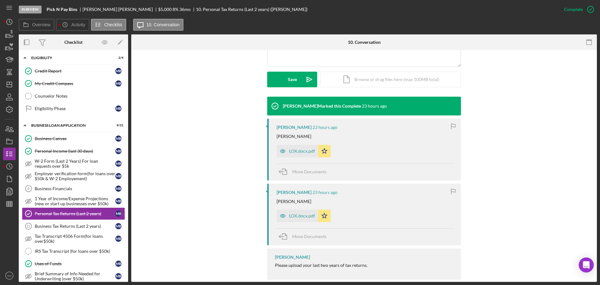
click at [296, 153] on div "LOX.docx.pdf" at bounding box center [302, 151] width 26 height 5
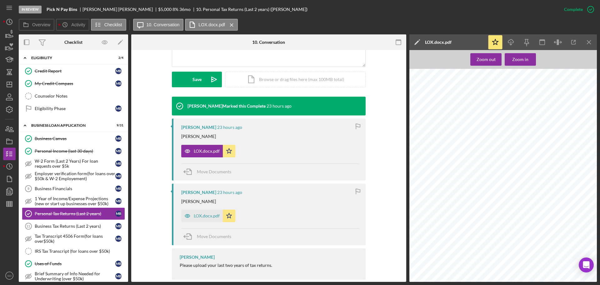
scroll to position [219, 0]
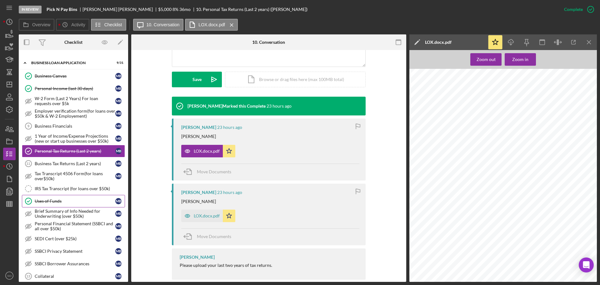
click at [63, 199] on div "Uses of Funds" at bounding box center [75, 201] width 81 height 5
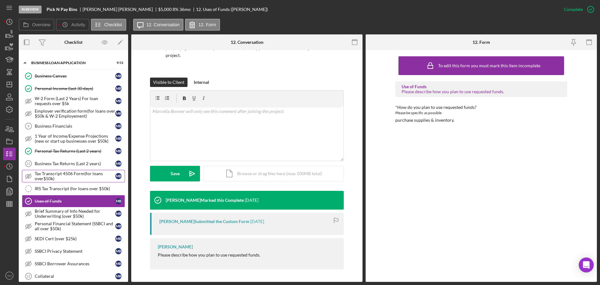
scroll to position [156, 0]
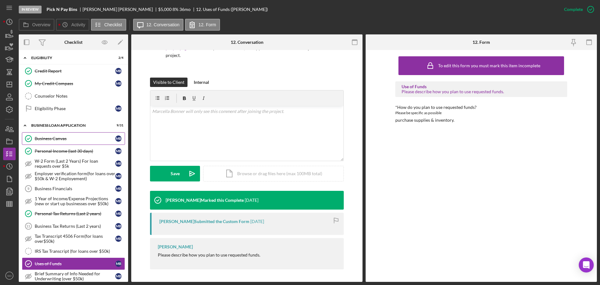
click at [66, 139] on div "Business Canvas" at bounding box center [75, 138] width 81 height 5
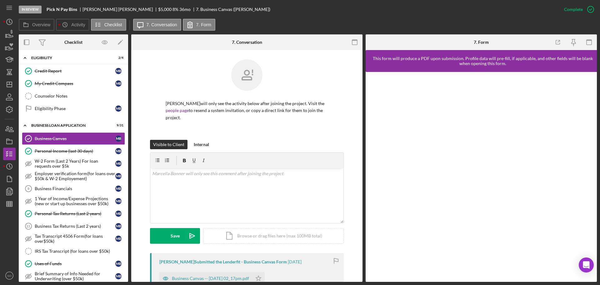
scroll to position [63, 0]
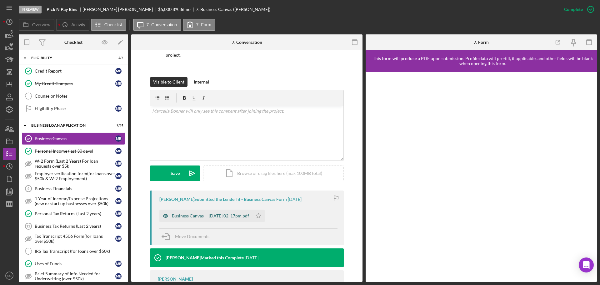
click at [232, 216] on div "Business Canvas -- 2025-09-24 02_17pm.pdf" at bounding box center [210, 215] width 77 height 5
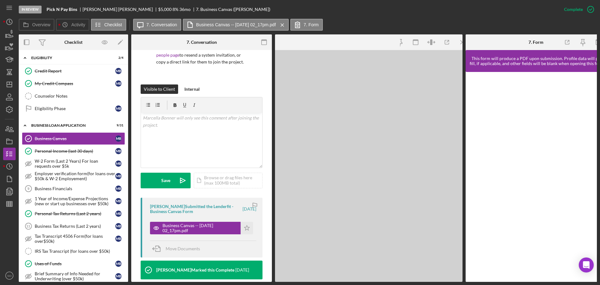
scroll to position [70, 0]
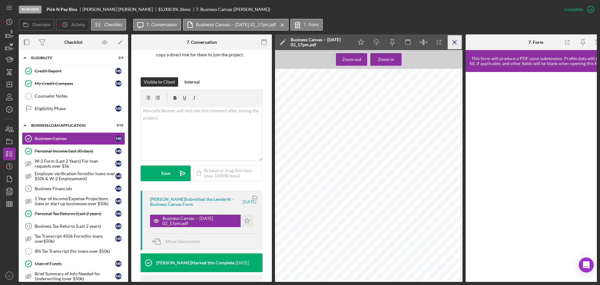
click at [457, 44] on icon "Icon/Menu Close" at bounding box center [455, 42] width 14 height 14
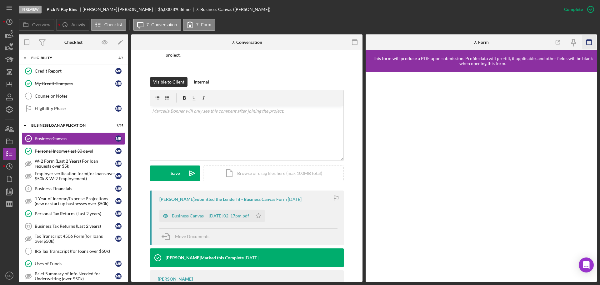
click at [590, 44] on icon "button" at bounding box center [590, 42] width 14 height 14
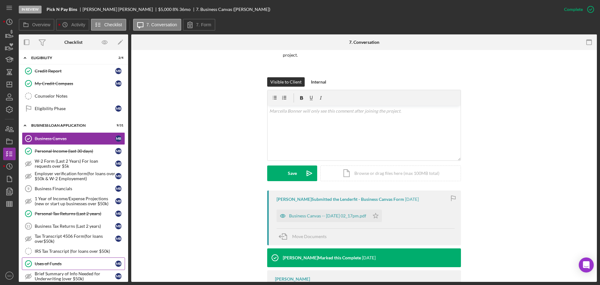
scroll to position [188, 0]
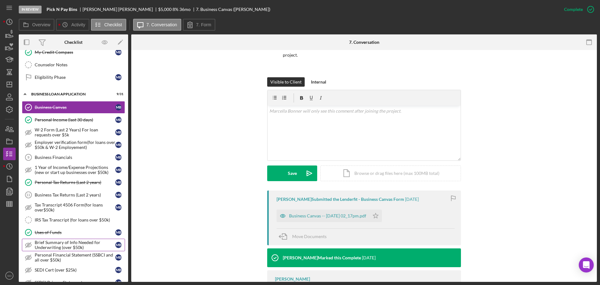
click at [77, 245] on div "Brief Summary of Info Needed for Underwriting (over $50k)" at bounding box center [75, 245] width 81 height 10
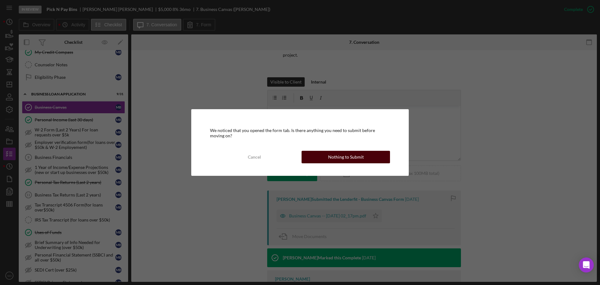
click at [322, 153] on button "Nothing to Submit" at bounding box center [346, 157] width 88 height 13
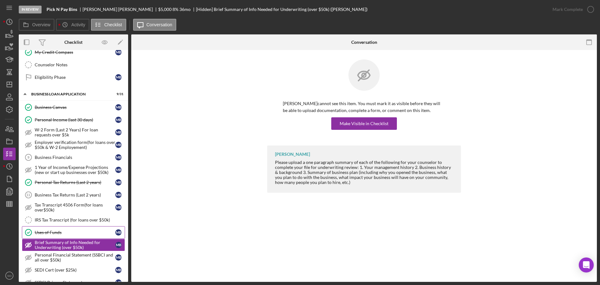
click at [77, 227] on link "Uses of Funds Uses of Funds M B" at bounding box center [73, 232] width 103 height 13
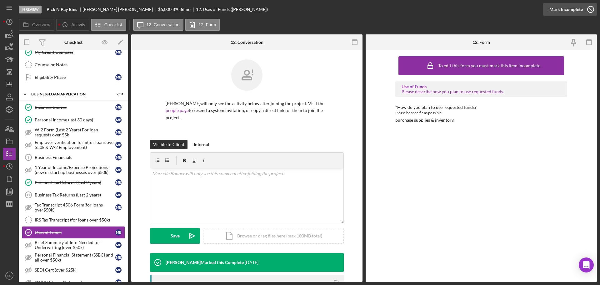
click at [572, 12] on div "Mark Incomplete" at bounding box center [566, 9] width 33 height 13
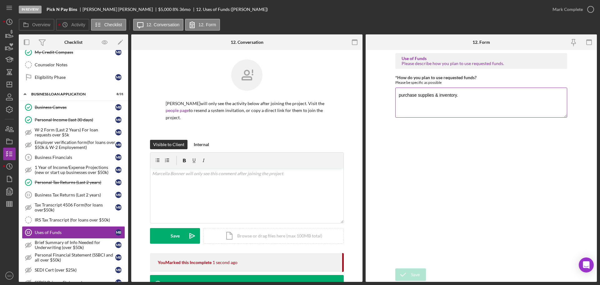
click at [467, 95] on textarea "purchase supplies & inventory." at bounding box center [482, 103] width 172 height 30
type textarea "purchase supplies & inventory for online retail business."
drag, startPoint x: 404, startPoint y: 276, endPoint x: 408, endPoint y: 276, distance: 4.1
click at [404, 276] on icon "submit" at bounding box center [404, 275] width 16 height 16
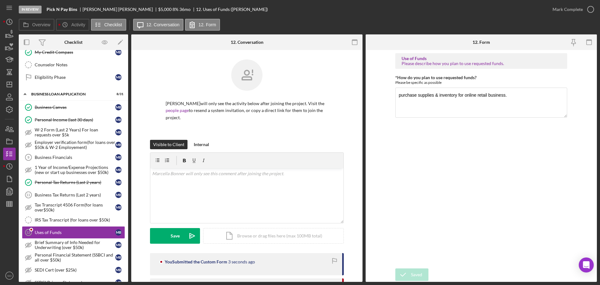
click at [567, 12] on div "Mark Complete" at bounding box center [568, 9] width 30 height 13
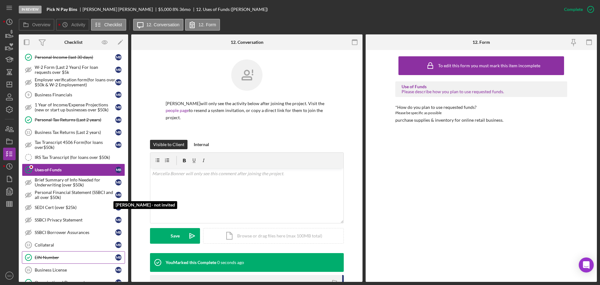
scroll to position [313, 0]
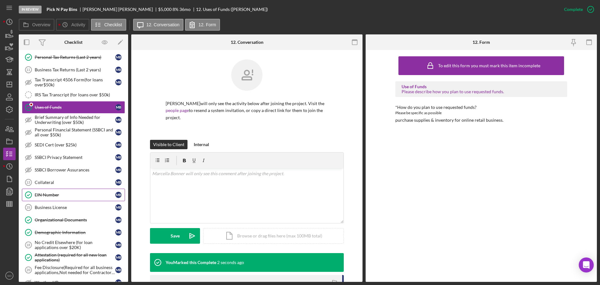
click at [68, 196] on div "EIN Number" at bounding box center [75, 194] width 81 height 5
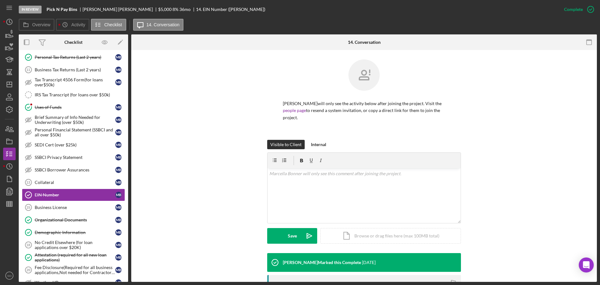
scroll to position [96, 0]
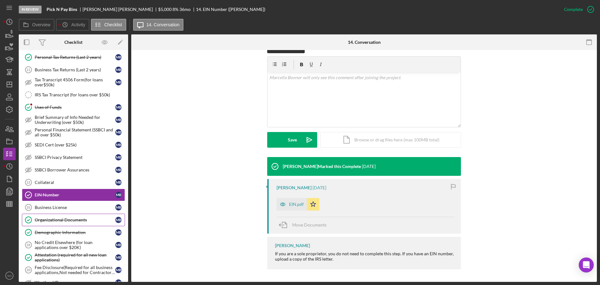
click at [71, 220] on div "Organizational Documents" at bounding box center [75, 219] width 81 height 5
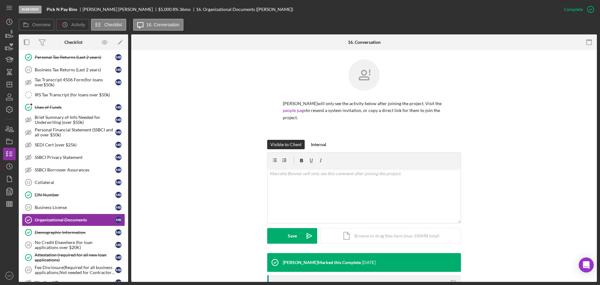
scroll to position [94, 0]
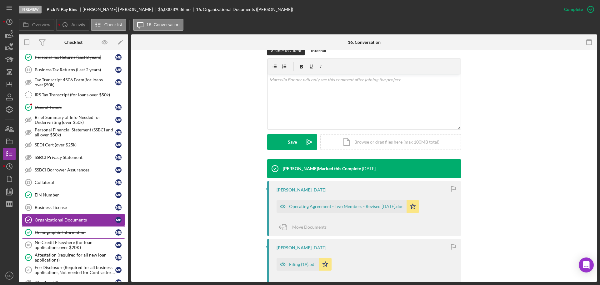
click at [90, 232] on div "Demographic Information" at bounding box center [75, 232] width 81 height 5
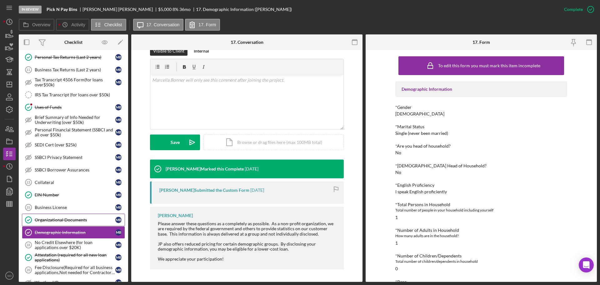
scroll to position [407, 0]
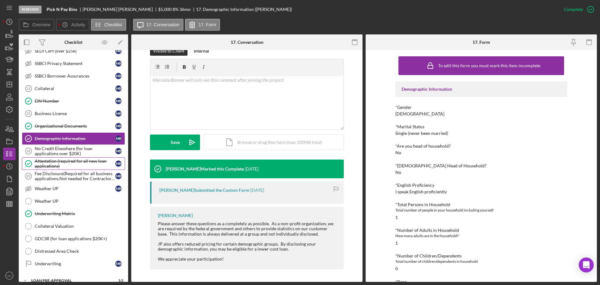
click at [59, 167] on div "Attestation (required for all new loan applications)" at bounding box center [75, 164] width 81 height 10
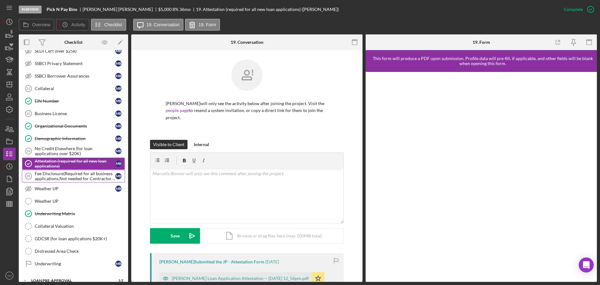
click at [66, 178] on div "Fee Disclosure(Required for all business applications,Not needed for Contractor…" at bounding box center [75, 176] width 81 height 10
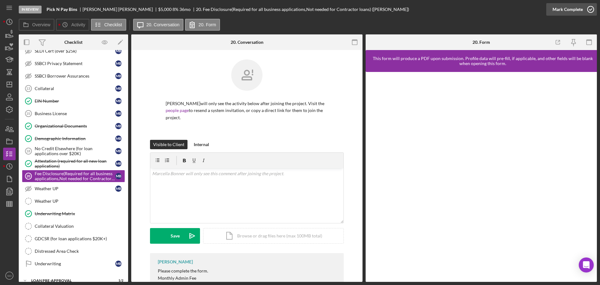
click at [561, 12] on div "Mark Complete" at bounding box center [568, 9] width 30 height 13
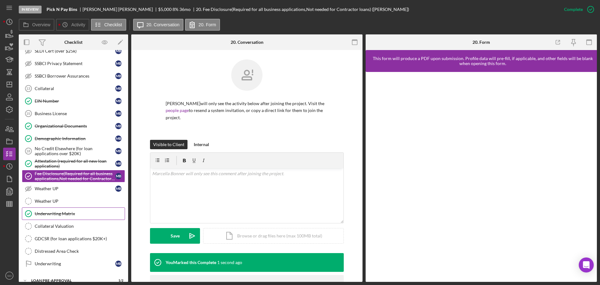
click at [60, 214] on div "Underwriting Matrix" at bounding box center [80, 213] width 90 height 5
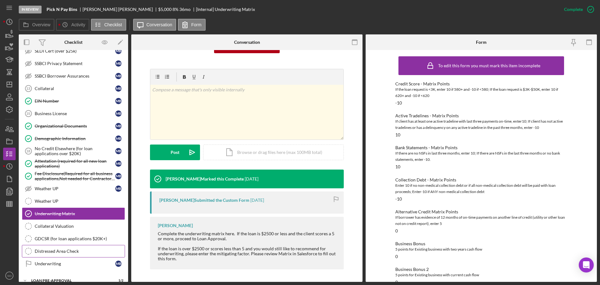
scroll to position [469, 0]
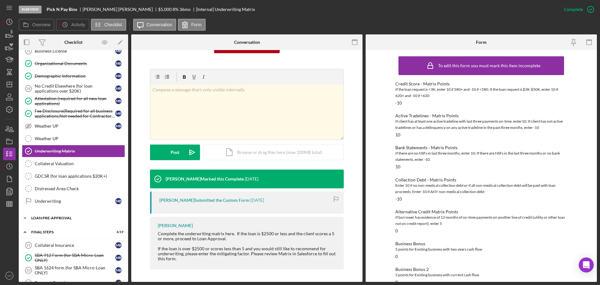
click at [74, 218] on div "LOAN PRE-APPROVAL" at bounding box center [75, 218] width 89 height 4
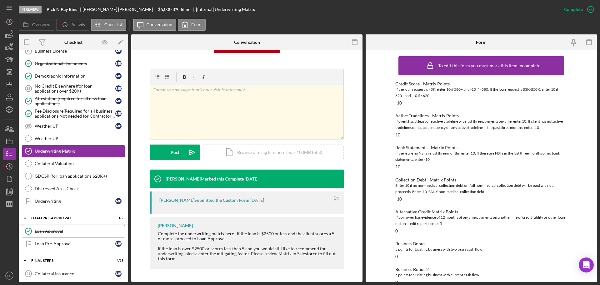
click at [62, 235] on link "Loan Approval Loan Approval" at bounding box center [73, 231] width 103 height 13
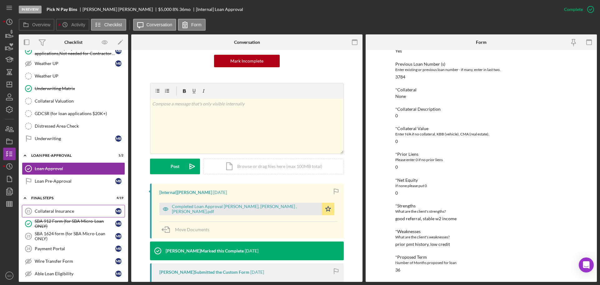
scroll to position [563, 0]
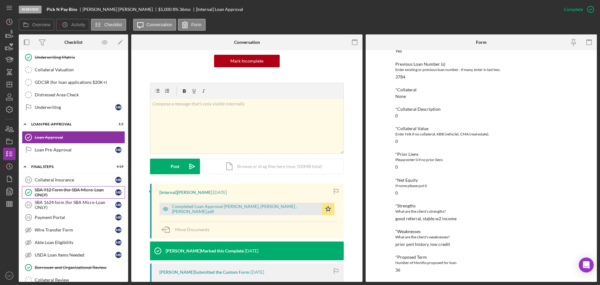
click at [48, 193] on div "SBA 912 Form (for SBA Micro-Loan ONLY)" at bounding box center [75, 192] width 81 height 10
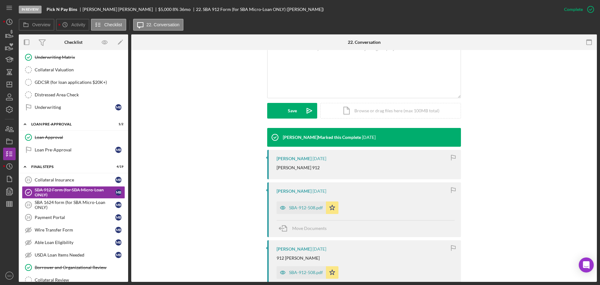
scroll to position [204, 0]
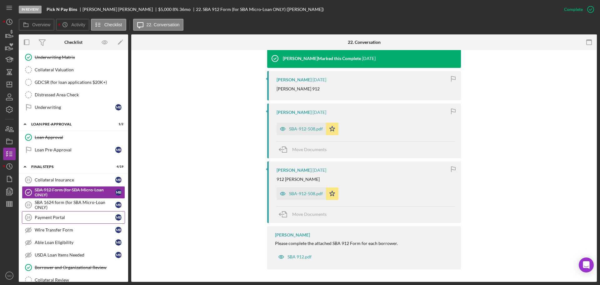
click at [66, 218] on div "Payment Portal" at bounding box center [75, 217] width 81 height 5
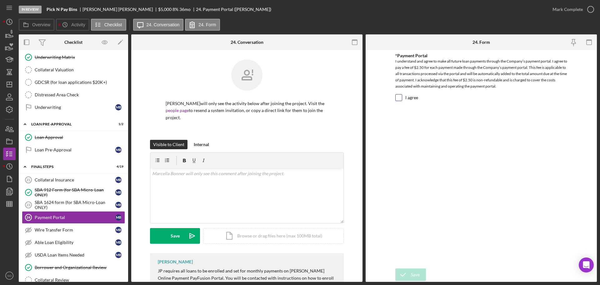
click at [398, 97] on input "I agree" at bounding box center [399, 97] width 6 height 6
checkbox input "true"
click at [411, 274] on button "Save" at bounding box center [411, 274] width 31 height 13
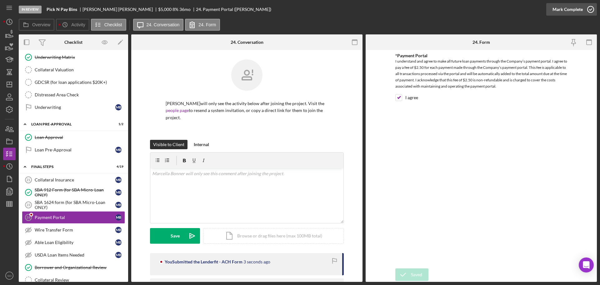
click at [562, 14] on div "Mark Complete" at bounding box center [568, 9] width 30 height 13
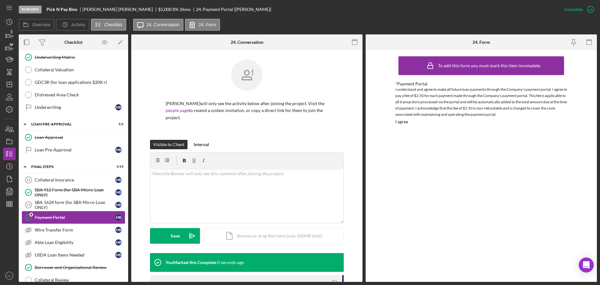
scroll to position [625, 0]
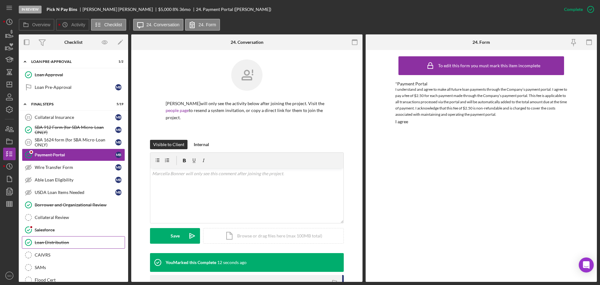
click at [74, 244] on div "Loan Distribution" at bounding box center [80, 242] width 90 height 5
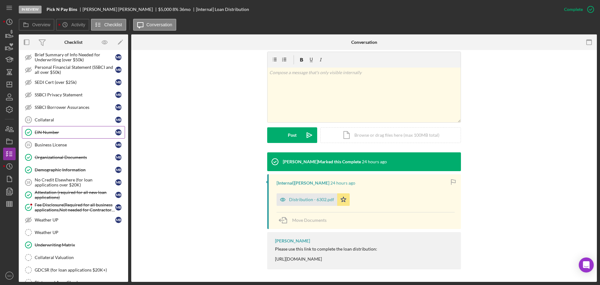
scroll to position [250, 0]
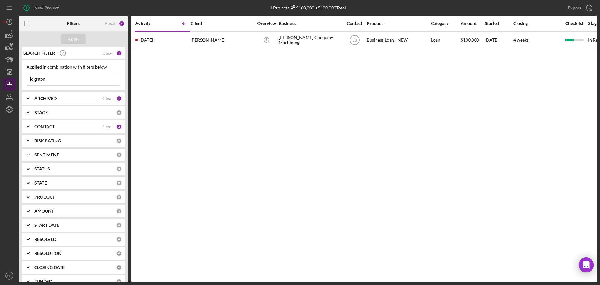
drag, startPoint x: 71, startPoint y: 76, endPoint x: 15, endPoint y: 81, distance: 55.5
click at [15, 81] on div "New Project 1 Projects $100,000 • $100,000 Total leighton Export Icon/Export Fi…" at bounding box center [300, 141] width 594 height 282
type input "[PERSON_NAME]"
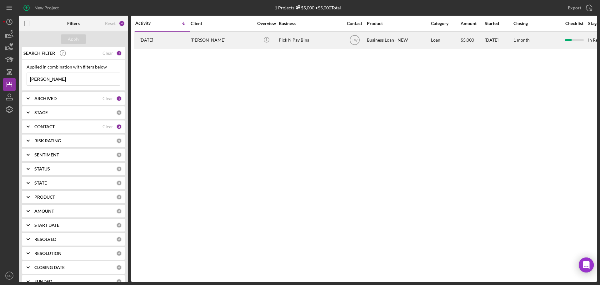
click at [199, 42] on div "[PERSON_NAME]" at bounding box center [222, 40] width 63 height 17
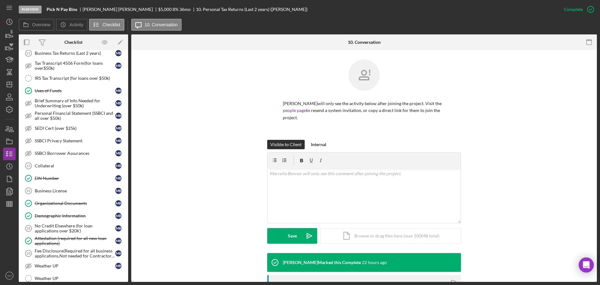
scroll to position [249, 0]
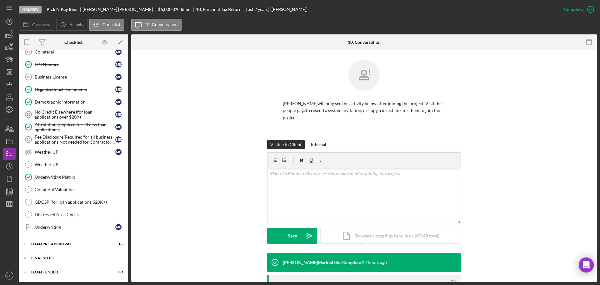
click at [62, 260] on div "Icon/Expander FINAL STEPS 3 / 19" at bounding box center [73, 258] width 109 height 13
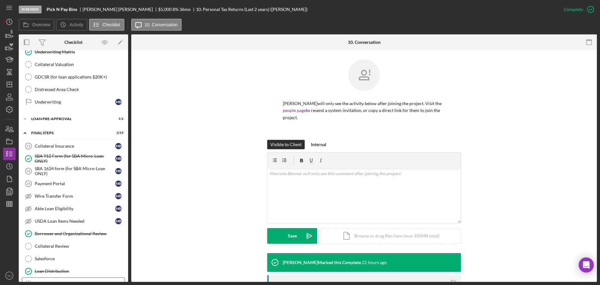
scroll to position [467, 0]
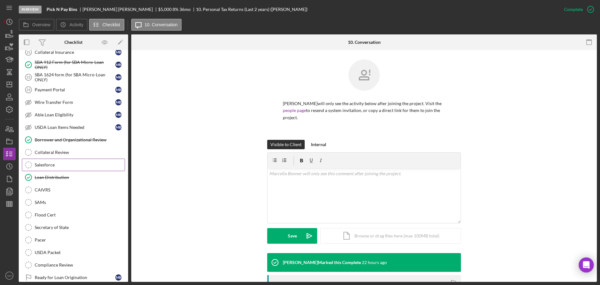
drag, startPoint x: 64, startPoint y: 164, endPoint x: 70, endPoint y: 165, distance: 5.6
click at [64, 164] on div "Salesforce" at bounding box center [80, 164] width 90 height 5
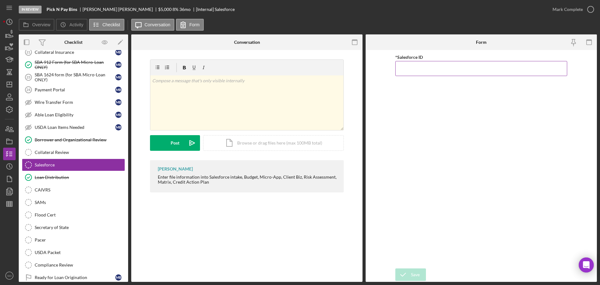
click at [423, 69] on input "*Salesforce ID" at bounding box center [482, 68] width 172 height 15
paste input "a0wPC000002KTCnYAO"
type input "a0wPC000002KTCnYAO"
click at [418, 273] on div "Save" at bounding box center [415, 274] width 9 height 13
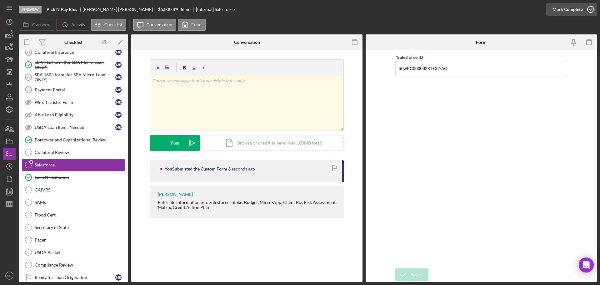
click at [570, 13] on div "Mark Complete" at bounding box center [568, 9] width 30 height 13
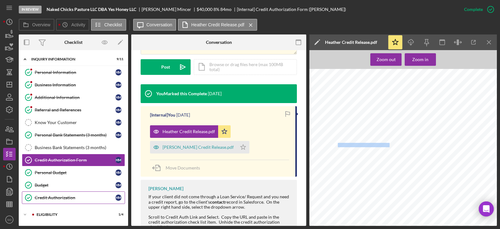
scroll to position [99, 0]
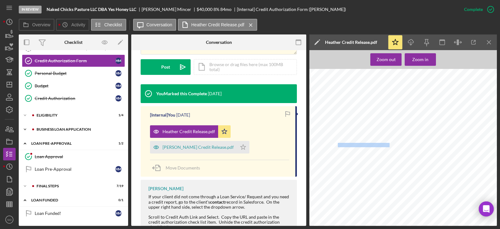
click at [60, 132] on div "Icon/Expander BUSINESS LOAN APPLICATION 12 / 31" at bounding box center [73, 129] width 109 height 13
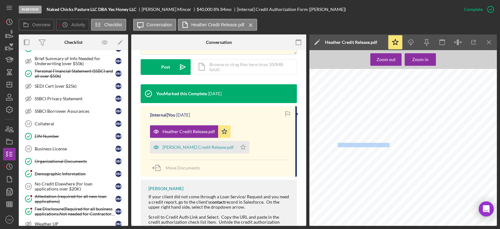
scroll to position [349, 0]
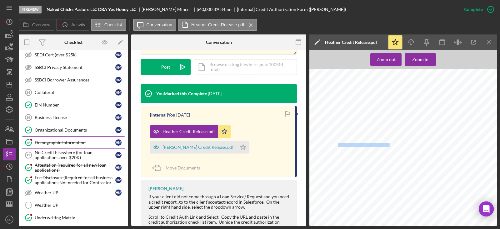
click at [58, 143] on div "Demographic Information" at bounding box center [75, 142] width 81 height 5
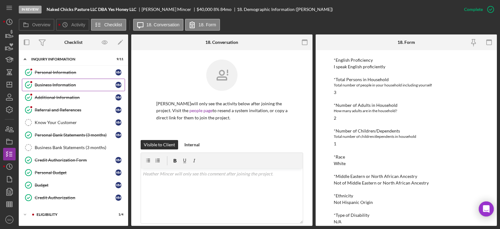
click at [55, 88] on link "Business Information Business Information H M" at bounding box center [73, 84] width 103 height 13
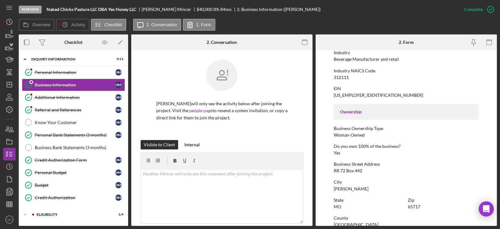
scroll to position [281, 0]
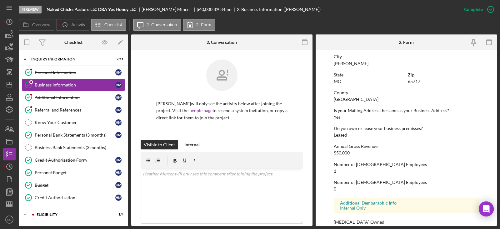
click at [358, 99] on div "[GEOGRAPHIC_DATA]" at bounding box center [356, 99] width 45 height 5
copy div "[GEOGRAPHIC_DATA]"
click at [13, 83] on icon "Icon/Dashboard" at bounding box center [10, 85] width 16 height 16
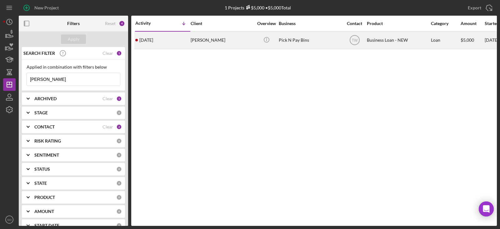
click at [201, 38] on div "[PERSON_NAME]" at bounding box center [222, 40] width 63 height 17
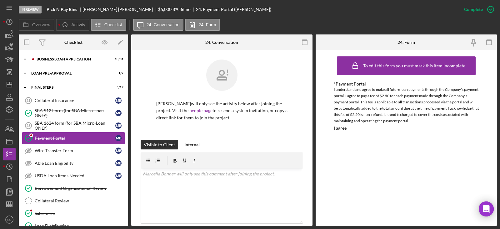
scroll to position [155, 0]
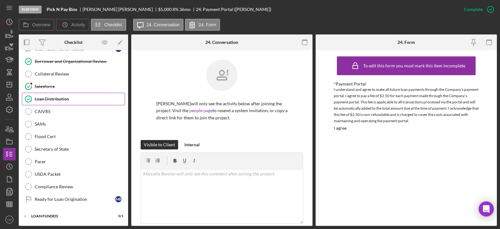
click at [74, 97] on div "Loan Distribution" at bounding box center [80, 98] width 90 height 5
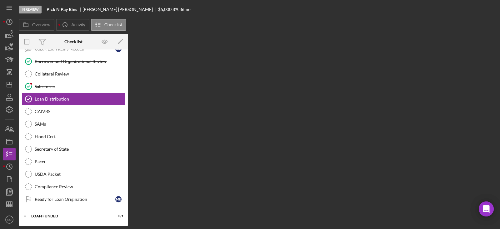
scroll to position [155, 0]
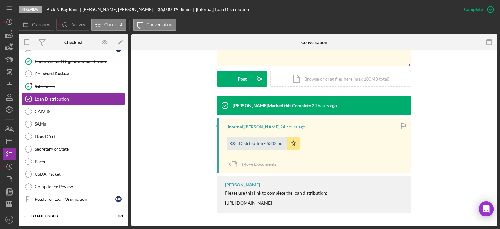
click at [263, 142] on div "Distribution - 6302.pdf" at bounding box center [261, 143] width 45 height 5
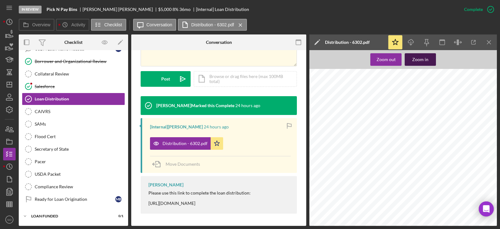
click at [417, 60] on div "Zoom in" at bounding box center [420, 59] width 16 height 13
click at [420, 62] on div "Zoom in" at bounding box center [420, 59] width 16 height 13
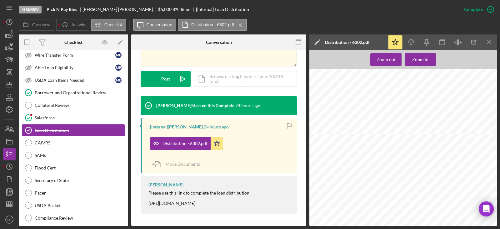
scroll to position [0, 0]
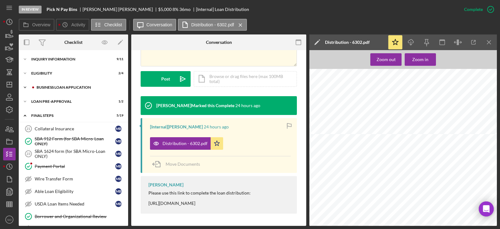
click at [61, 91] on div "Icon/Expander BUSINESS LOAN APPLICATION 10 / 31" at bounding box center [73, 87] width 109 height 13
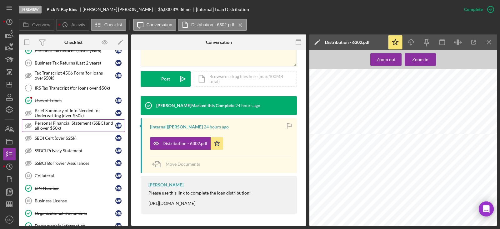
scroll to position [156, 0]
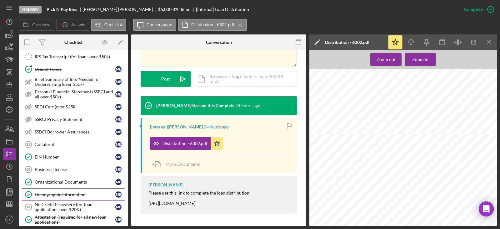
click at [86, 191] on link "Demographic Information Demographic Information M B" at bounding box center [73, 194] width 103 height 13
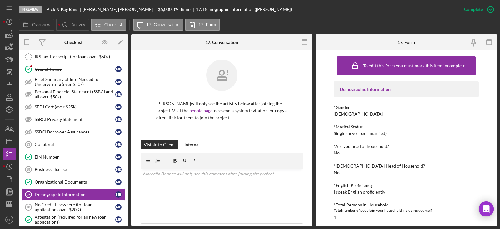
scroll to position [94, 0]
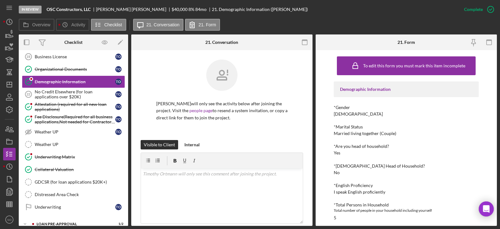
scroll to position [255, 0]
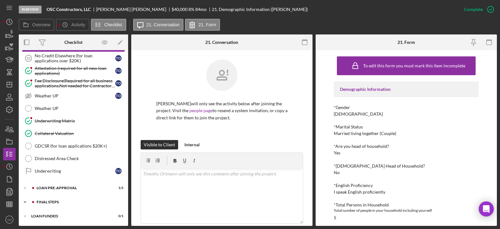
click at [68, 200] on div "Icon/Expander FINAL STEPS 7 / 19" at bounding box center [73, 201] width 109 height 13
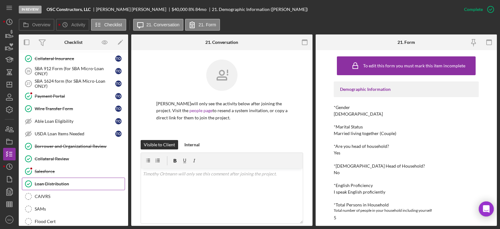
click at [69, 186] on link "Loan Distribution Loan Distribution" at bounding box center [73, 183] width 103 height 13
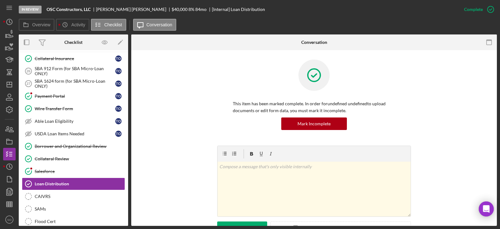
scroll to position [94, 0]
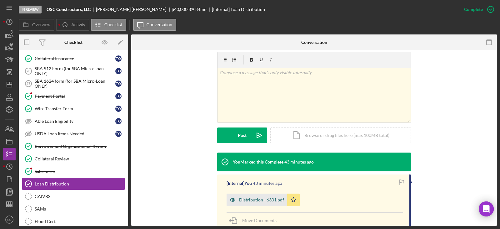
click at [260, 196] on div "Distribution - 6301.pdf" at bounding box center [257, 199] width 61 height 13
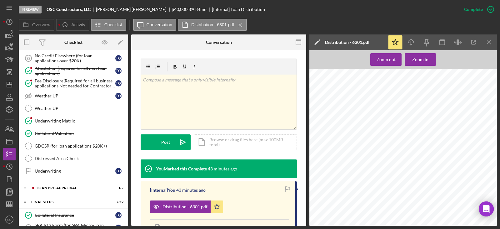
scroll to position [192, 0]
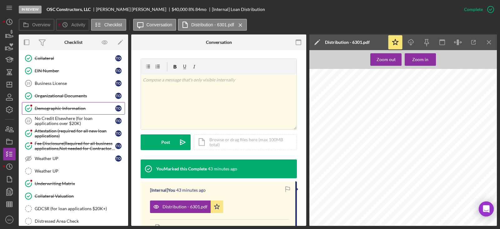
click at [45, 109] on div "Demographic Information" at bounding box center [75, 108] width 81 height 5
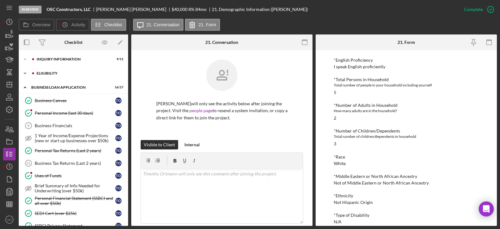
click at [43, 76] on div "Icon/Expander ELIGIBILITY 1 / 4" at bounding box center [73, 73] width 109 height 13
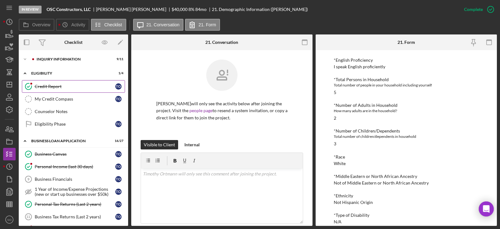
click at [47, 88] on div "Credit Report" at bounding box center [75, 86] width 81 height 5
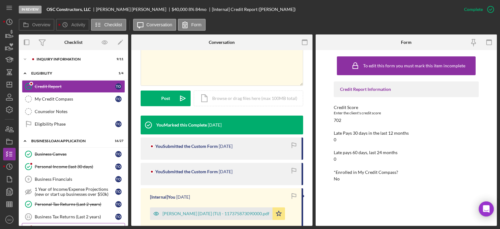
scroll to position [156, 0]
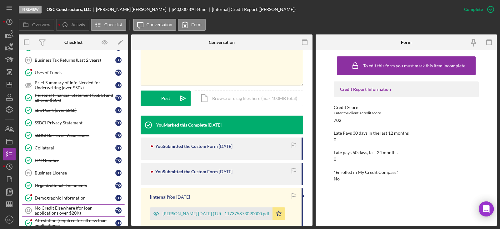
drag, startPoint x: 53, startPoint y: 198, endPoint x: 57, endPoint y: 205, distance: 8.2
click at [53, 198] on div "Demographic Information" at bounding box center [75, 197] width 81 height 5
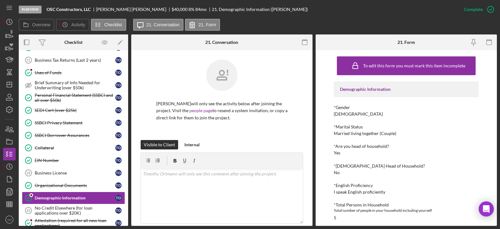
scroll to position [125, 0]
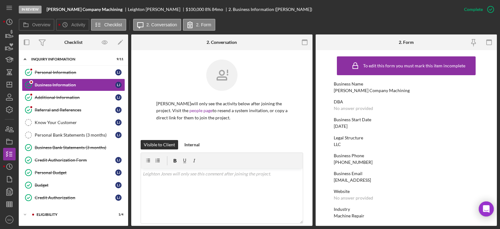
scroll to position [55, 0]
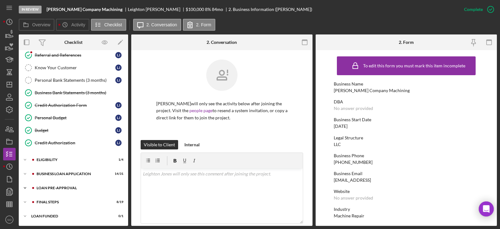
click at [64, 187] on div "LOAN PRE-APPROVAL" at bounding box center [79, 188] width 84 height 4
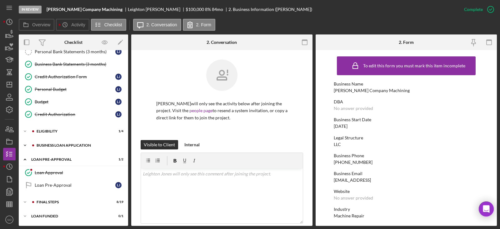
click at [60, 147] on div "Icon/Expander BUSINESS LOAN APPLICATION 14 / 31" at bounding box center [73, 145] width 109 height 13
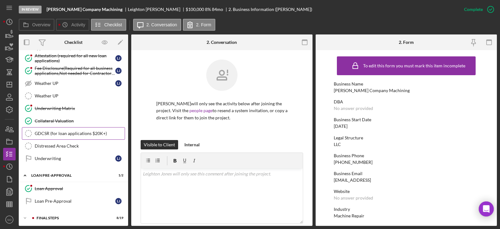
scroll to position [396, 0]
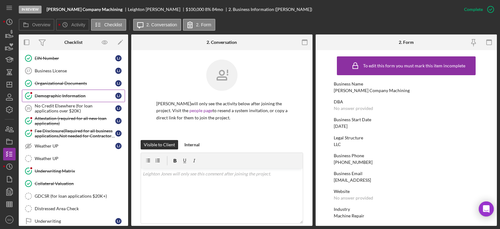
click at [58, 97] on div "Demographic Information" at bounding box center [75, 95] width 81 height 5
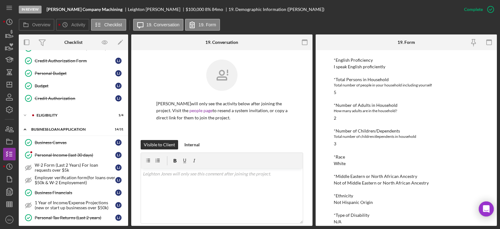
scroll to position [37, 0]
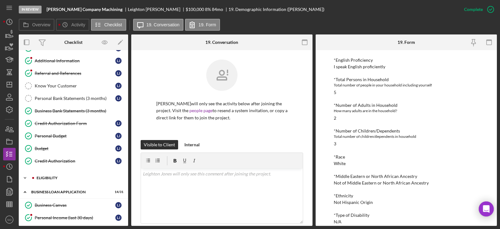
click at [45, 181] on div "Icon/Expander ELIGIBILITY 1 / 4" at bounding box center [73, 177] width 109 height 13
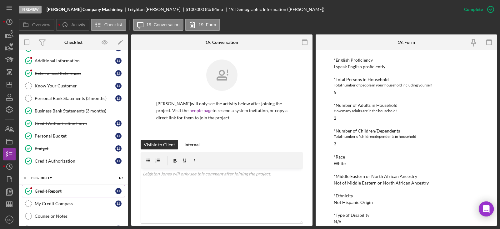
click at [48, 193] on div "Credit Report" at bounding box center [75, 190] width 81 height 5
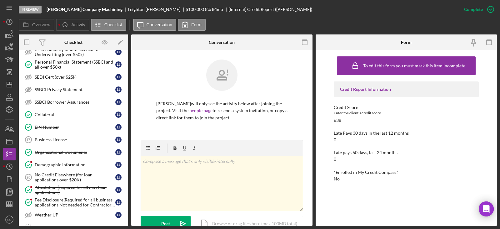
scroll to position [474, 0]
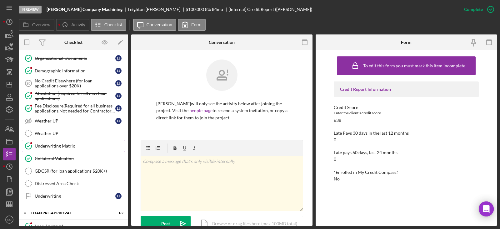
click at [63, 149] on link "Underwriting Matrix Underwriting Matrix" at bounding box center [73, 145] width 103 height 13
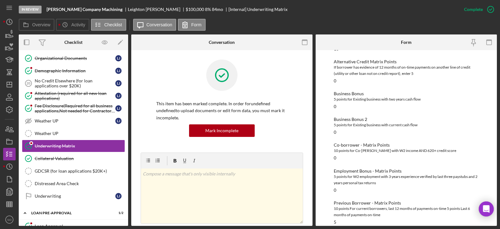
scroll to position [188, 0]
